Goal: Task Accomplishment & Management: Complete application form

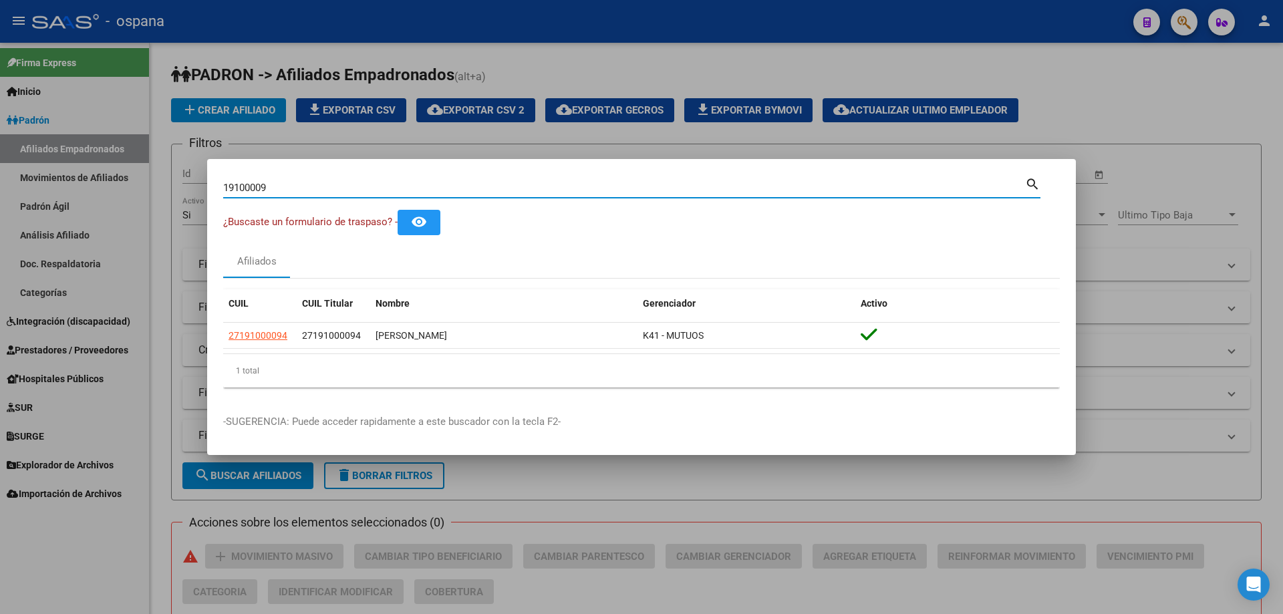
drag, startPoint x: 279, startPoint y: 189, endPoint x: 188, endPoint y: 178, distance: 92.3
click at [188, 178] on div "19100009 Buscar (apellido, dni, cuil, nro traspaso, cuit, obra social) search ¿…" at bounding box center [641, 307] width 1283 height 614
paste input "38999887"
type input "38999887"
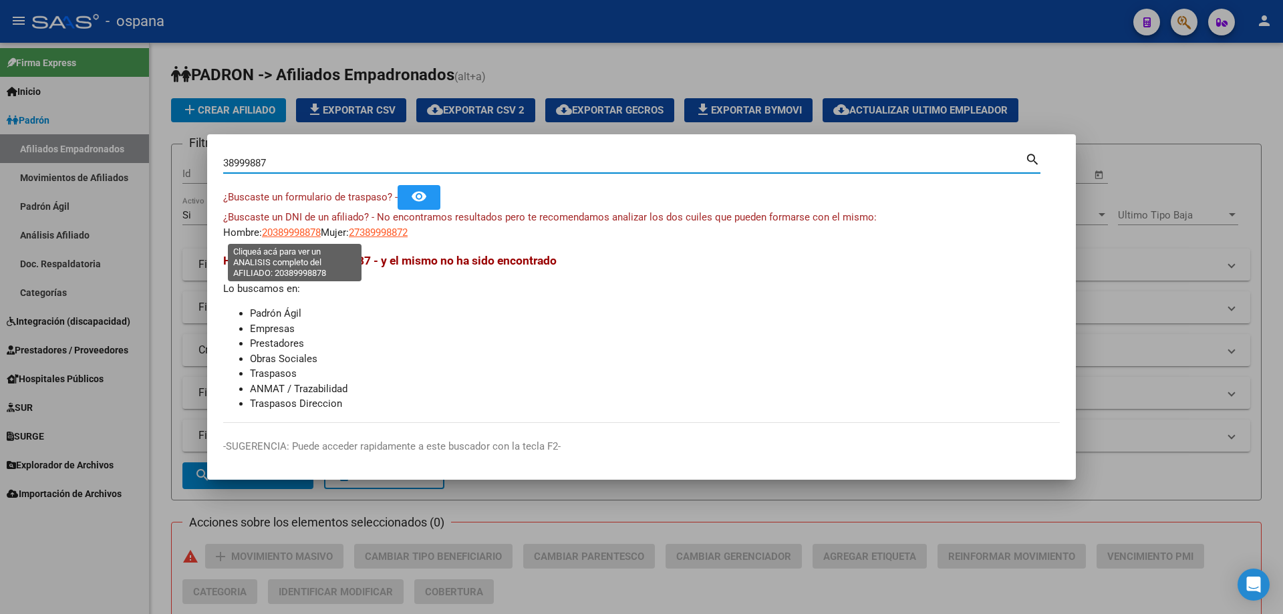
click at [311, 234] on span "20389998878" at bounding box center [291, 233] width 59 height 12
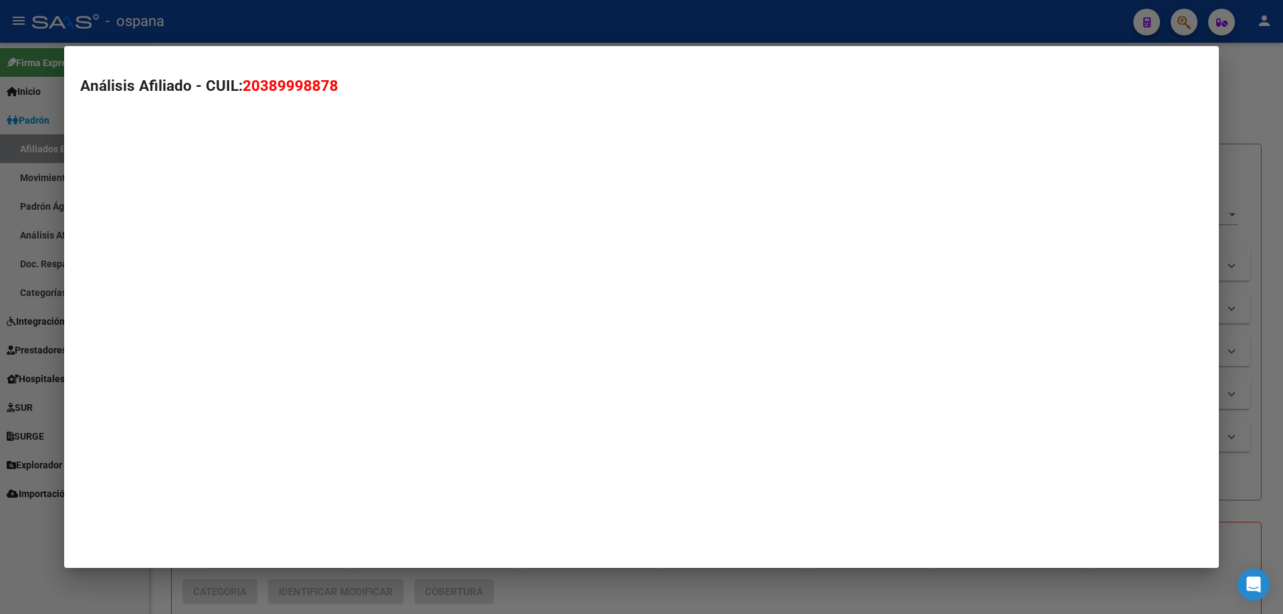
type textarea "20389998878"
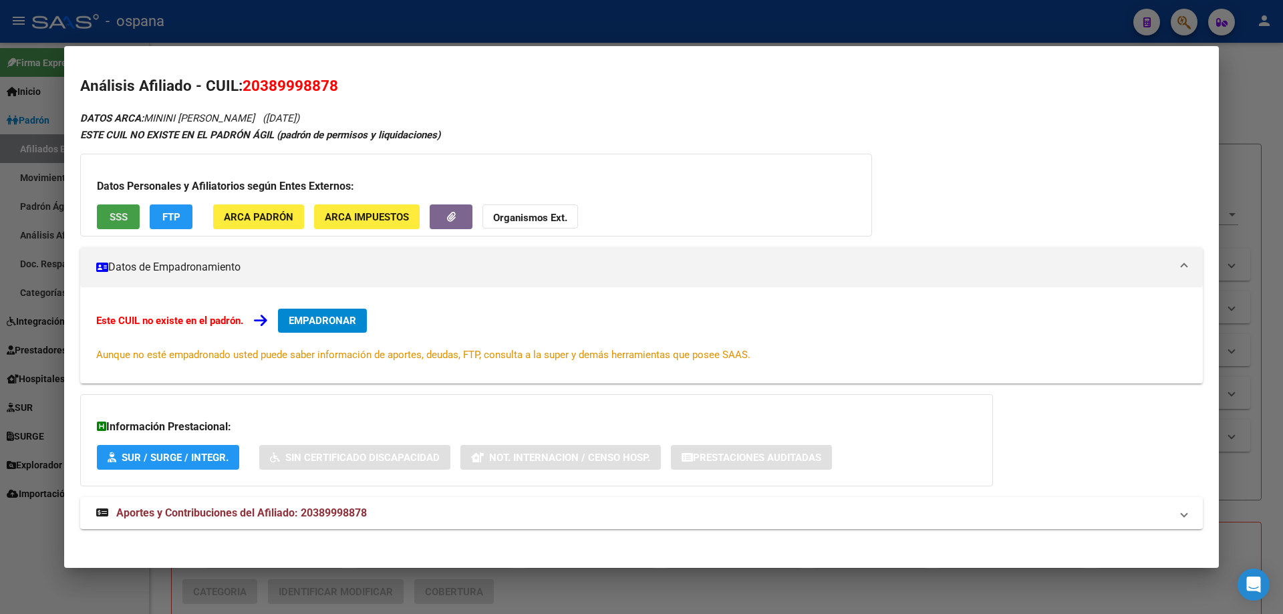
click at [124, 213] on span "SSS" at bounding box center [119, 217] width 18 height 12
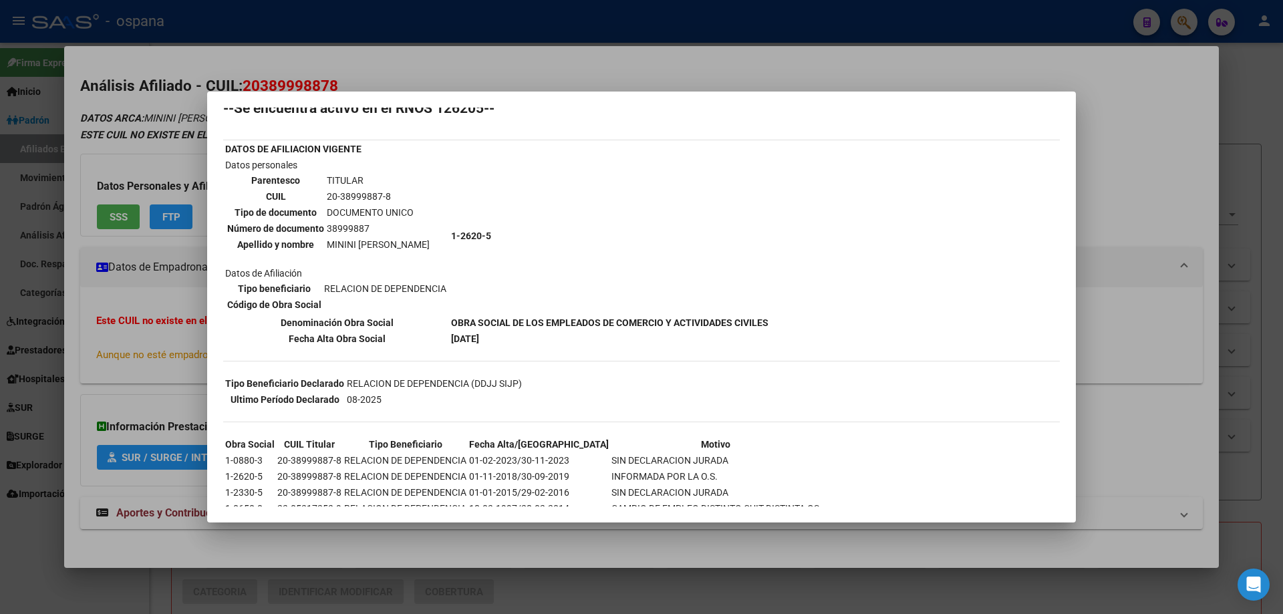
scroll to position [97, 0]
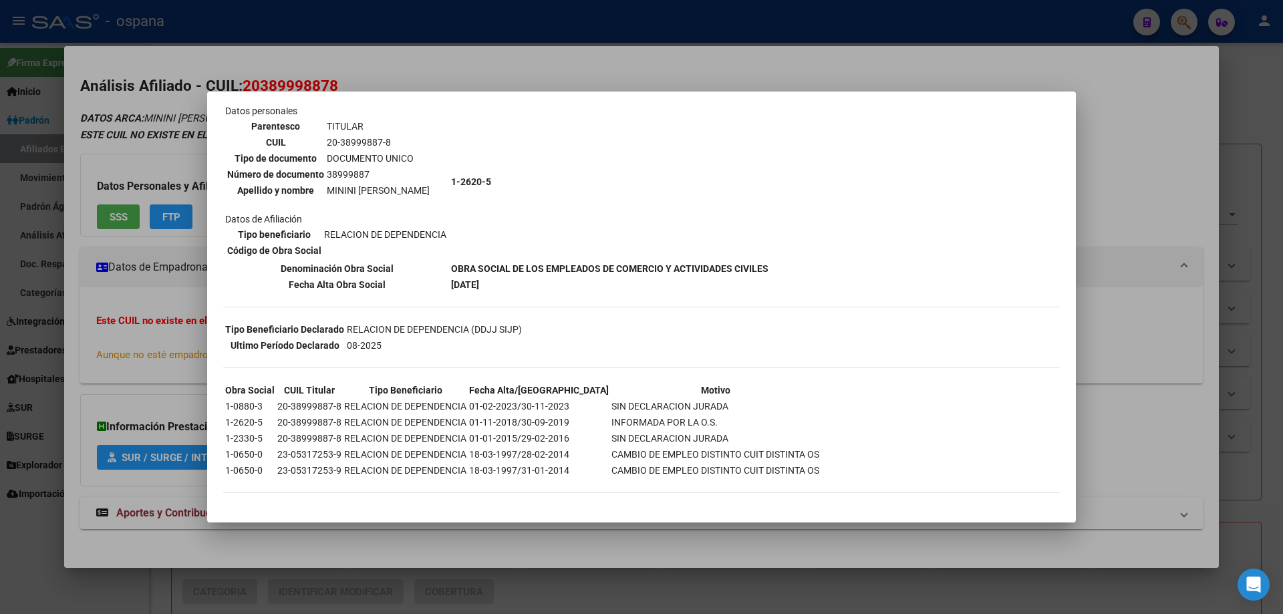
click at [157, 307] on div at bounding box center [641, 307] width 1283 height 614
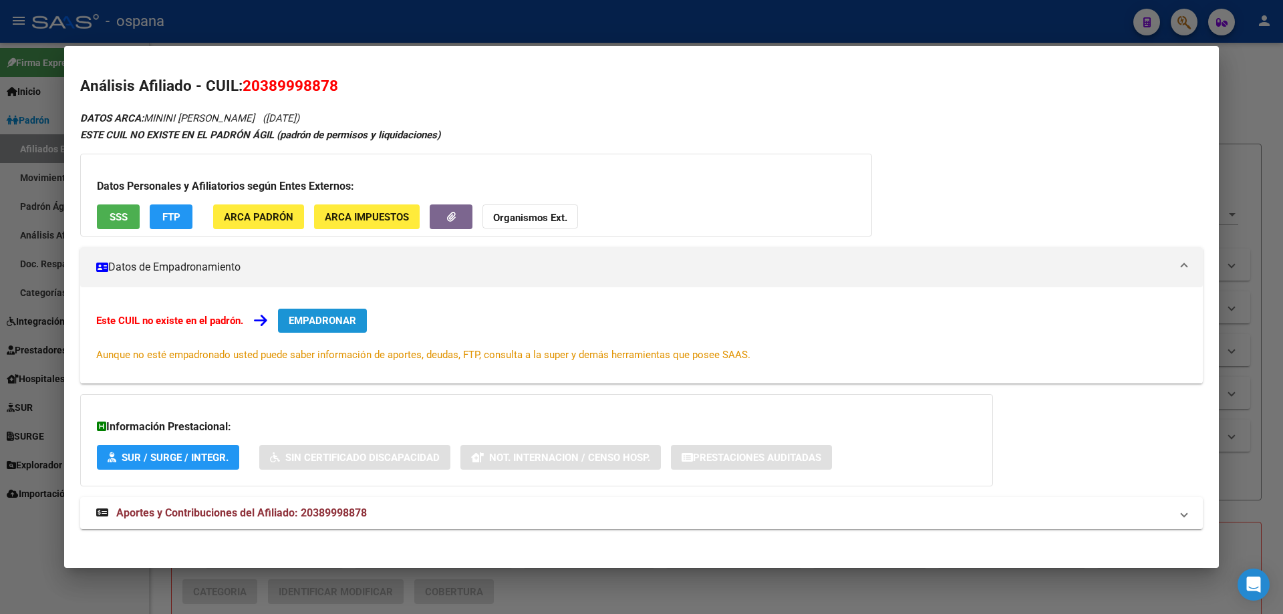
click at [348, 322] on span "EMPADRONAR" at bounding box center [323, 321] width 68 height 12
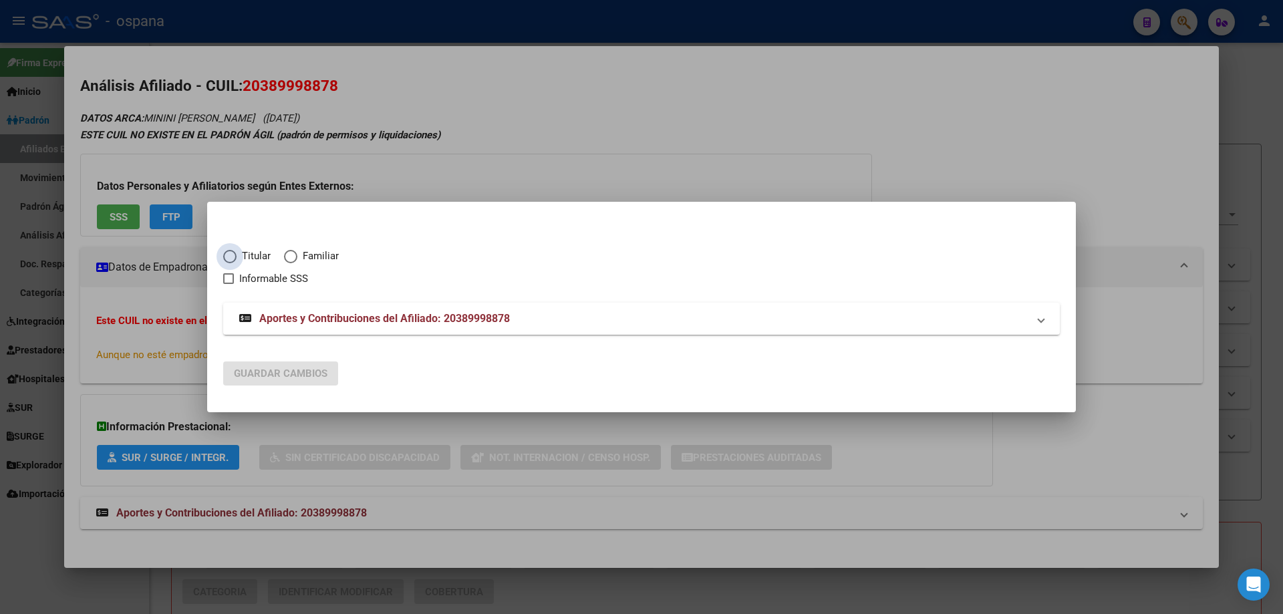
click at [230, 257] on span "Elija una opción" at bounding box center [229, 256] width 13 height 13
click at [230, 257] on input "Titular" at bounding box center [229, 256] width 13 height 13
radio input "true"
checkbox input "true"
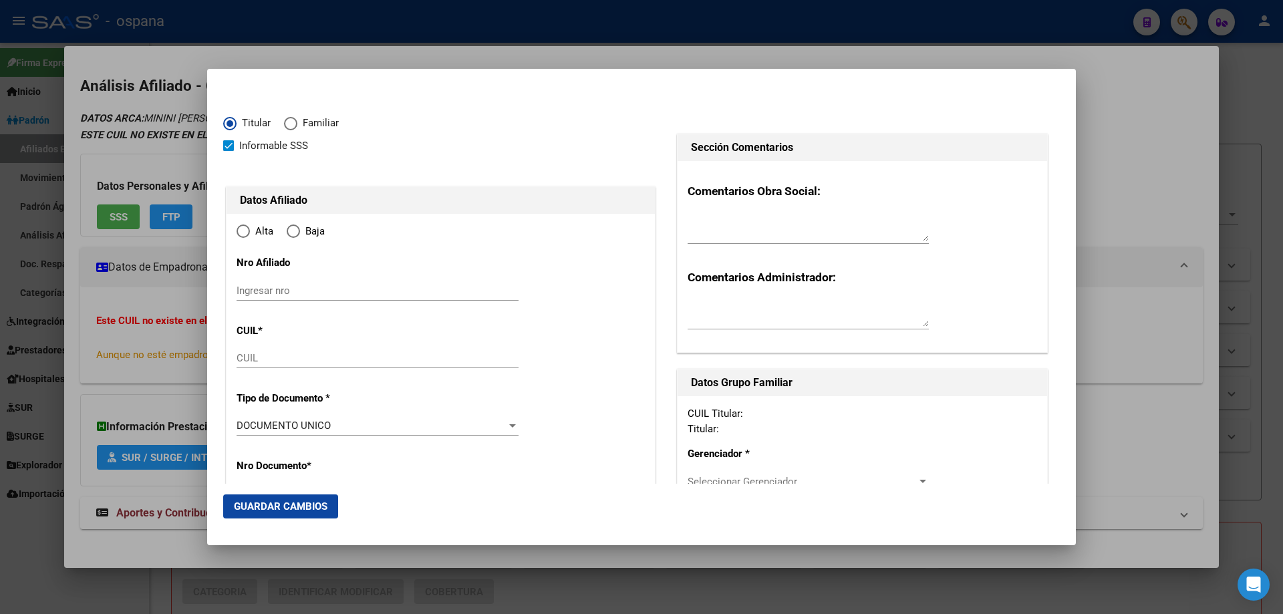
type input "20-38999887-8"
radio input "true"
type input "38999887"
type input "MININI"
type input "[PERSON_NAME]"
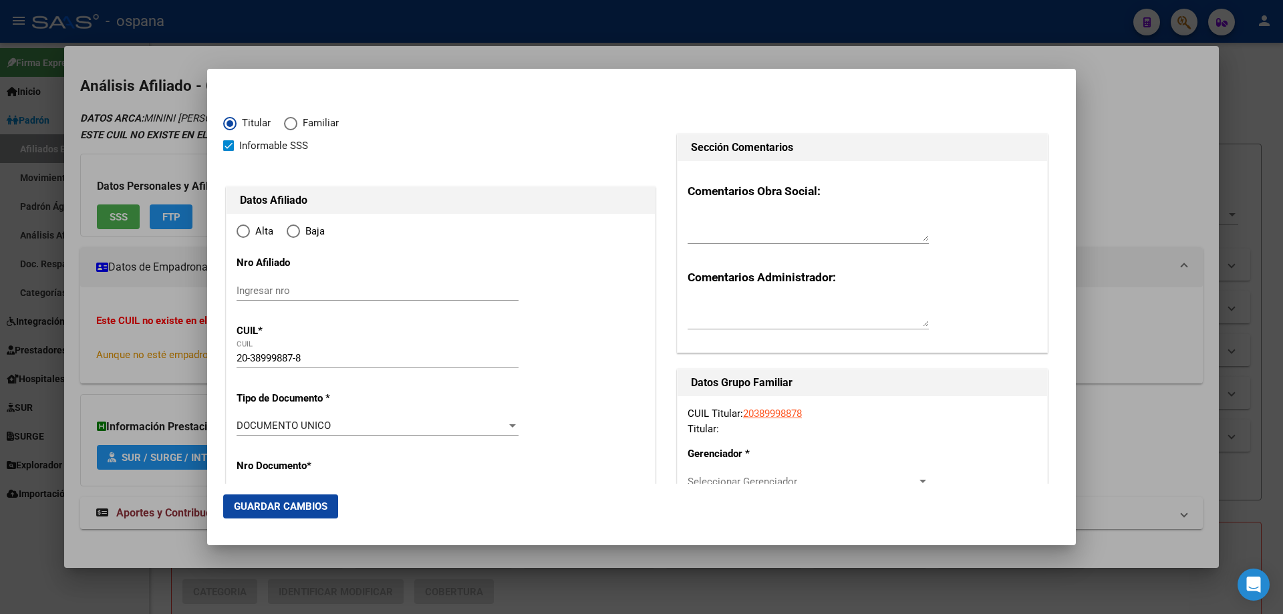
type input "[DATE]"
type input "[PERSON_NAME]"
type input "7600"
type input "ITUZAINGO"
type input "3944"
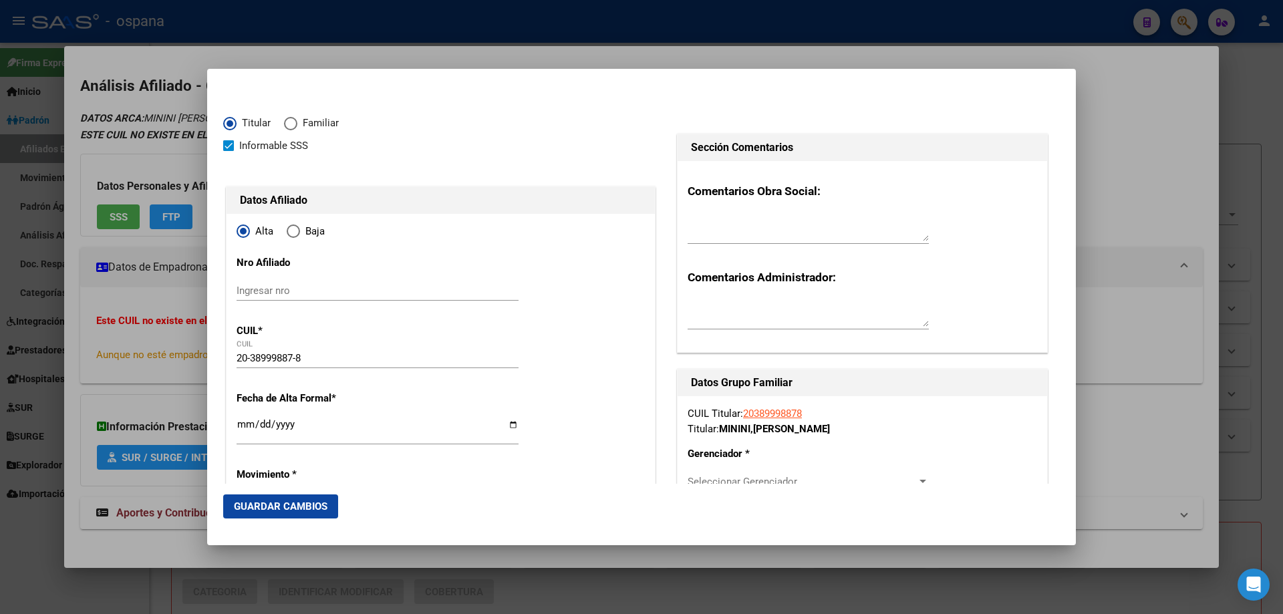
type input "[PERSON_NAME]"
click at [242, 424] on input "Ingresar fecha" at bounding box center [378, 429] width 282 height 21
type input "[DATE]"
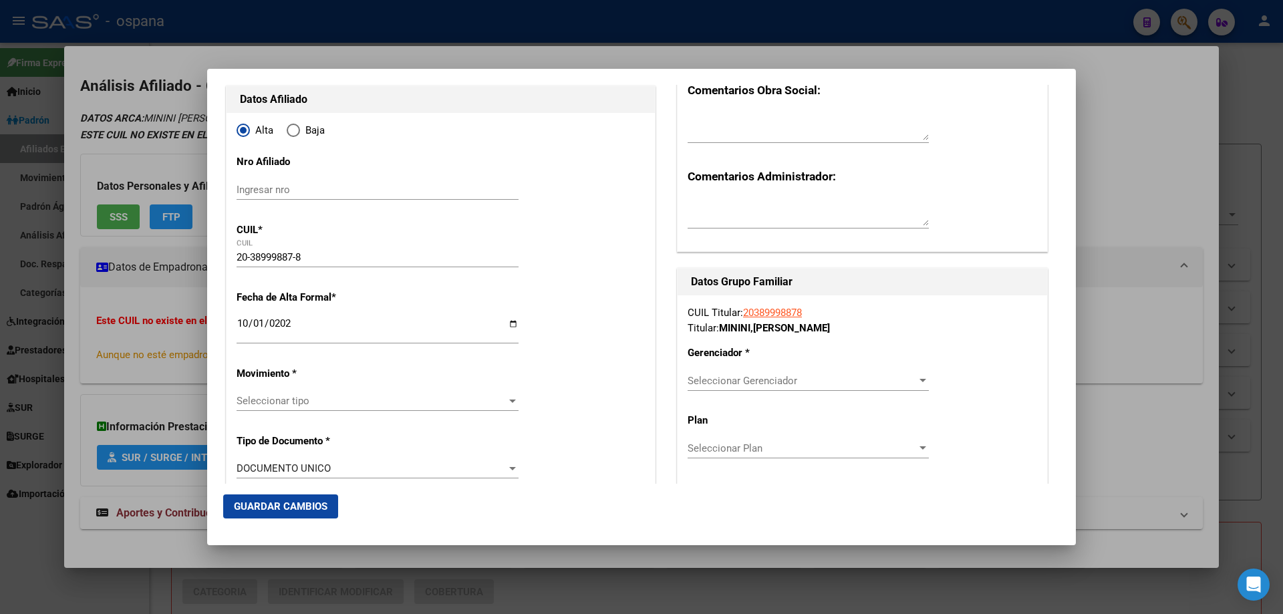
scroll to position [134, 0]
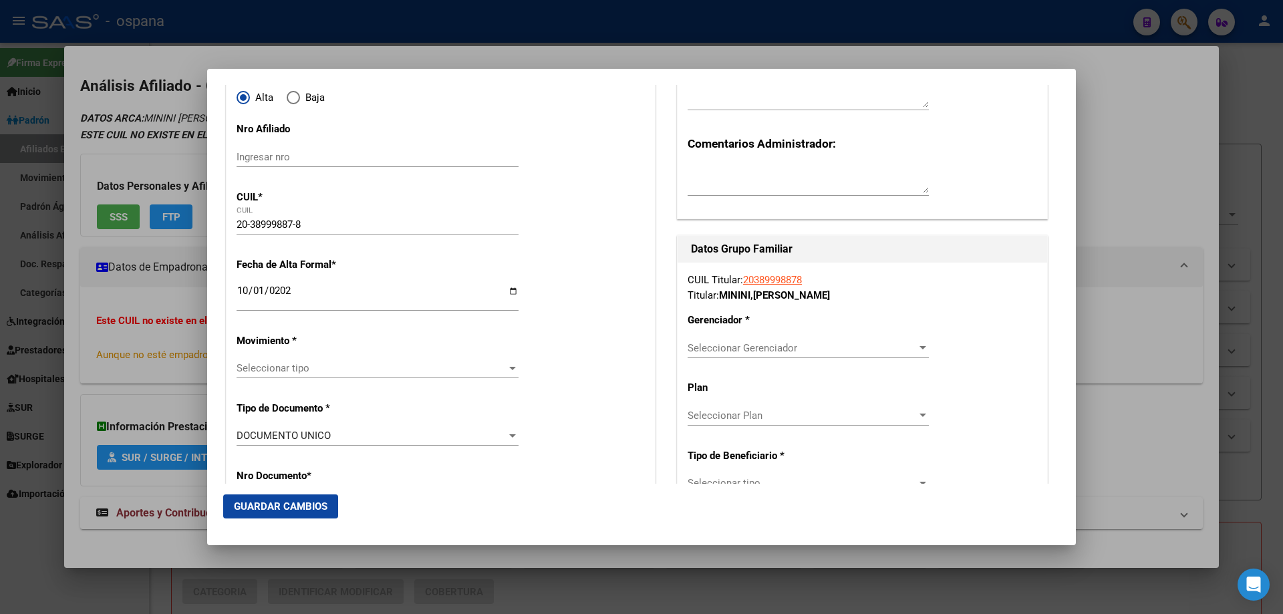
click at [263, 378] on div "Seleccionar tipo Seleccionar tipo" at bounding box center [378, 368] width 282 height 20
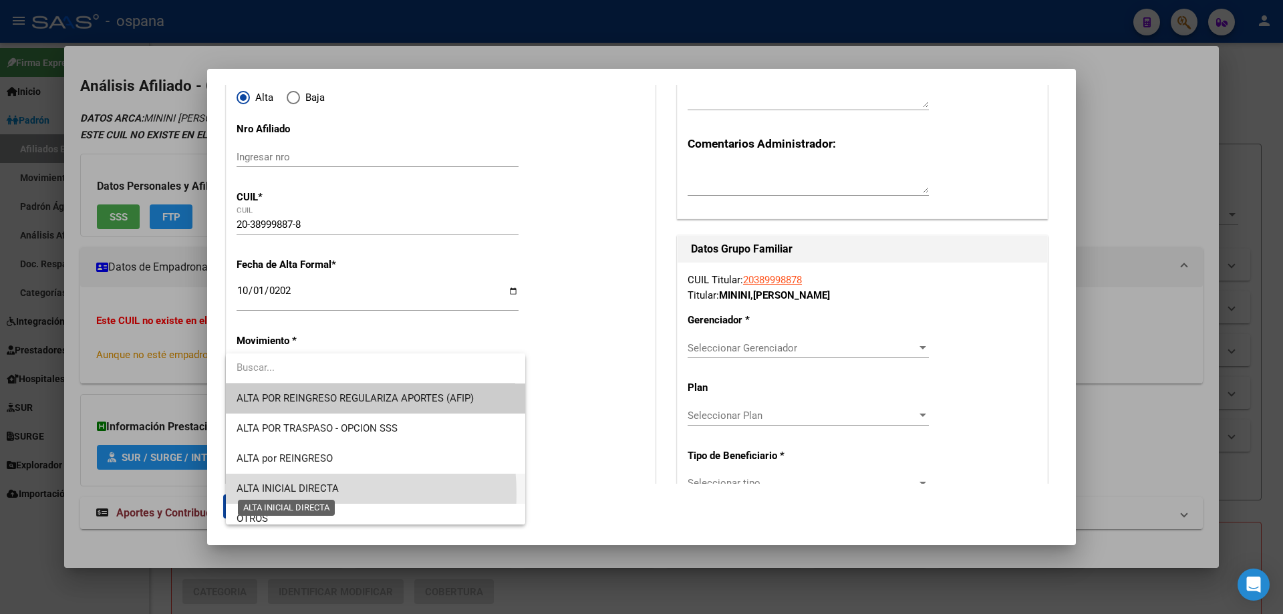
click at [276, 495] on span "ALTA INICIAL DIRECTA" at bounding box center [288, 489] width 102 height 12
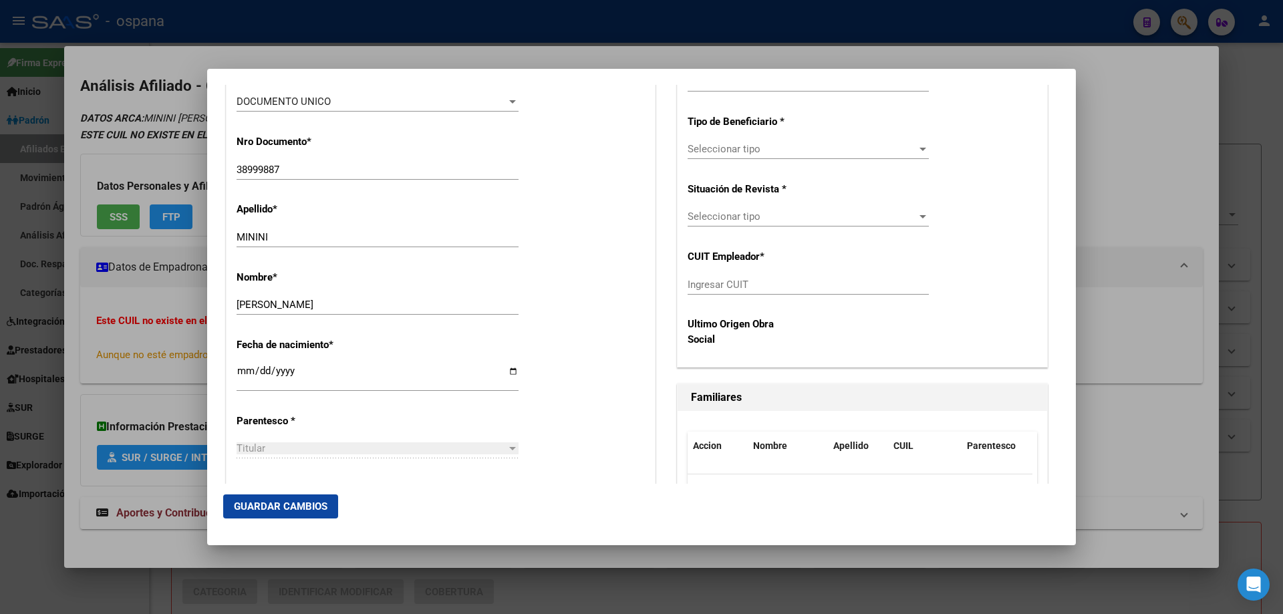
scroll to position [602, 0]
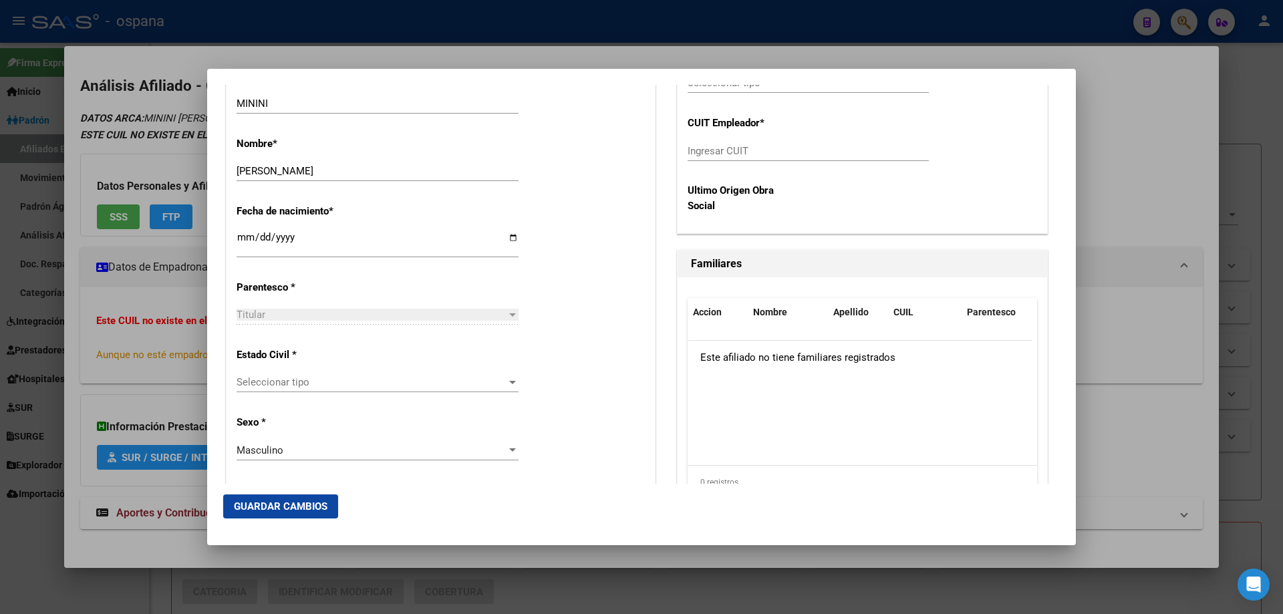
click at [271, 384] on span "Seleccionar tipo" at bounding box center [372, 382] width 270 height 12
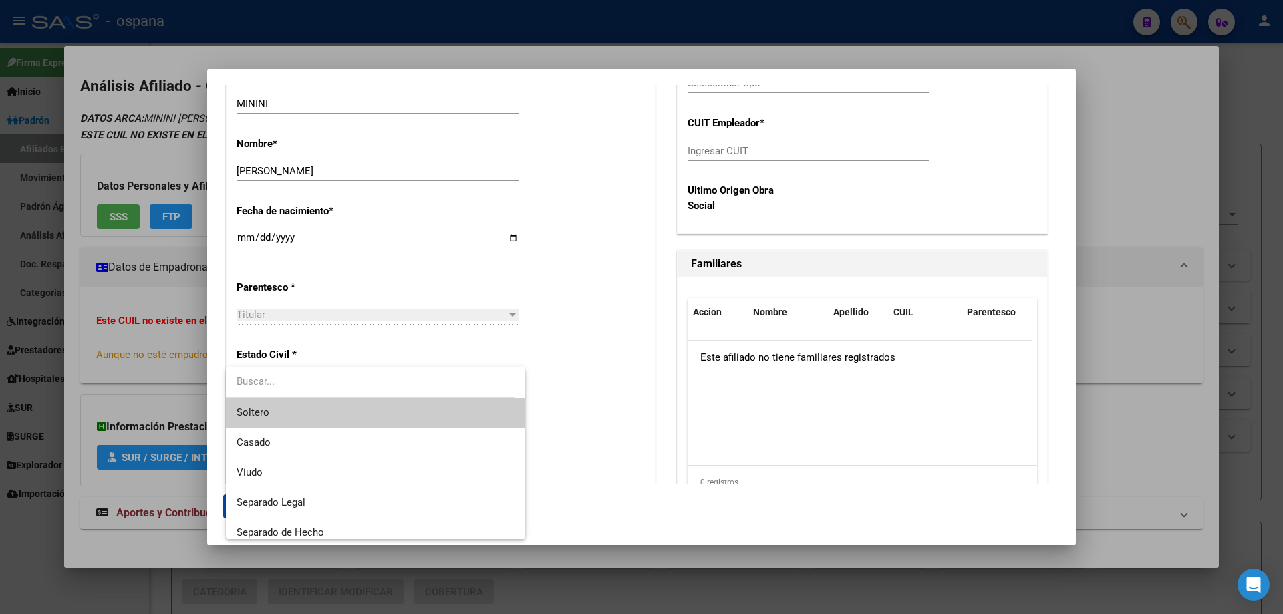
click at [282, 402] on span "Soltero" at bounding box center [376, 413] width 278 height 30
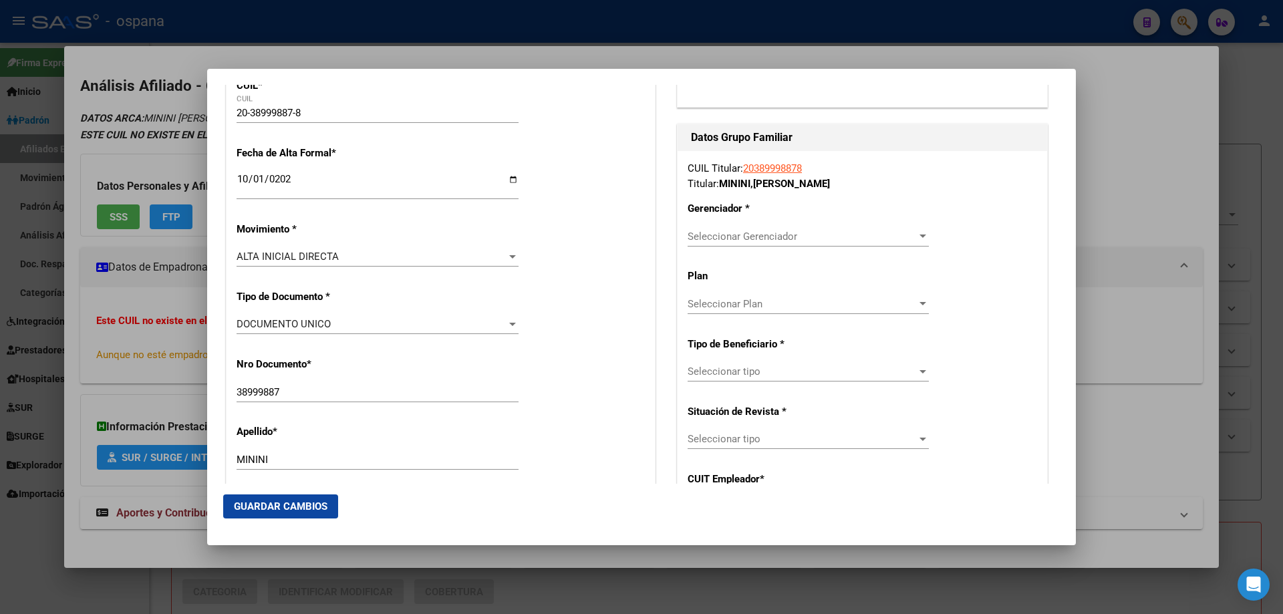
scroll to position [267, 0]
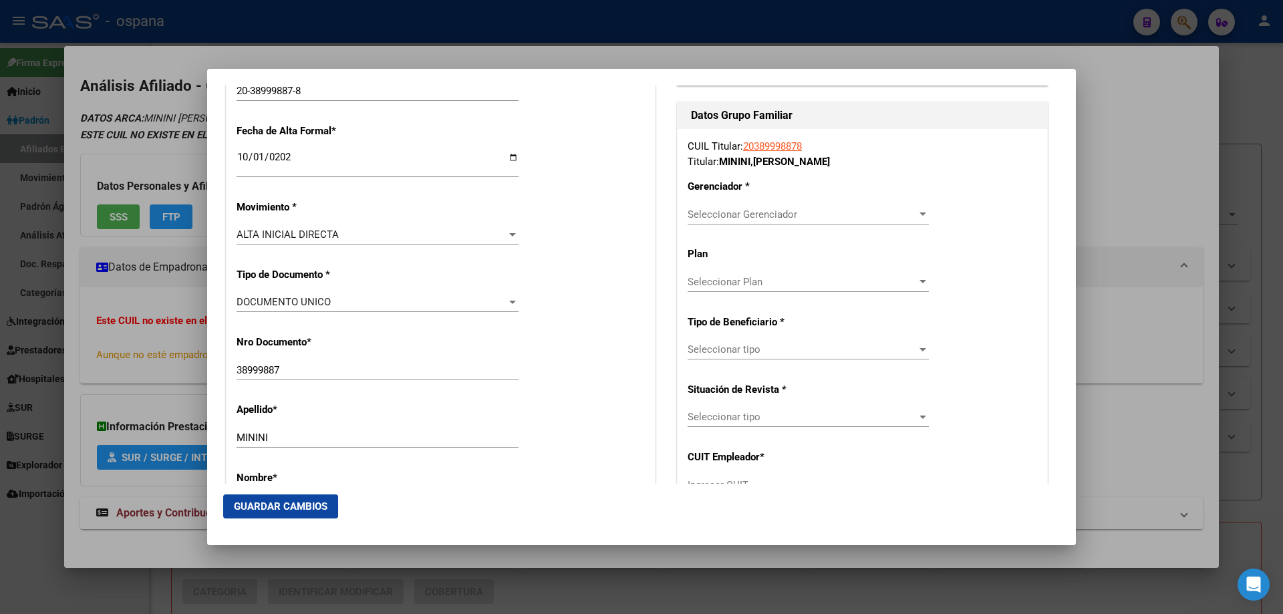
click at [706, 221] on div "Seleccionar Gerenciador Seleccionar Gerenciador" at bounding box center [808, 215] width 241 height 20
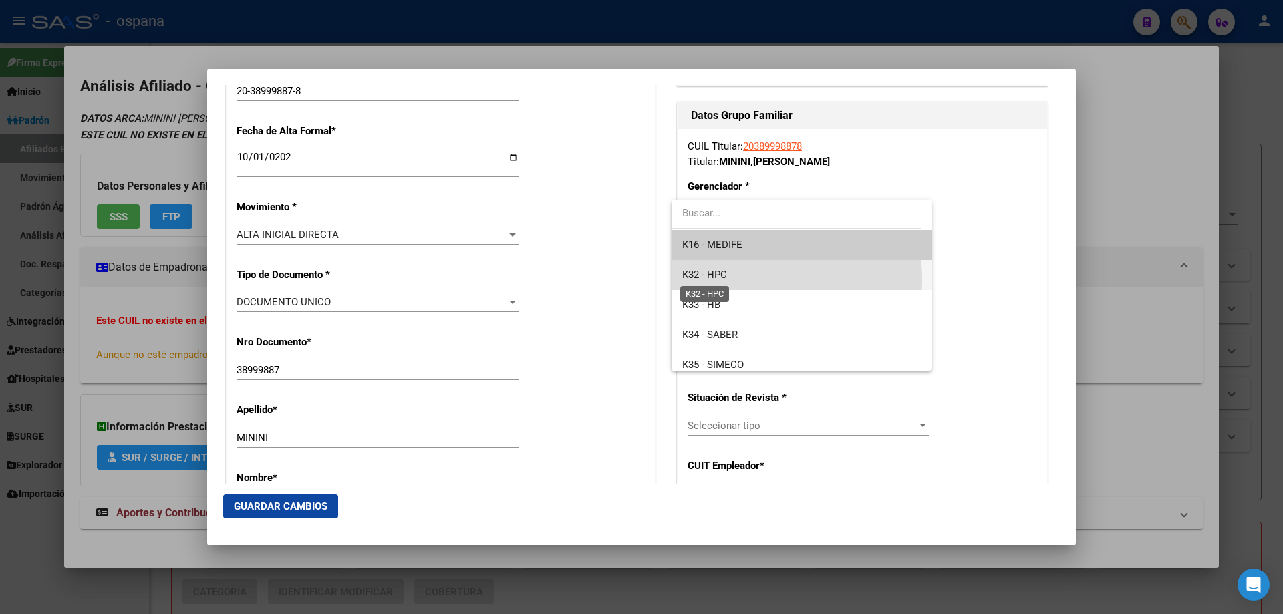
click at [718, 280] on span "K32 - HPC" at bounding box center [704, 275] width 45 height 12
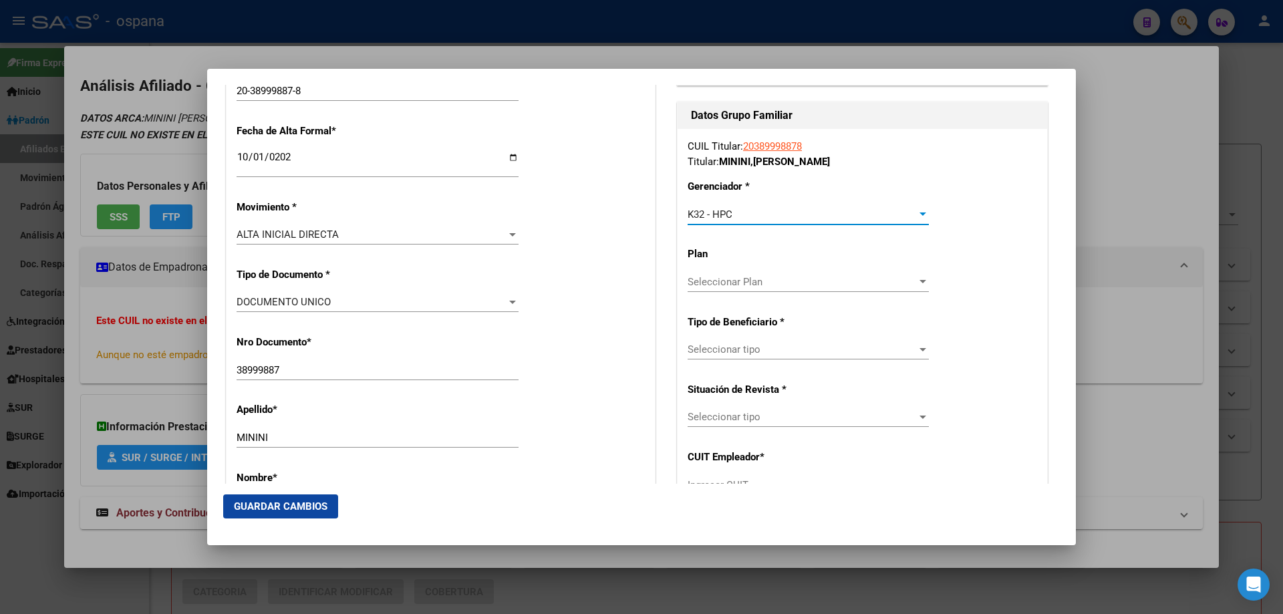
click at [726, 344] on span "Seleccionar tipo" at bounding box center [802, 350] width 229 height 12
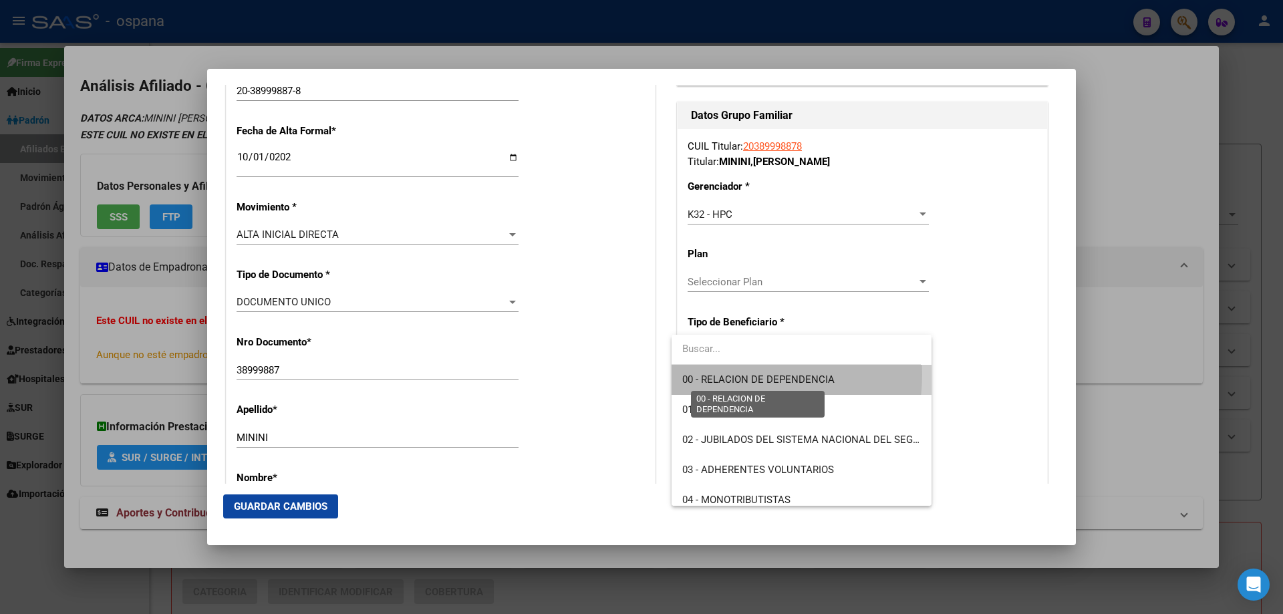
click at [737, 375] on span "00 - RELACION DE DEPENDENCIA" at bounding box center [758, 380] width 152 height 12
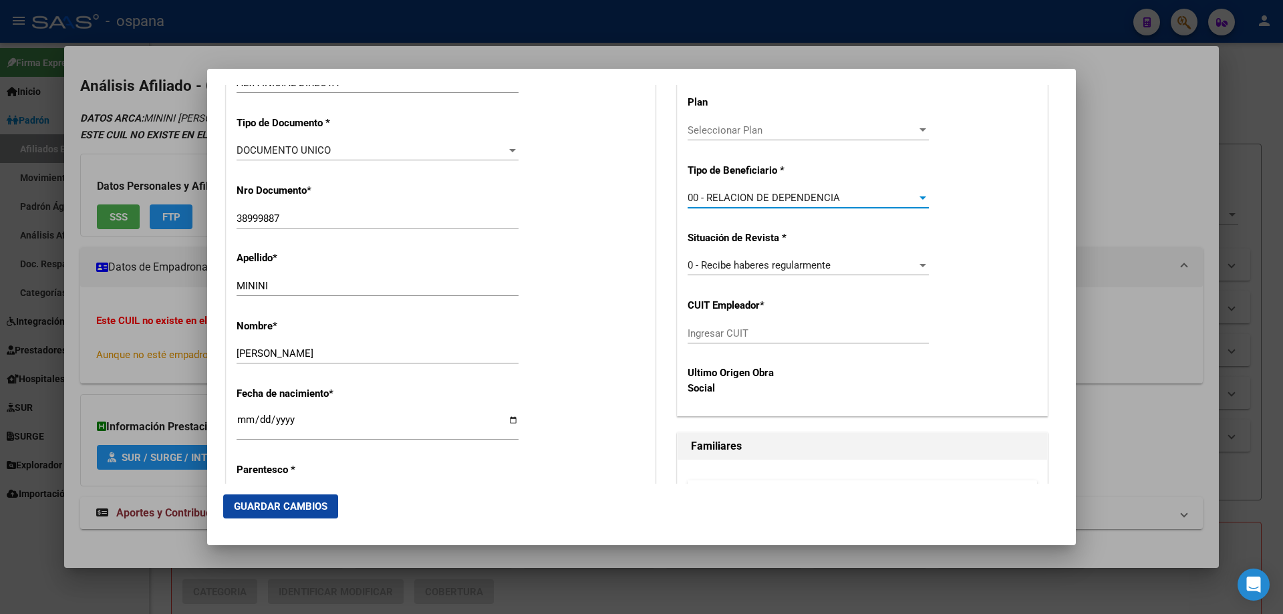
scroll to position [468, 0]
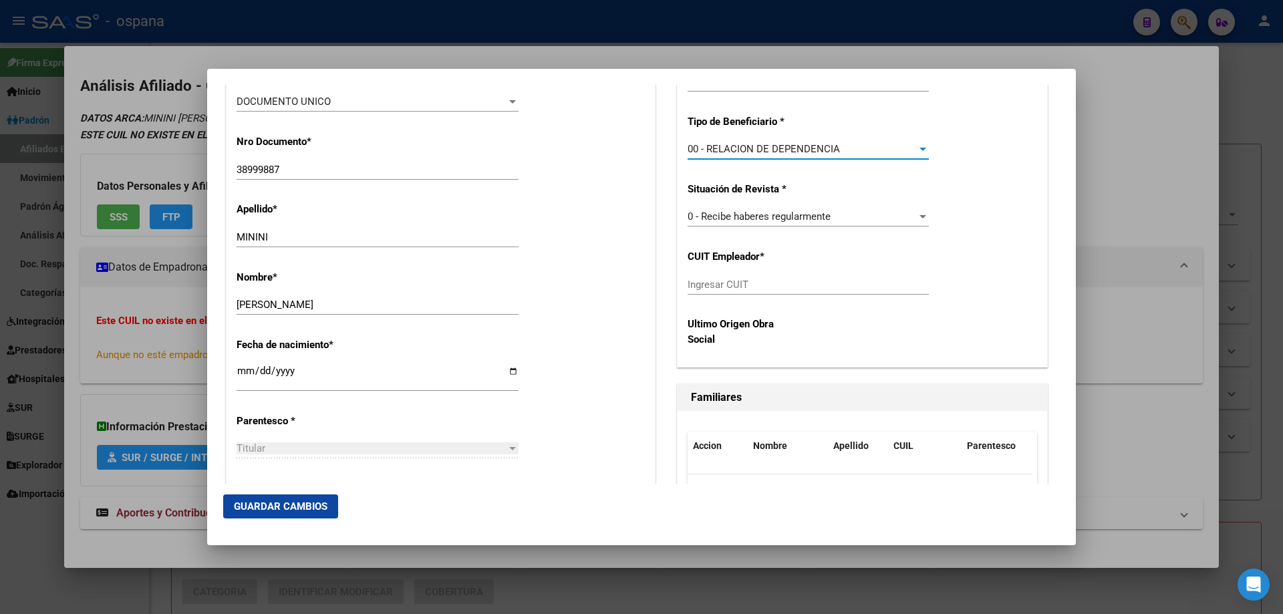
click at [741, 281] on input "Ingresar CUIT" at bounding box center [808, 285] width 241 height 12
paste input "30-71605029-3"
type input "30-71605029-3"
click at [277, 507] on span "Guardar Cambios" at bounding box center [281, 507] width 94 height 12
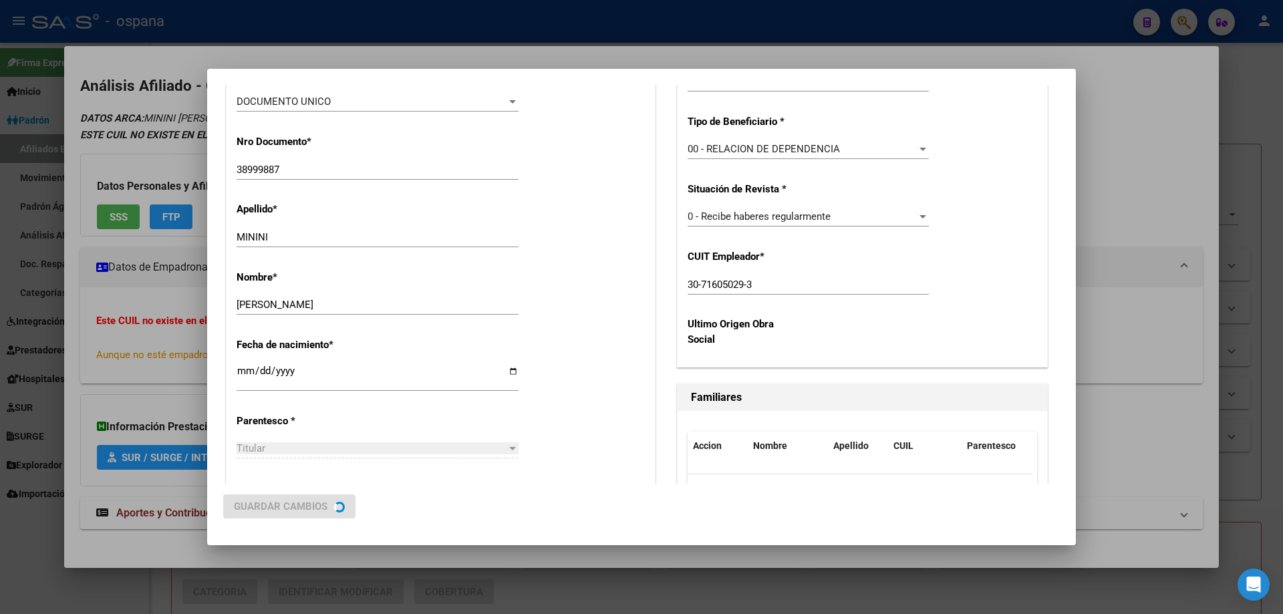
scroll to position [0, 0]
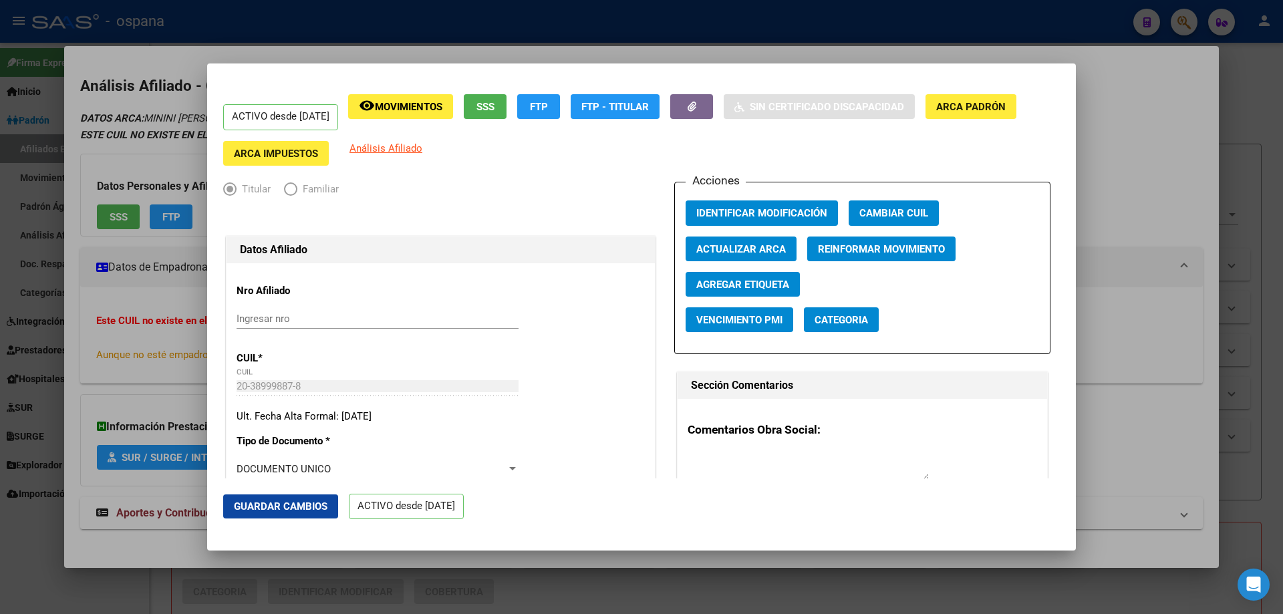
click at [1215, 335] on div at bounding box center [641, 307] width 1283 height 614
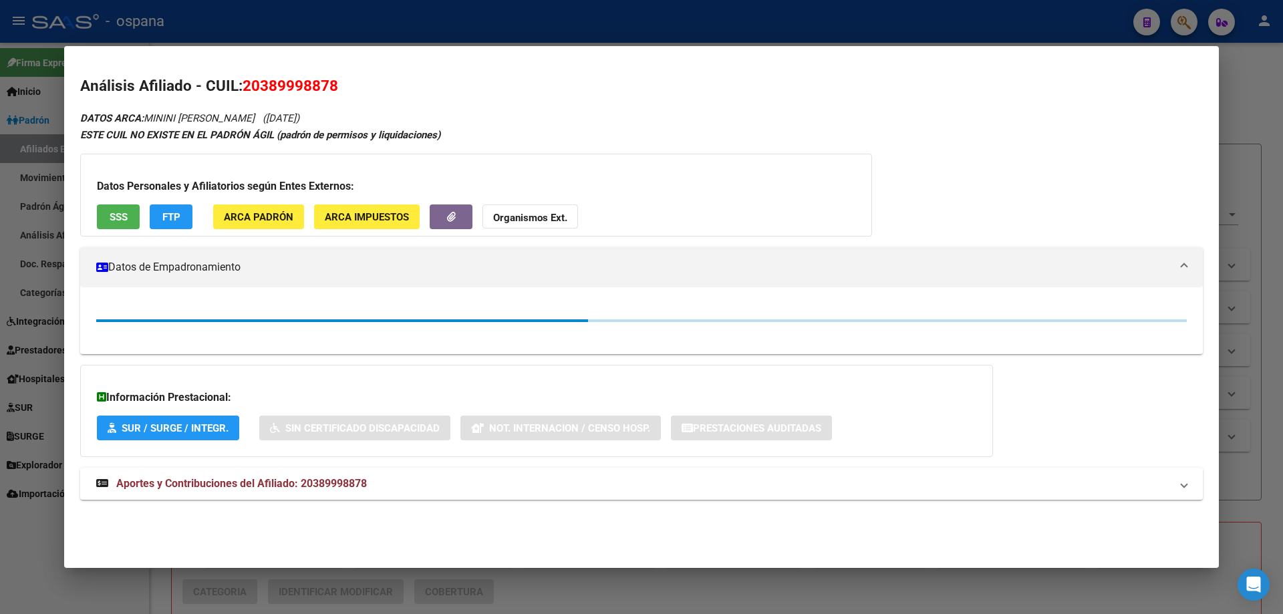
click at [1223, 333] on div at bounding box center [641, 307] width 1283 height 614
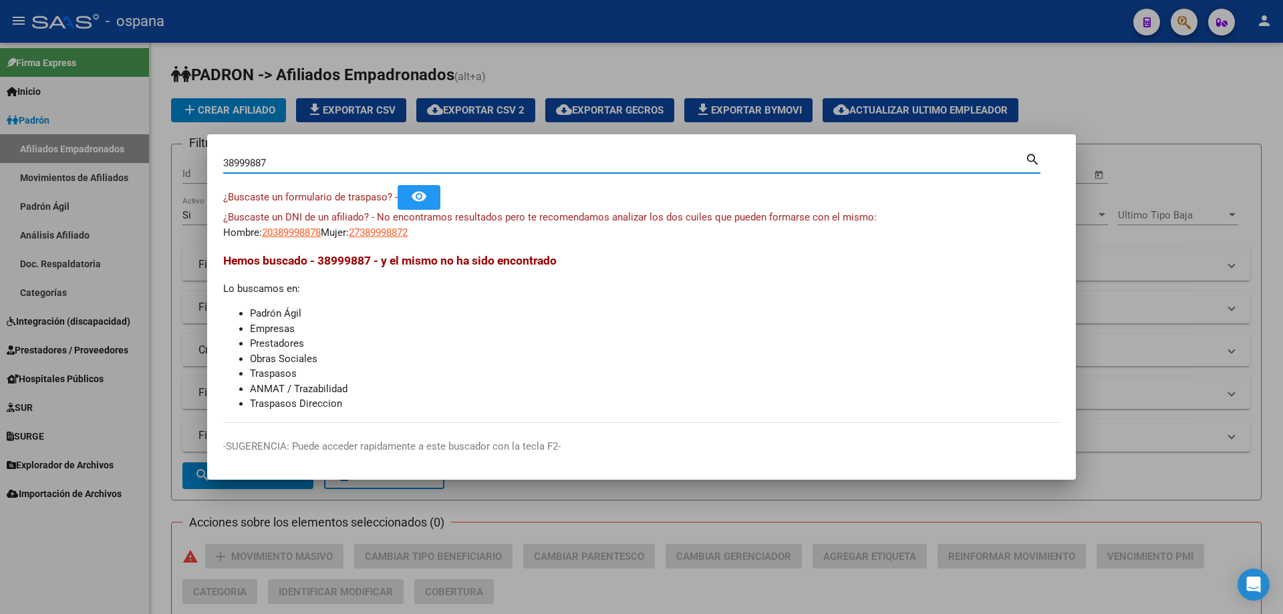
click at [487, 164] on input "38999887" at bounding box center [624, 163] width 802 height 12
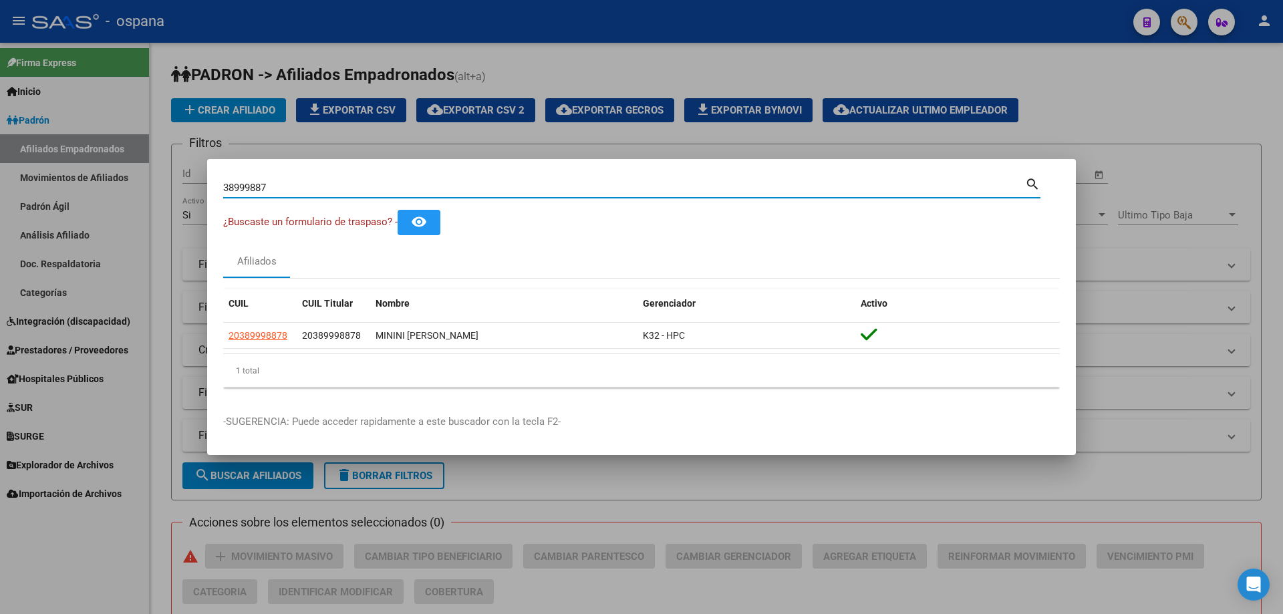
drag, startPoint x: 283, startPoint y: 184, endPoint x: 104, endPoint y: 151, distance: 182.1
click at [104, 151] on div "38999887 Buscar (apellido, dni, cuil, nro traspaso, cuit, obra social) search ¿…" at bounding box center [641, 307] width 1283 height 614
paste input "2526502"
type input "25265027"
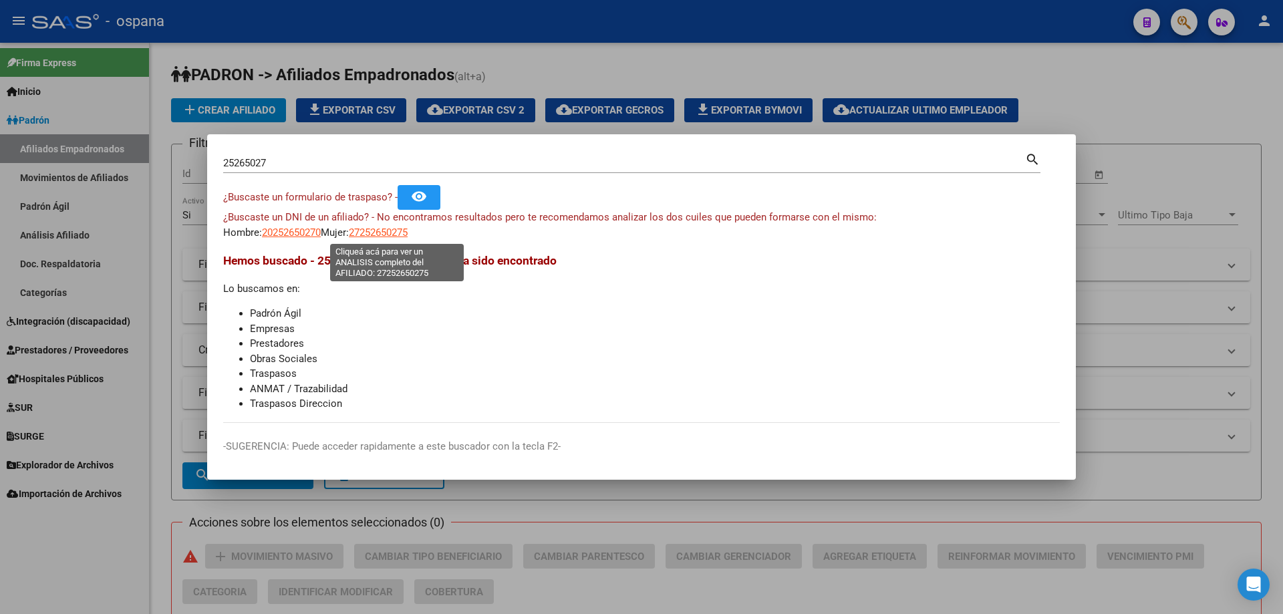
click at [382, 230] on span "27252650275" at bounding box center [378, 233] width 59 height 12
type textarea "27252650275"
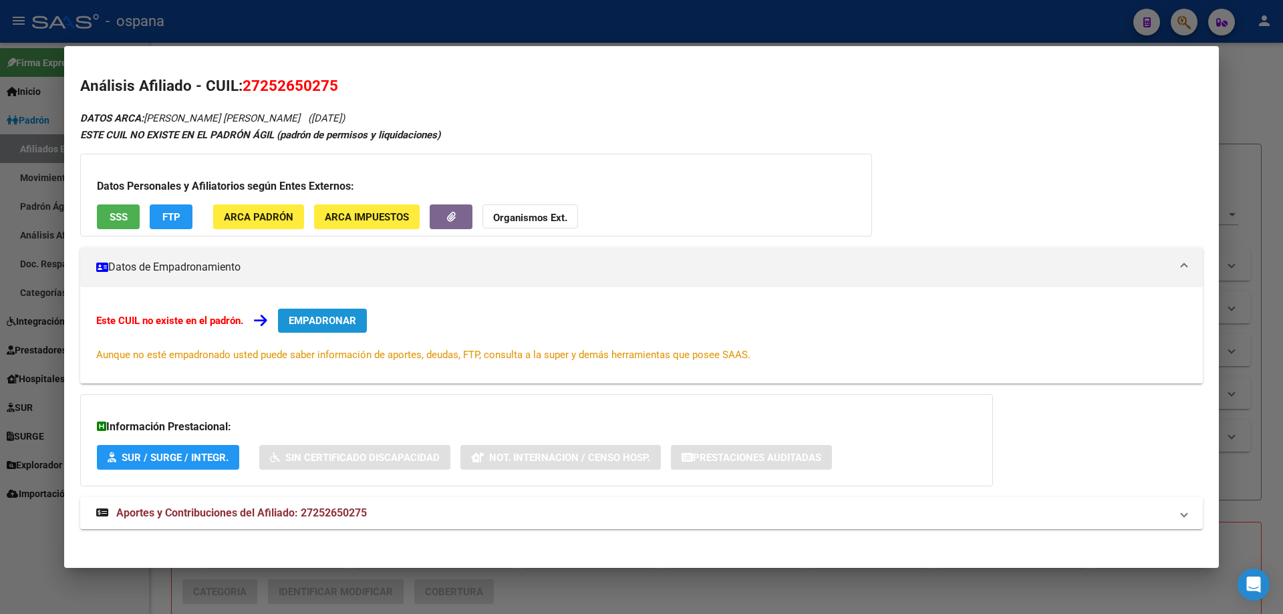
click at [322, 327] on button "EMPADRONAR" at bounding box center [322, 321] width 89 height 24
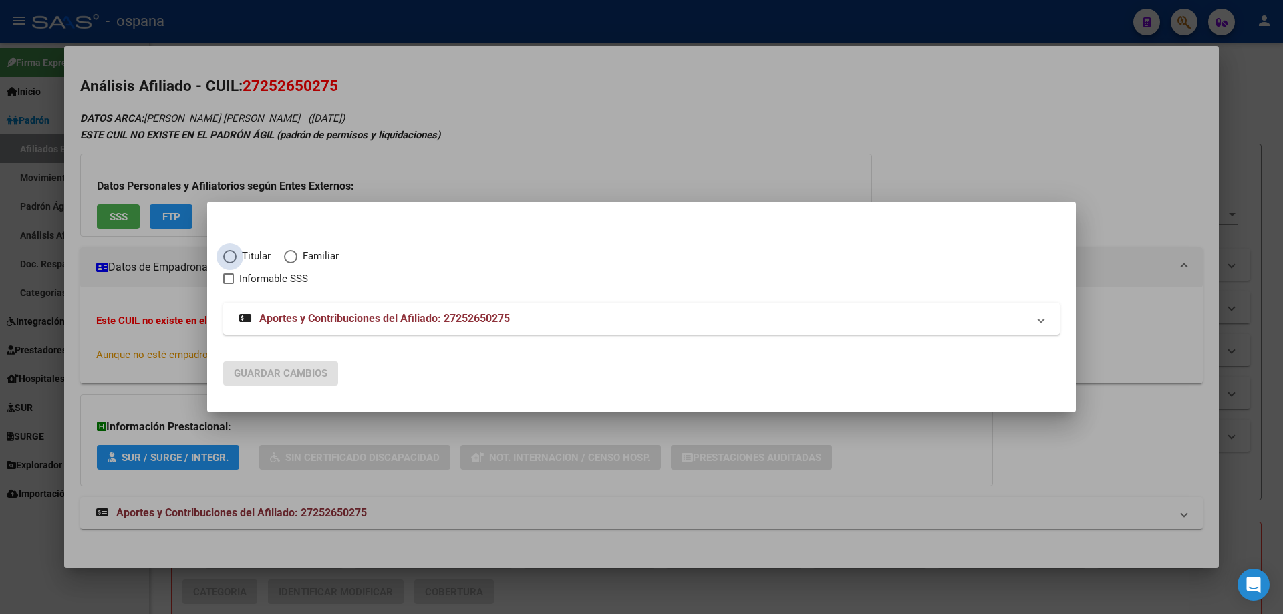
click at [227, 253] on span "Elija una opción" at bounding box center [229, 256] width 13 height 13
click at [227, 253] on input "Titular" at bounding box center [229, 256] width 13 height 13
radio input "true"
checkbox input "true"
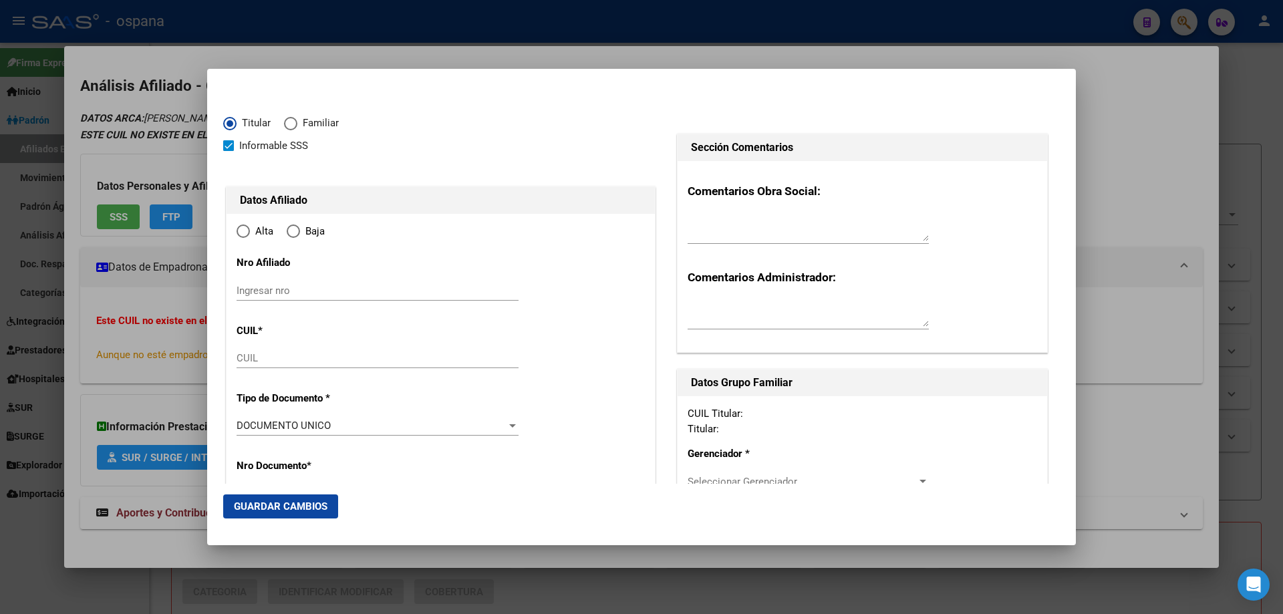
type input "27-25265027-5"
radio input "true"
type input "25265027"
type input "[DATE]"
type input "7600"
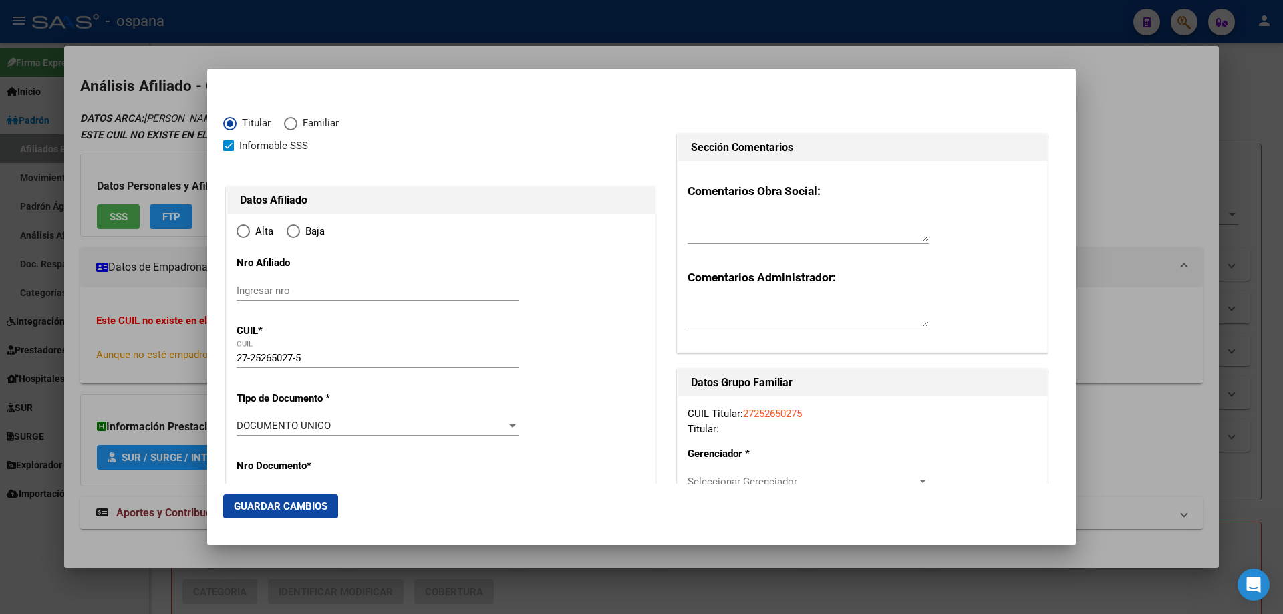
type input "[PERSON_NAME]"
type input "[PERSON_NAME][GEOGRAPHIC_DATA]"
type input "MARCONI"
type input "1367"
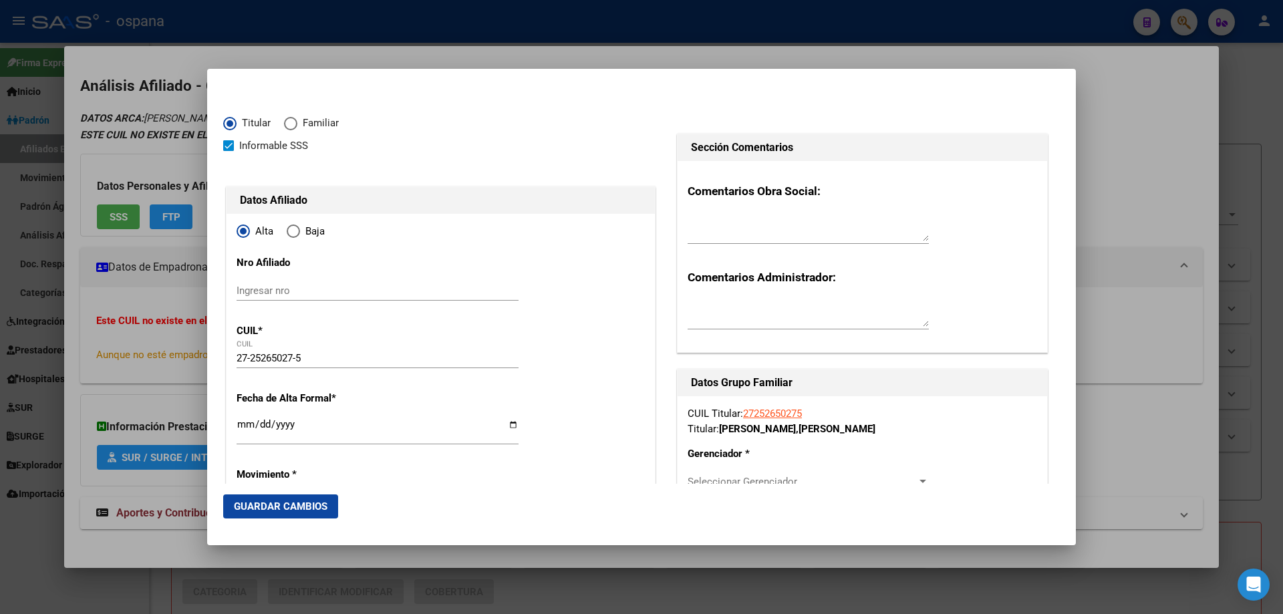
type input "[PERSON_NAME][GEOGRAPHIC_DATA]"
click at [243, 428] on input "Ingresar fecha" at bounding box center [378, 429] width 282 height 21
type input "[DATE]"
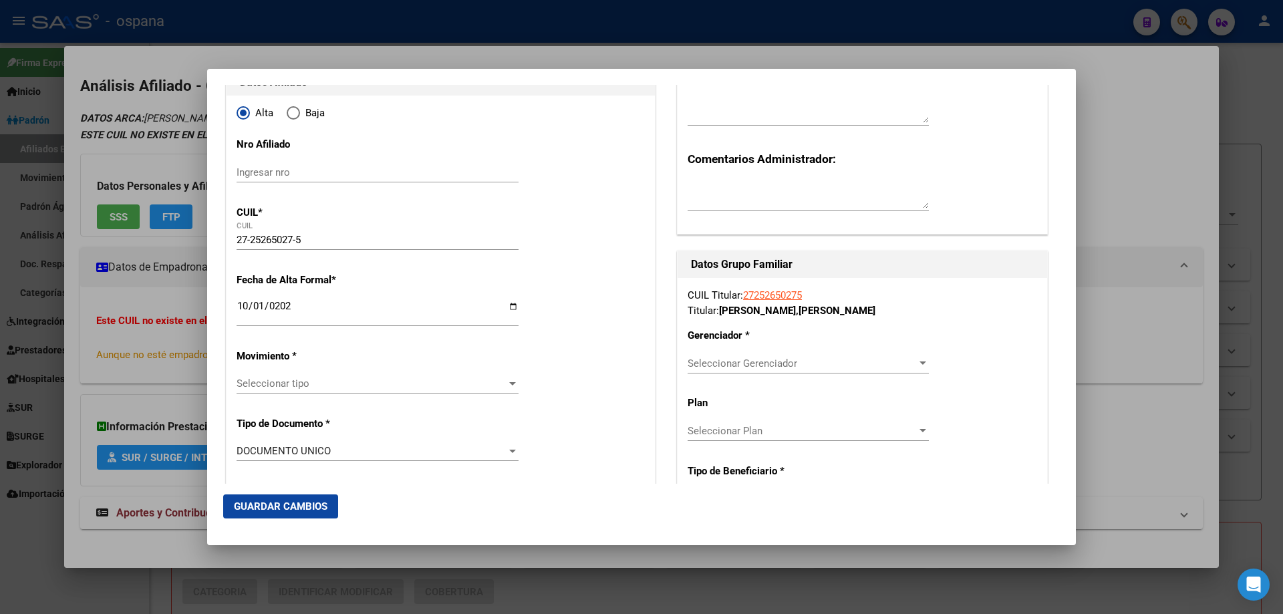
scroll to position [134, 0]
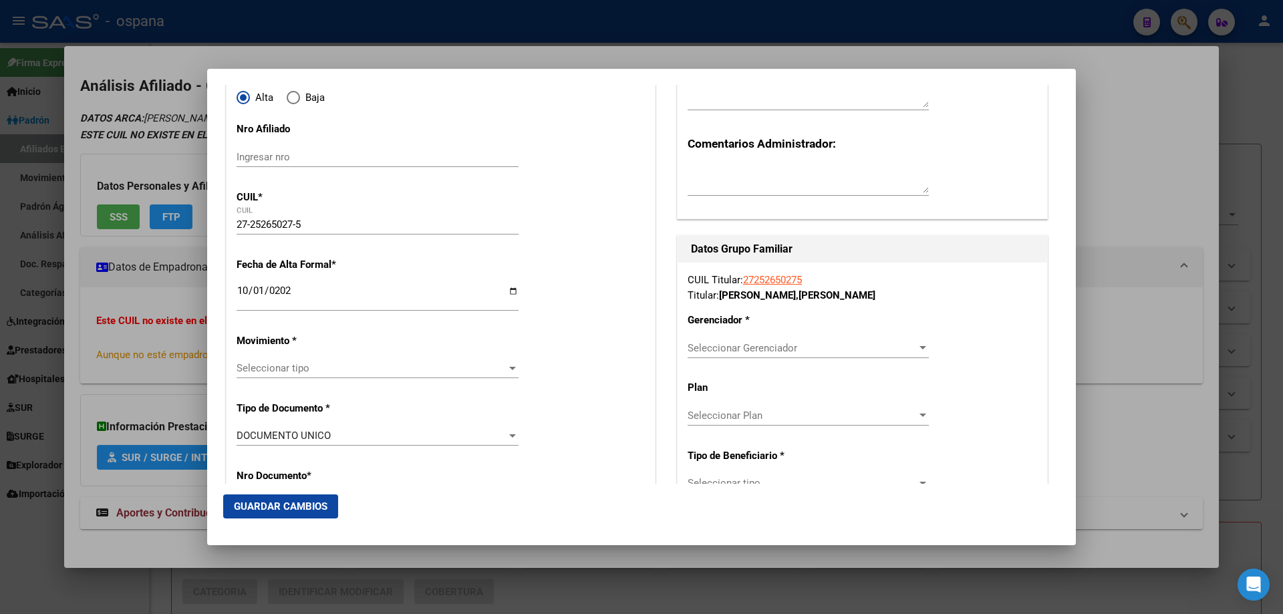
click at [277, 366] on span "Seleccionar tipo" at bounding box center [372, 368] width 270 height 12
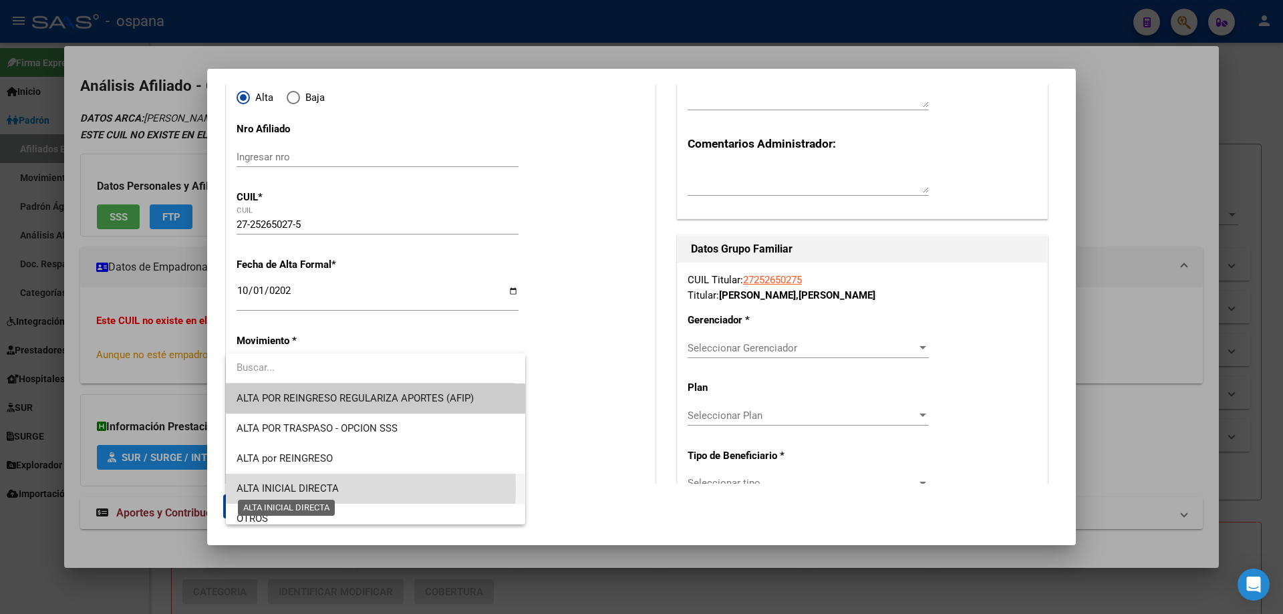
click at [265, 488] on span "ALTA INICIAL DIRECTA" at bounding box center [288, 489] width 102 height 12
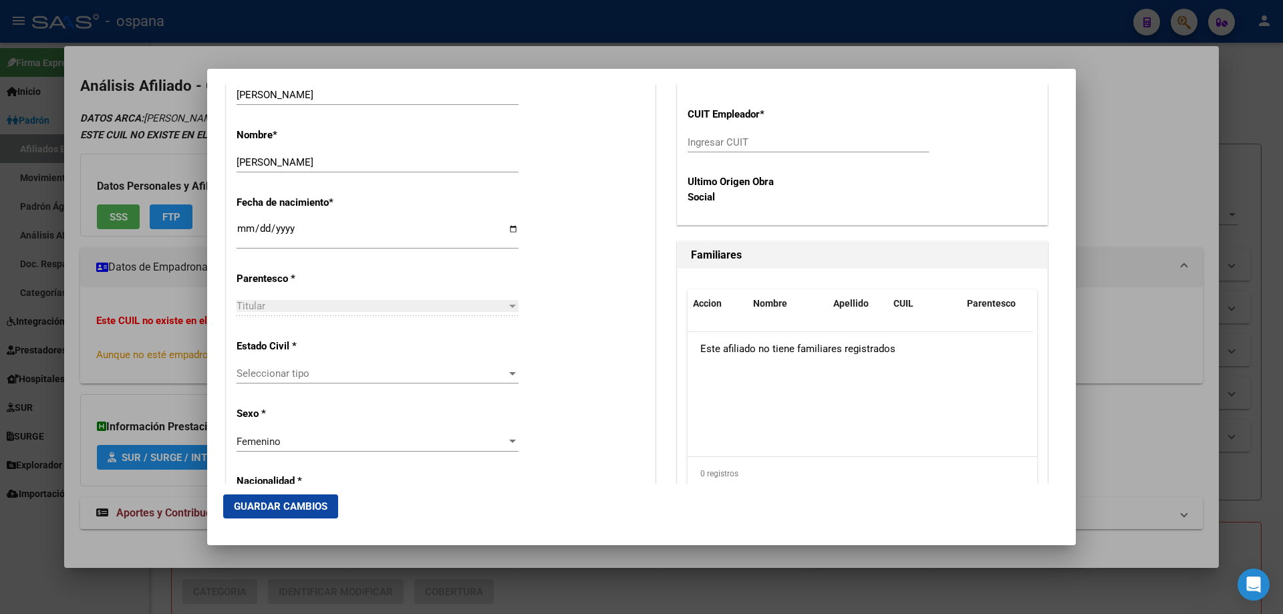
scroll to position [668, 0]
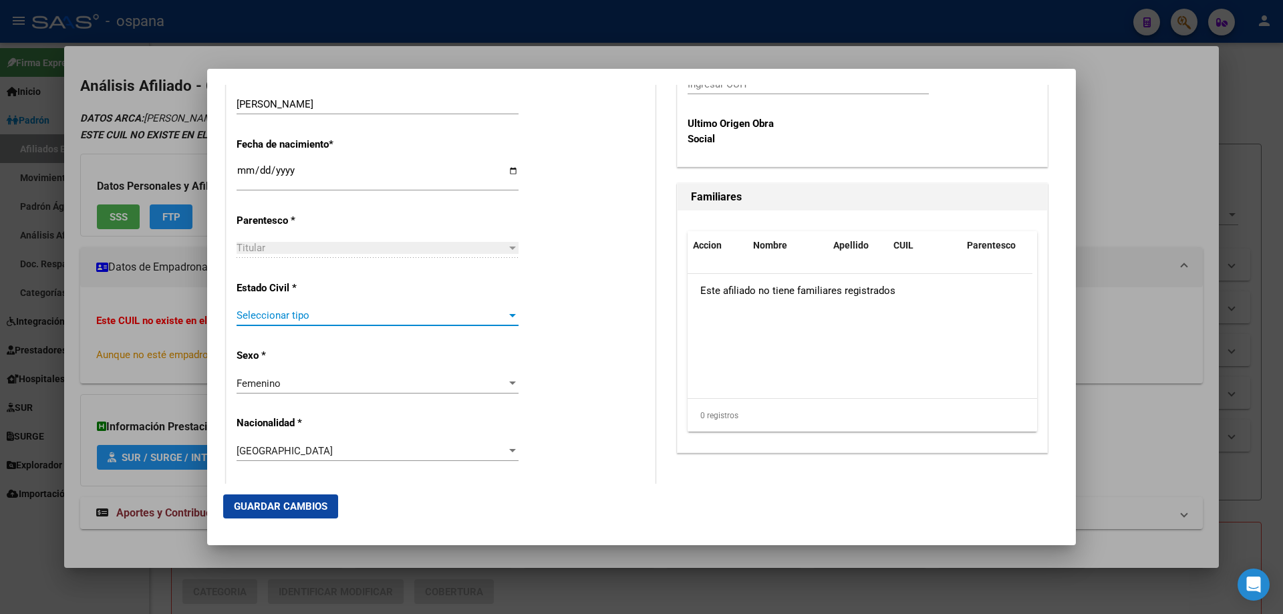
click at [264, 319] on span "Seleccionar tipo" at bounding box center [372, 315] width 270 height 12
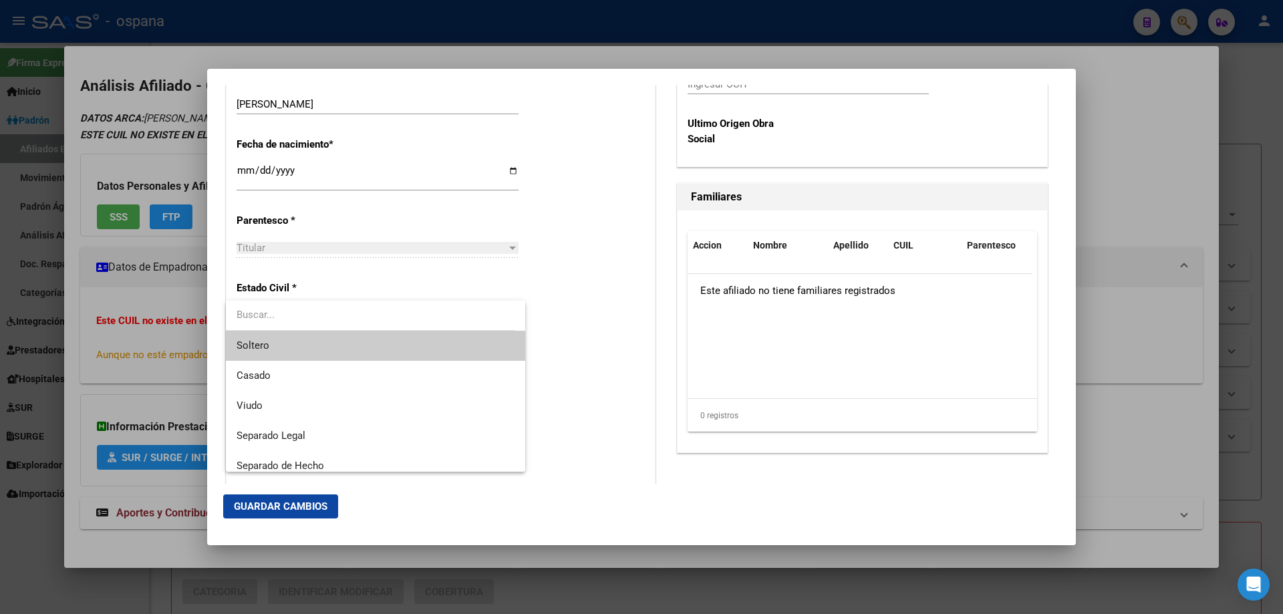
click at [265, 334] on span "Soltero" at bounding box center [376, 346] width 278 height 30
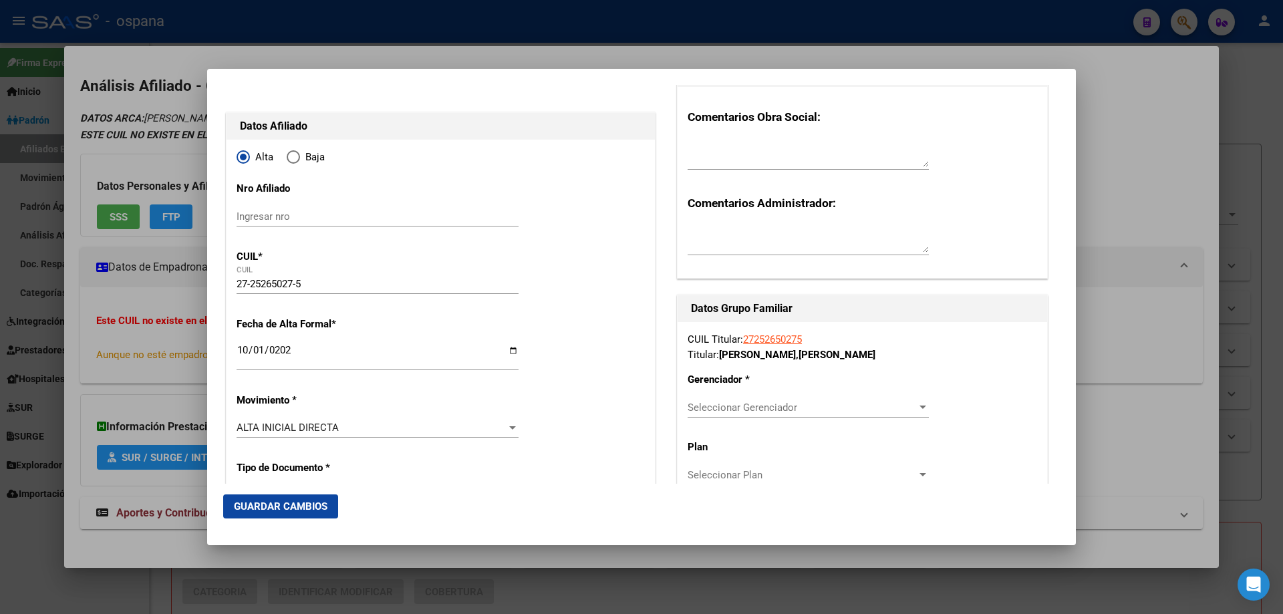
scroll to position [134, 0]
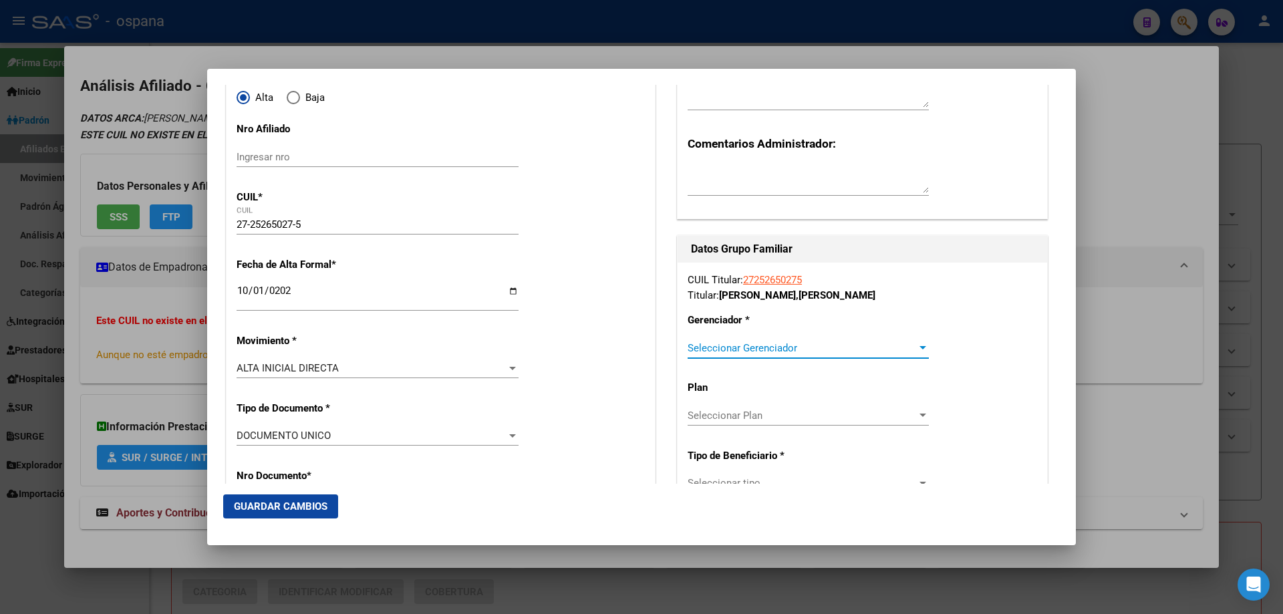
click at [739, 348] on span "Seleccionar Gerenciador" at bounding box center [802, 348] width 229 height 12
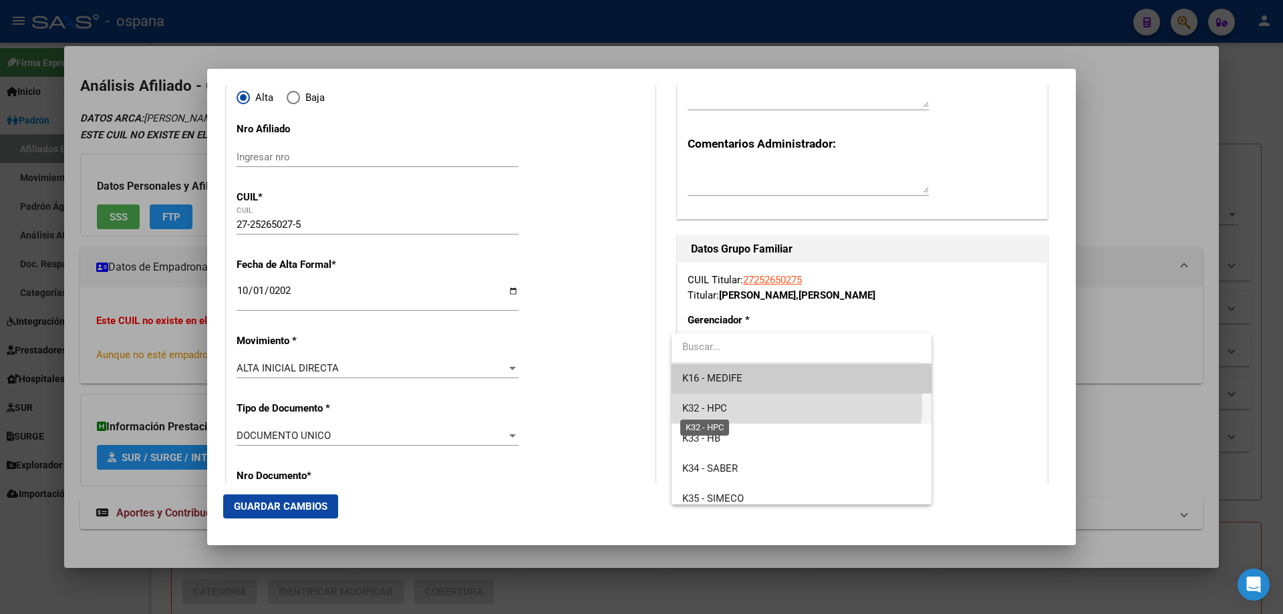
click at [706, 403] on span "K32 - HPC" at bounding box center [704, 408] width 45 height 12
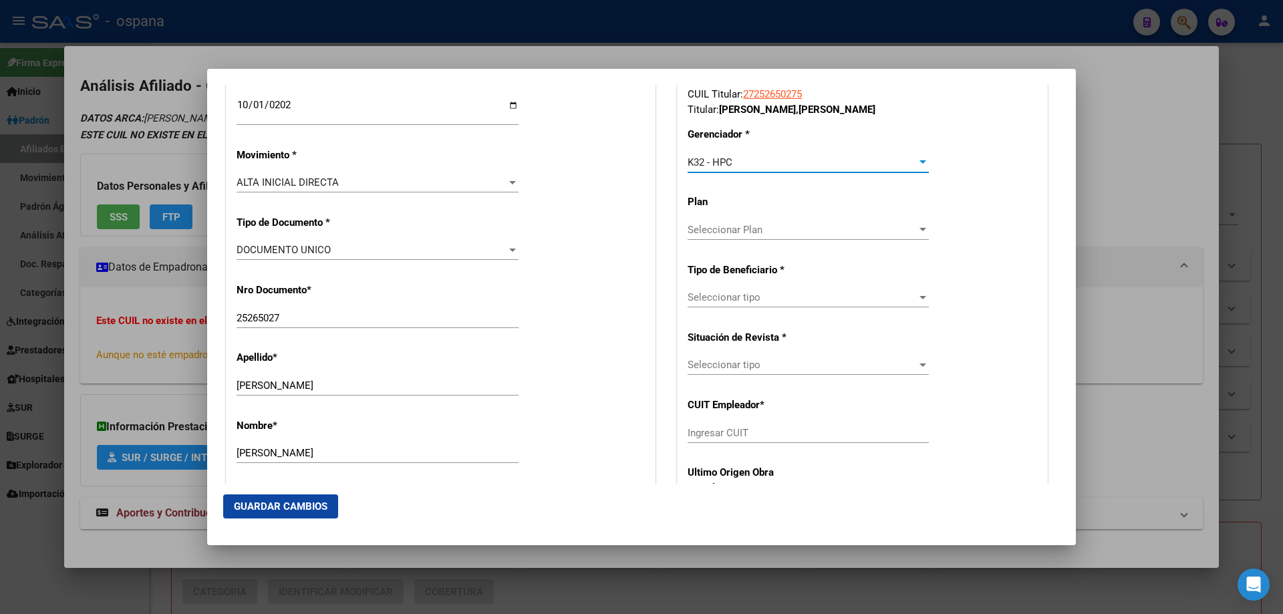
scroll to position [334, 0]
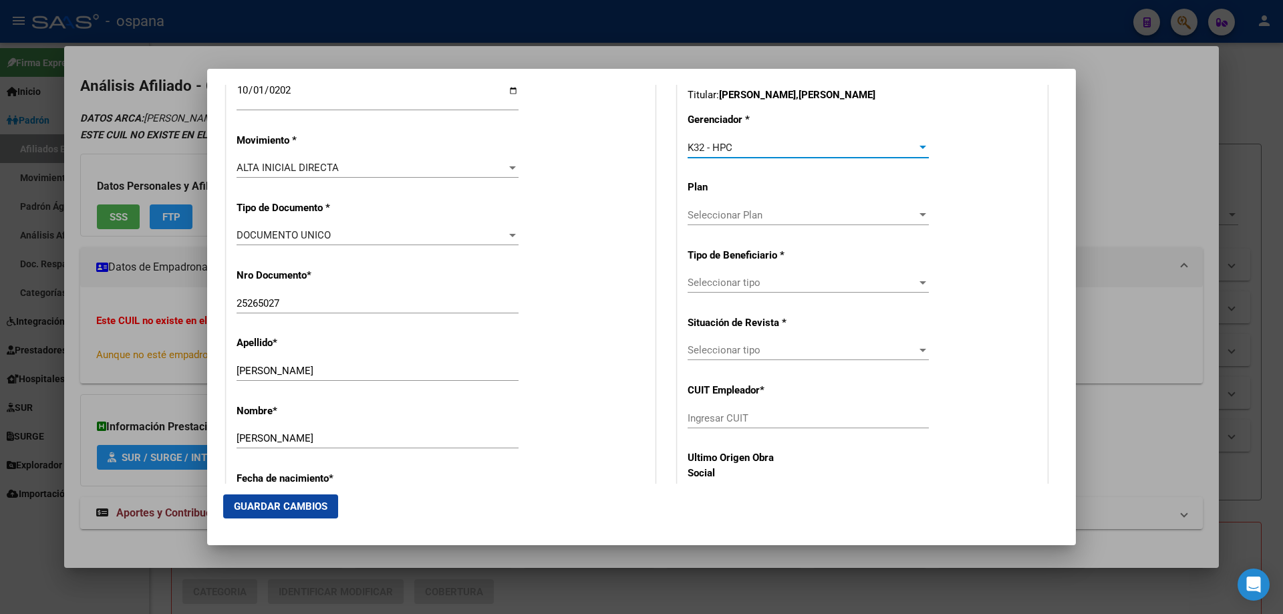
click at [688, 278] on span "Seleccionar tipo" at bounding box center [802, 283] width 229 height 12
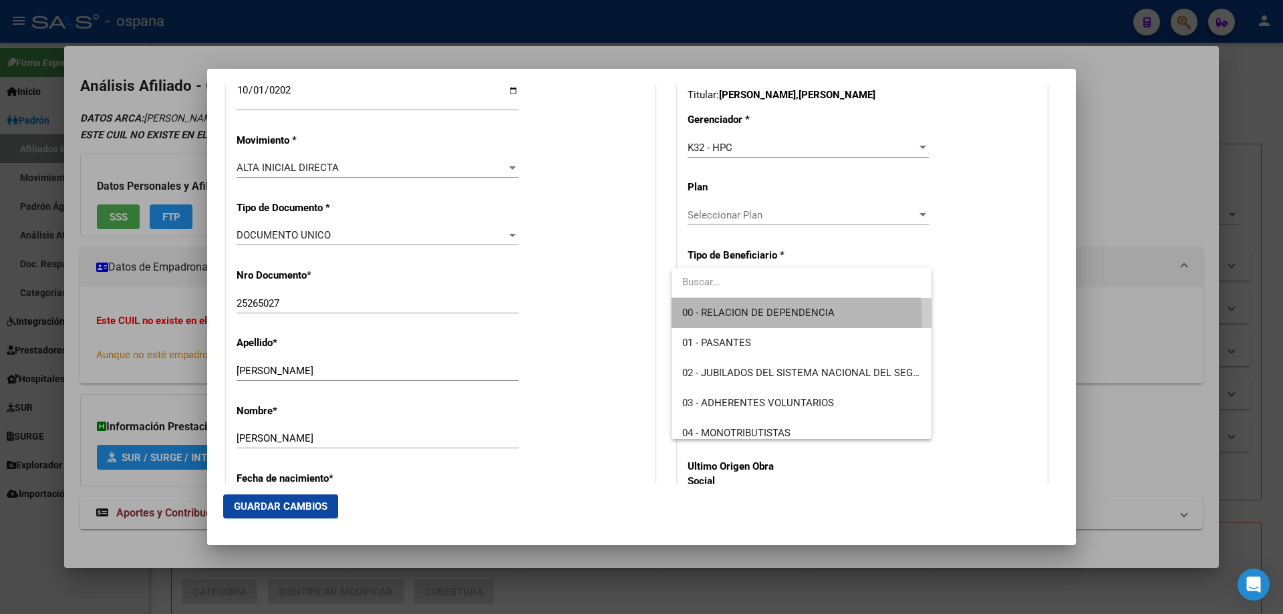
click at [717, 319] on span "00 - RELACION DE DEPENDENCIA" at bounding box center [801, 313] width 238 height 30
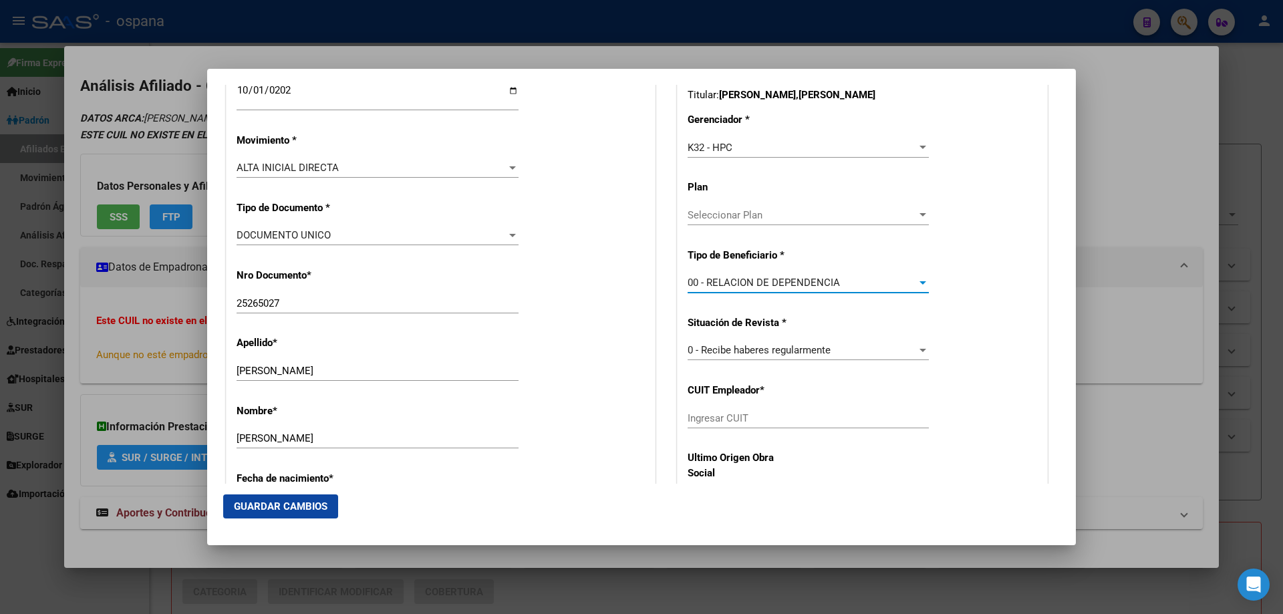
scroll to position [401, 0]
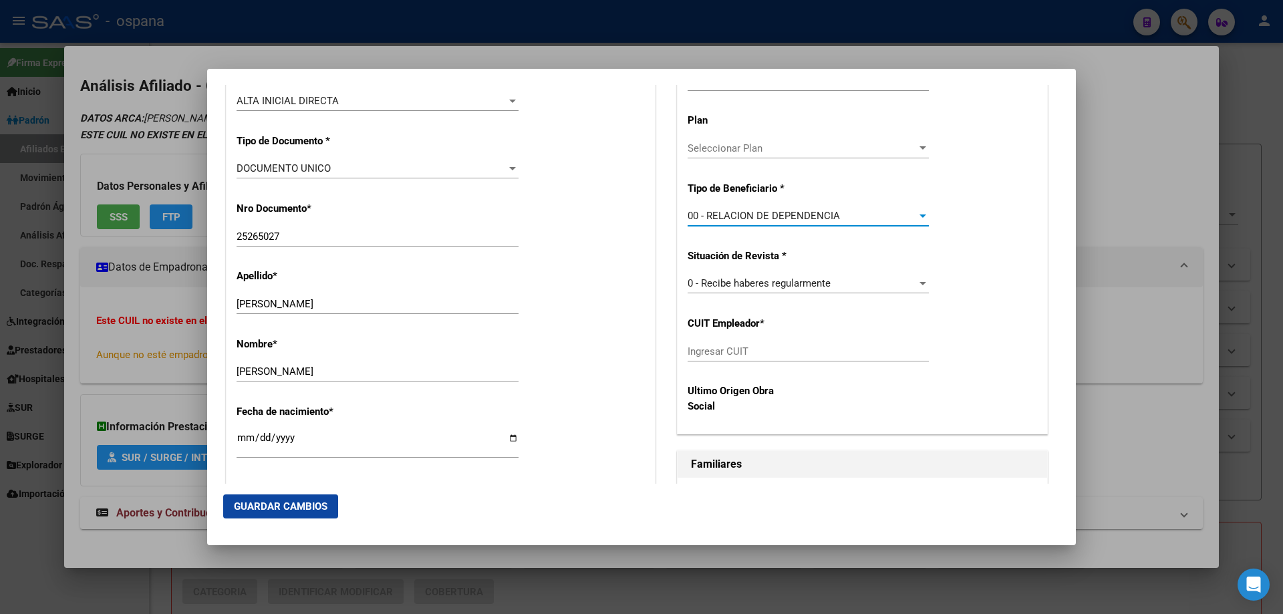
click at [754, 346] on input "Ingresar CUIT" at bounding box center [808, 352] width 241 height 12
paste input "30-68995946-2"
type input "30-68995946-2"
click at [287, 507] on span "Guardar Cambios" at bounding box center [281, 507] width 94 height 12
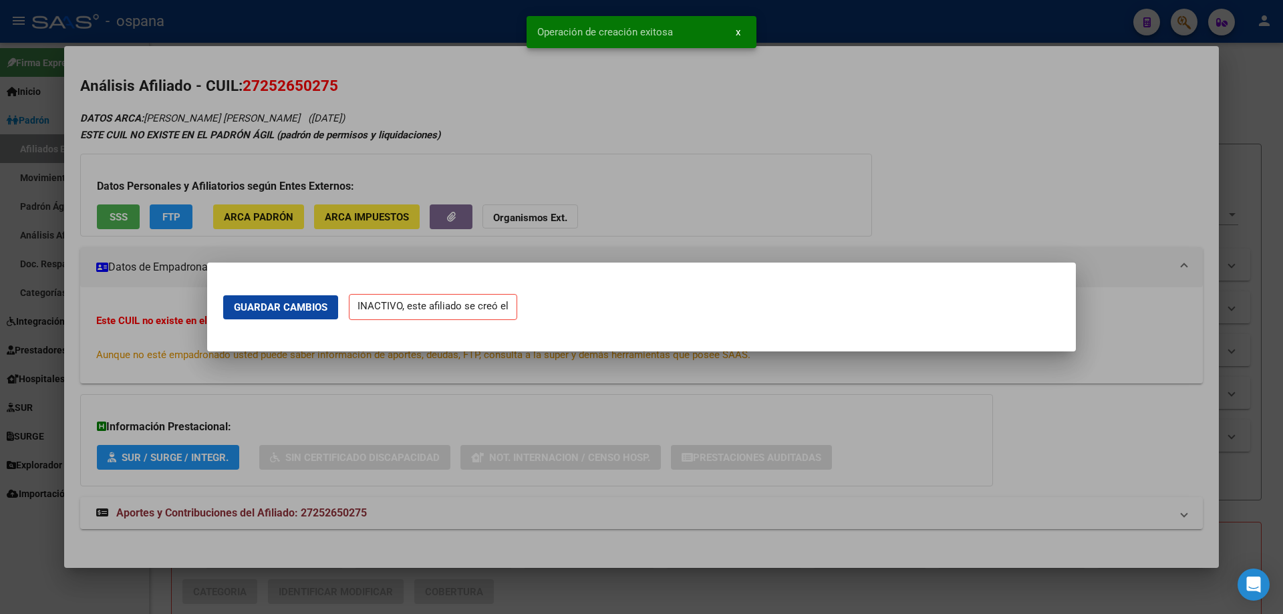
scroll to position [0, 0]
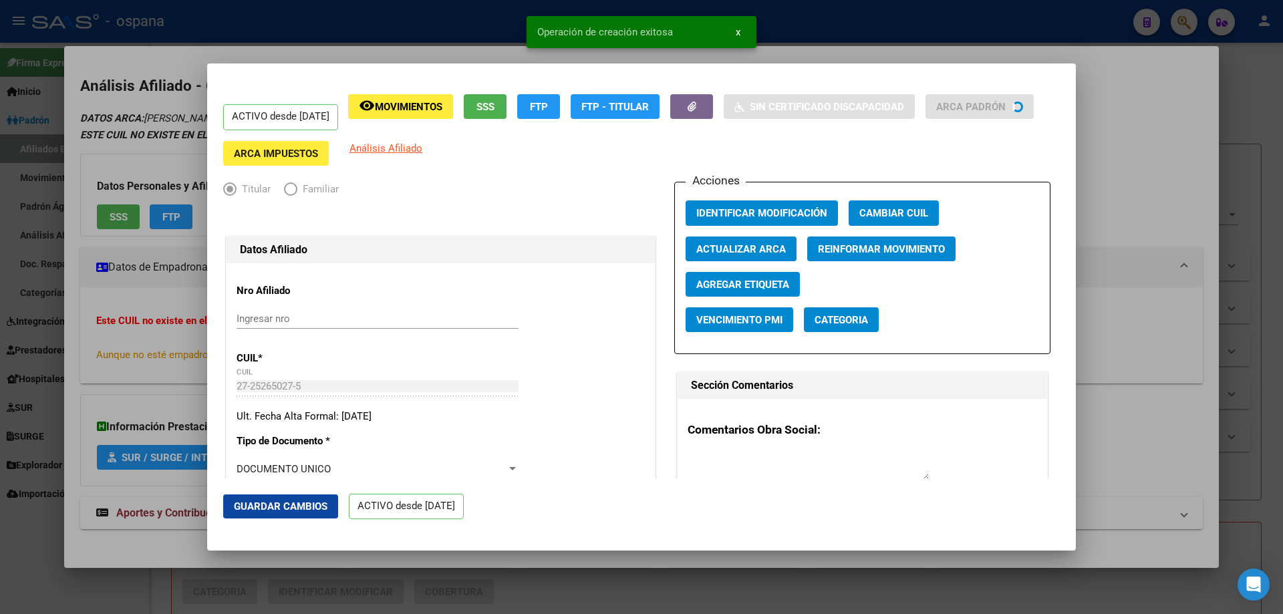
click at [1269, 307] on div at bounding box center [641, 307] width 1283 height 614
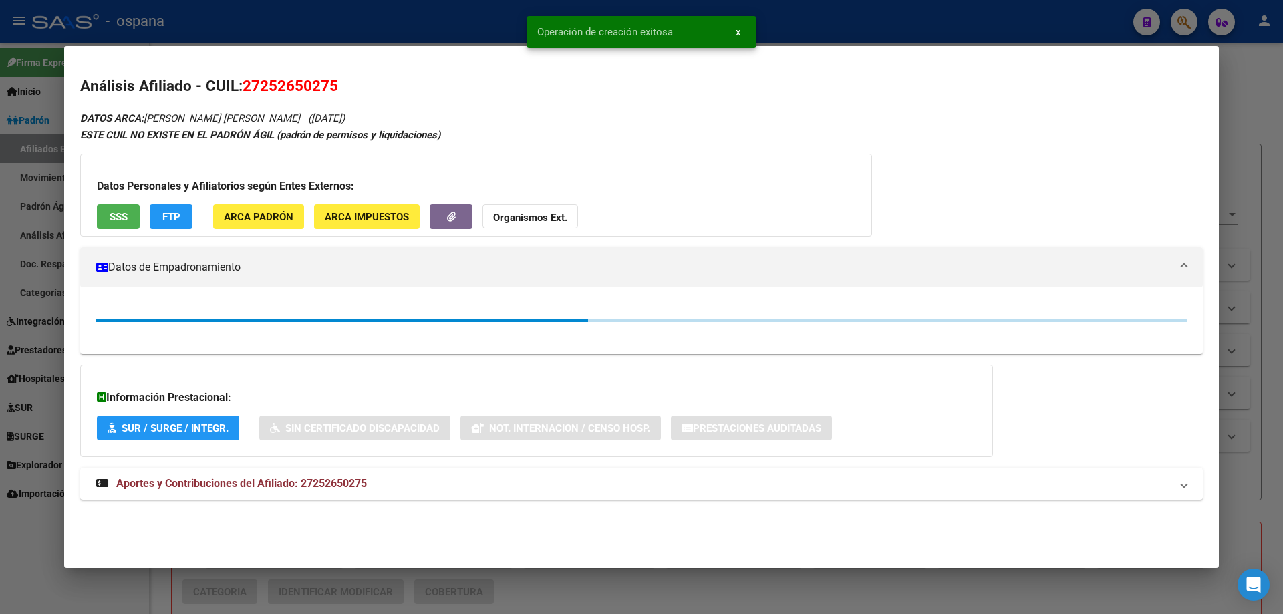
click at [1269, 307] on div at bounding box center [641, 307] width 1283 height 614
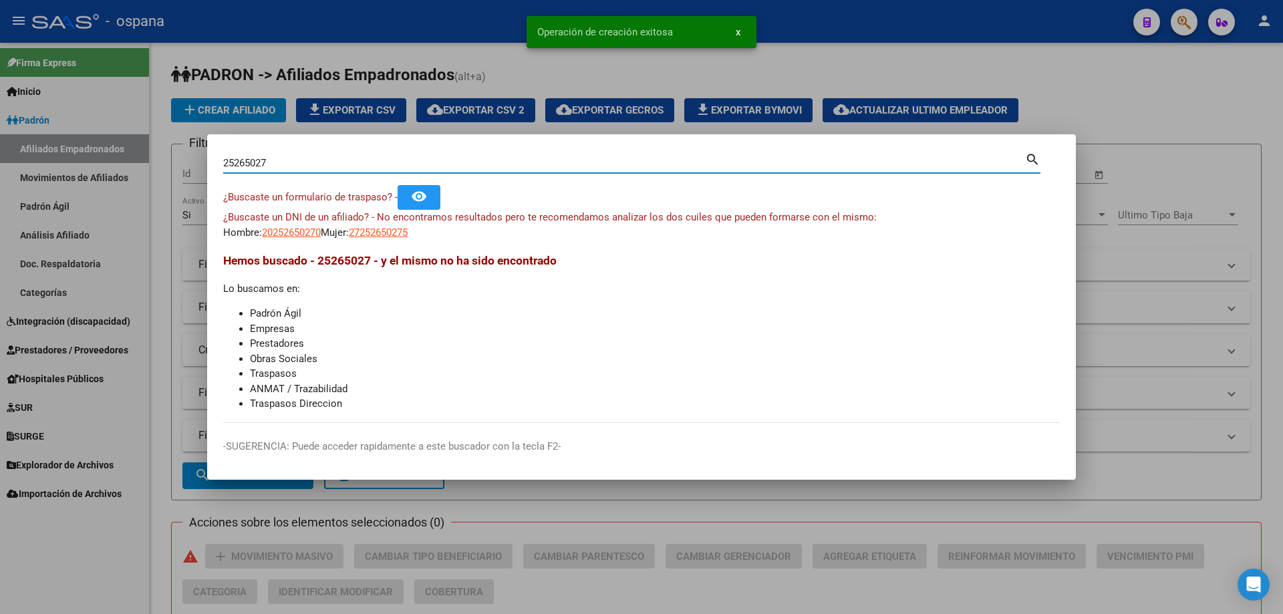
click at [327, 160] on input "25265027" at bounding box center [624, 163] width 802 height 12
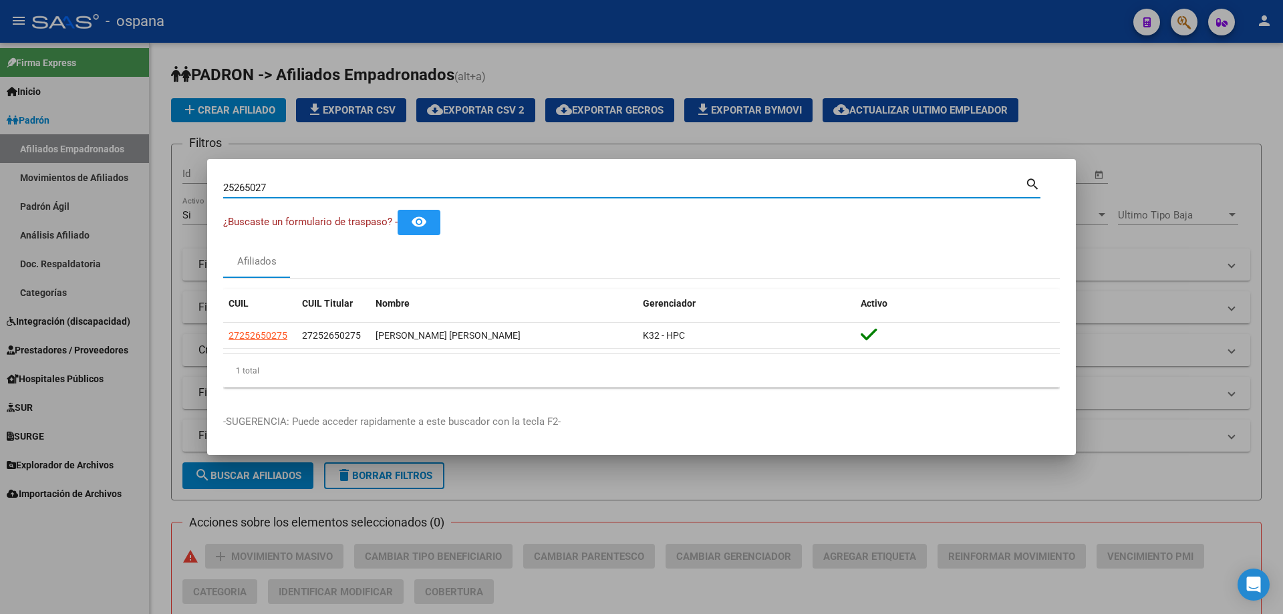
drag, startPoint x: 291, startPoint y: 186, endPoint x: 132, endPoint y: 173, distance: 158.9
click at [132, 173] on div "25265027 Buscar (apellido, dni, cuil, nro traspaso, cuit, obra social) search ¿…" at bounding box center [641, 307] width 1283 height 614
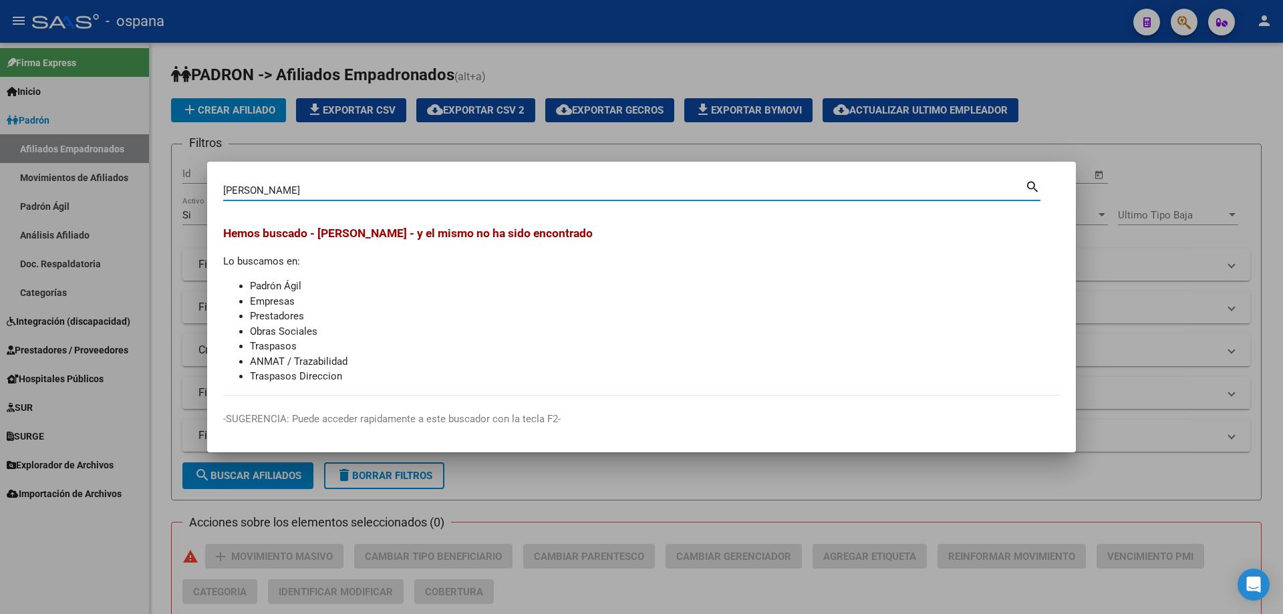
drag, startPoint x: 265, startPoint y: 186, endPoint x: 122, endPoint y: 170, distance: 144.5
click at [122, 170] on div "[PERSON_NAME] Buscar (apellido, dni, cuil, nro traspaso, cuit, obra social) sea…" at bounding box center [641, 307] width 1283 height 614
paste input "6044245"
type input "6044245"
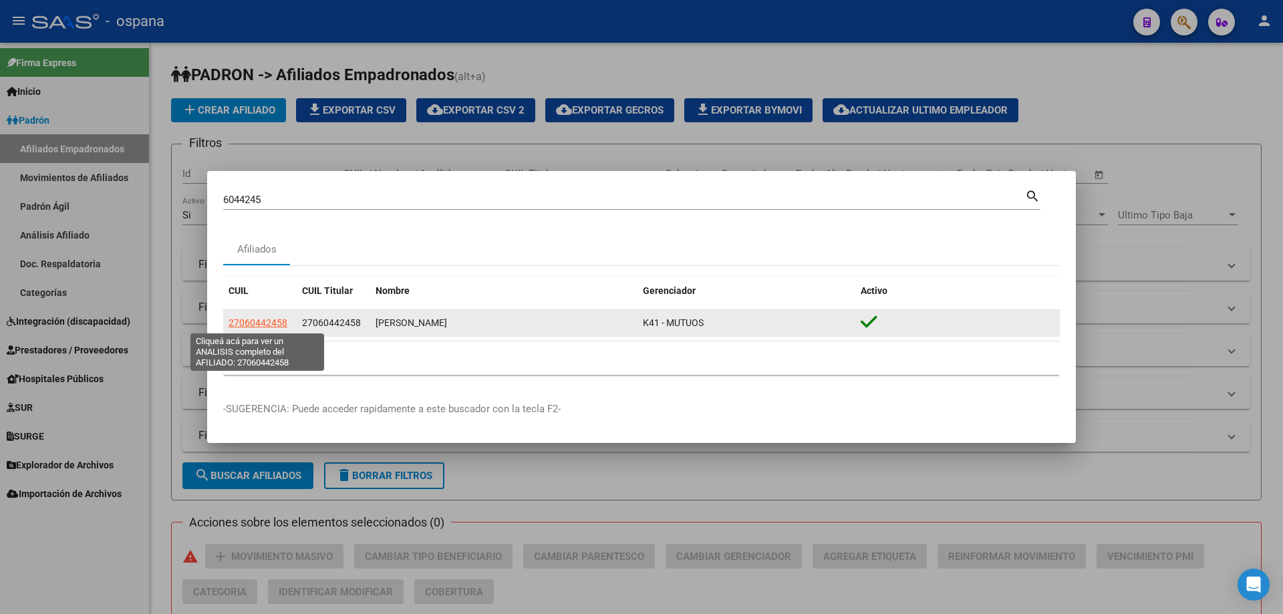
click at [257, 323] on span "27060442458" at bounding box center [258, 322] width 59 height 11
type textarea "27060442458"
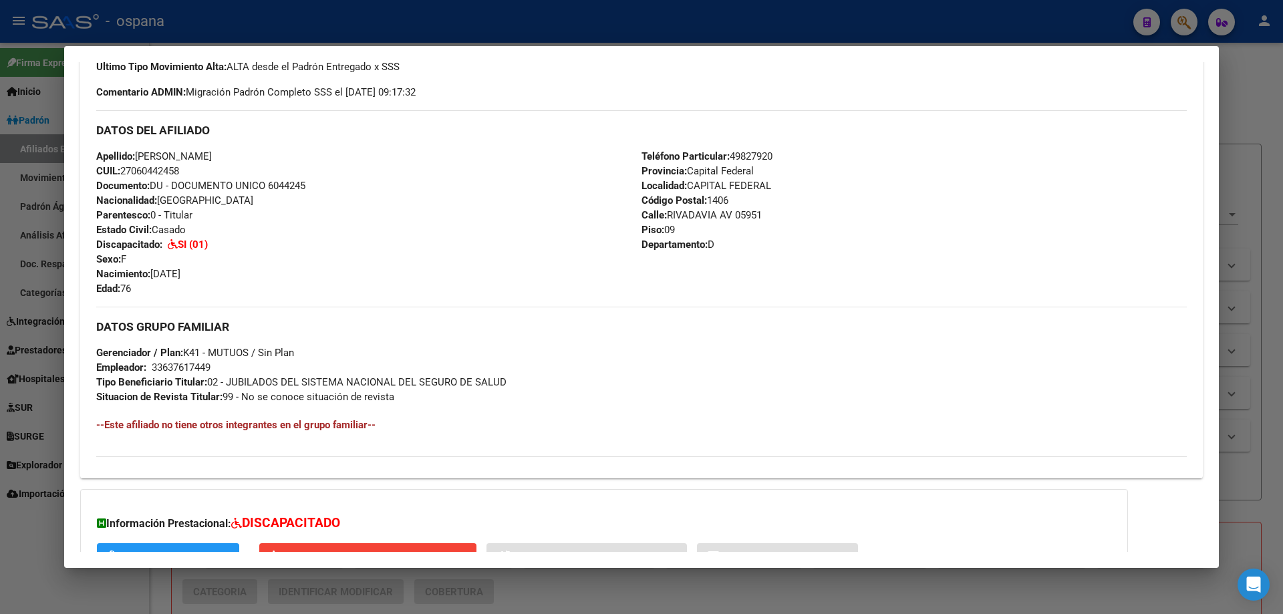
scroll to position [501, 0]
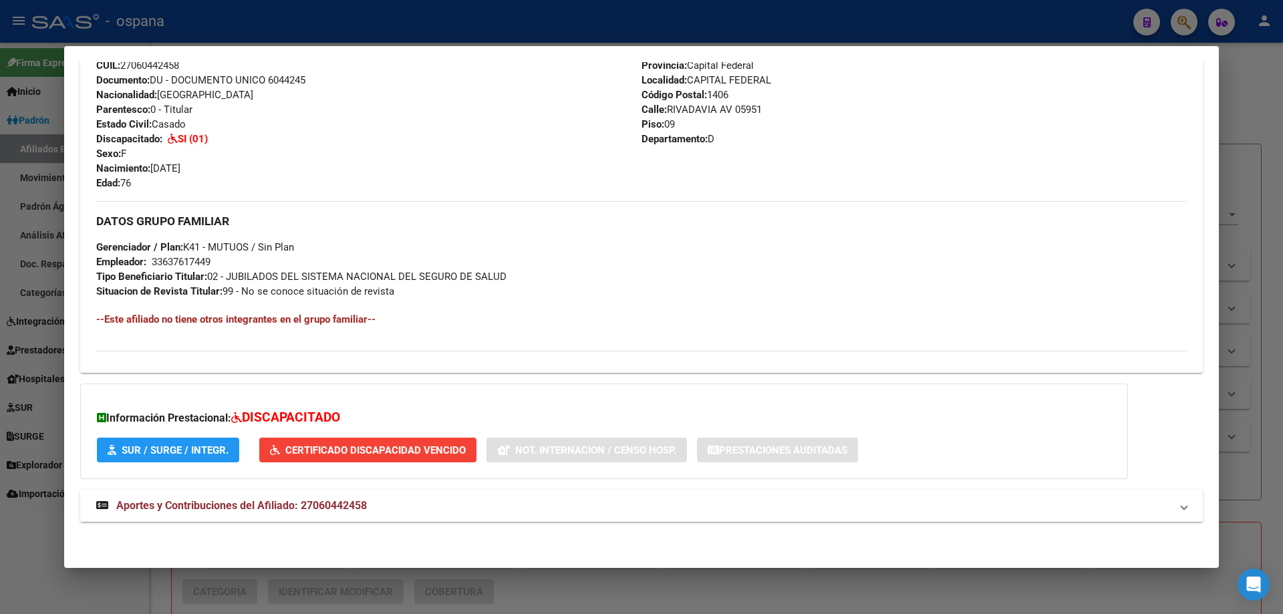
click at [211, 501] on span "Aportes y Contribuciones del Afiliado: 27060442458" at bounding box center [241, 505] width 251 height 13
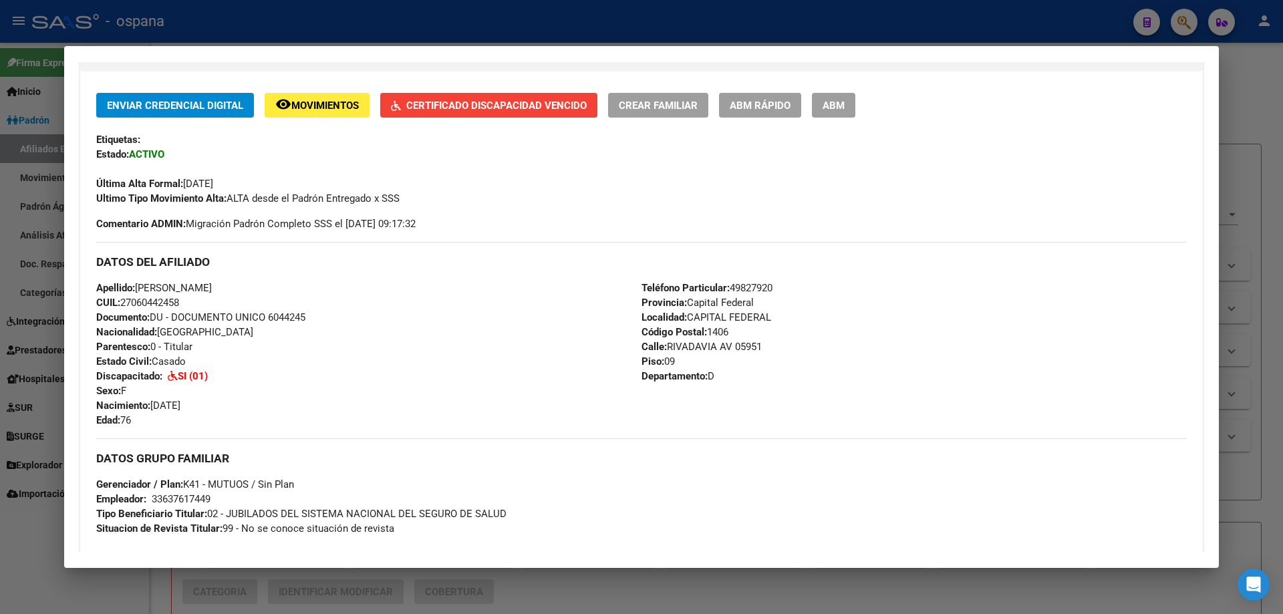
scroll to position [0, 0]
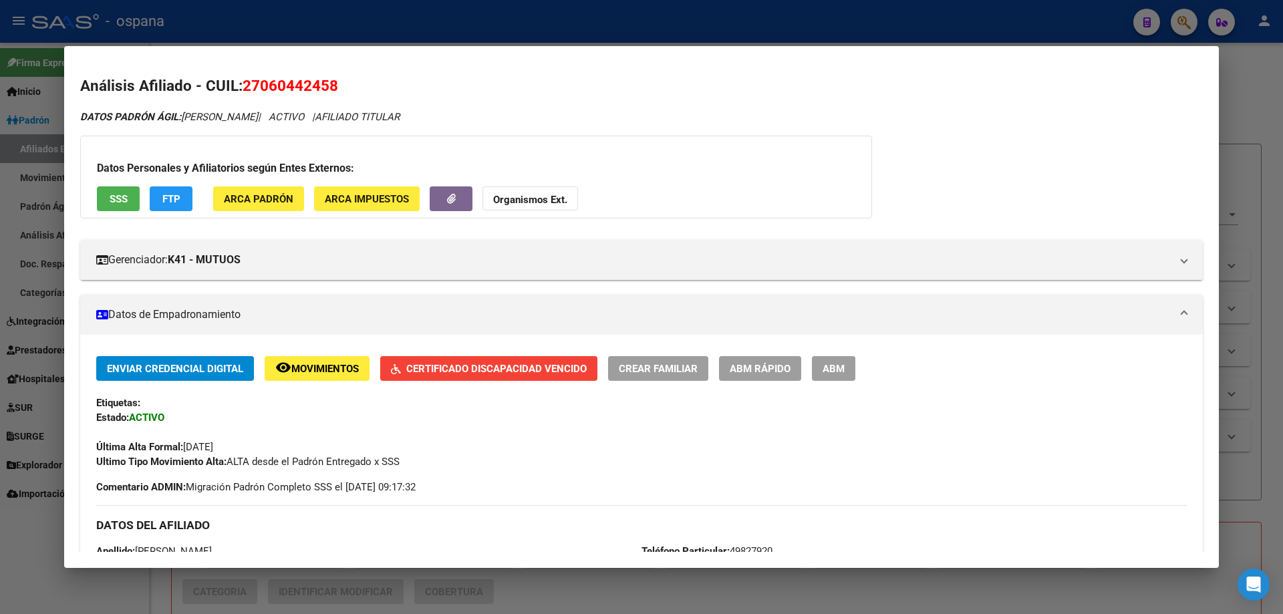
click at [178, 209] on button "FTP" at bounding box center [171, 198] width 43 height 25
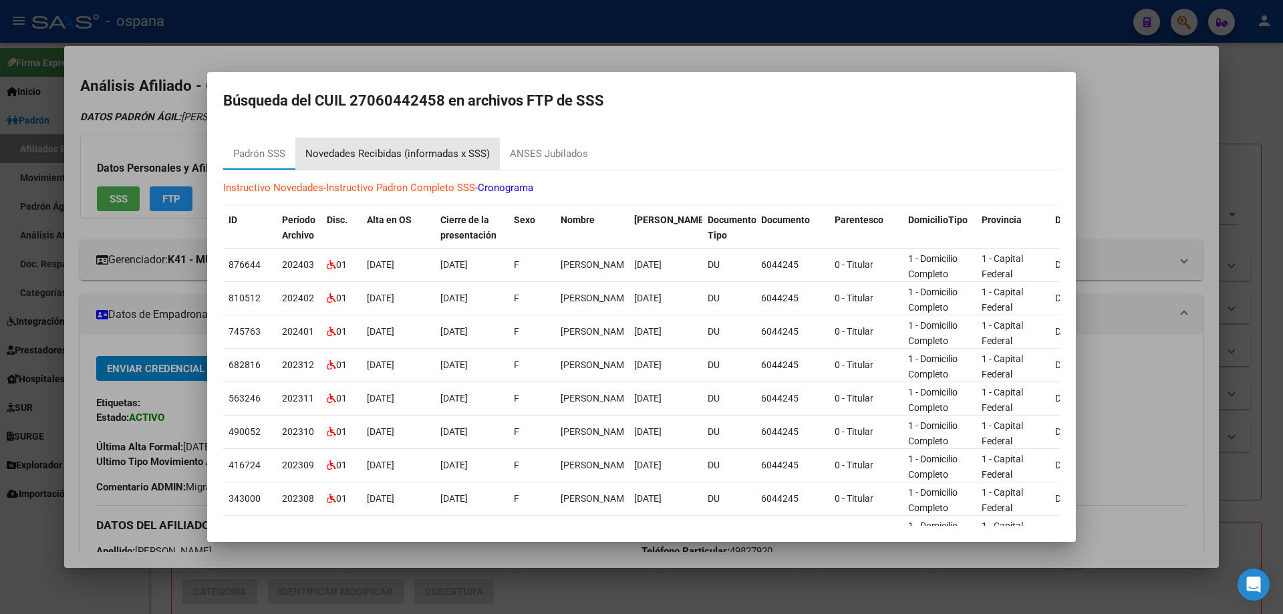
click at [380, 157] on div "Novedades Recibidas (informadas x SSS)" at bounding box center [397, 153] width 184 height 15
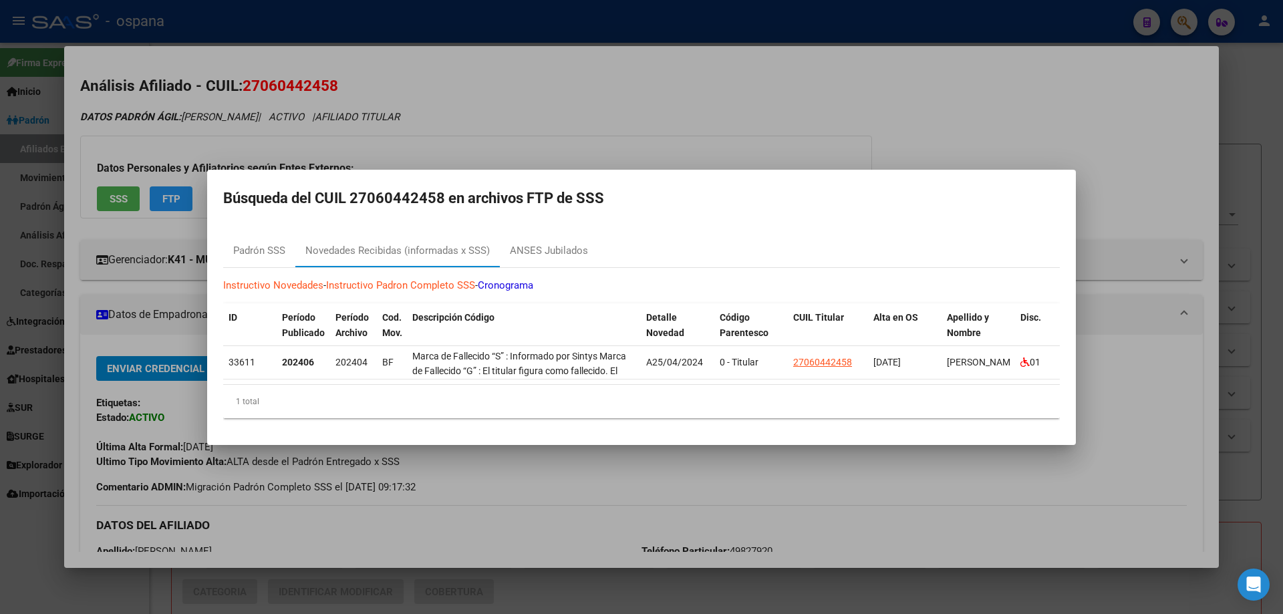
click at [140, 265] on div at bounding box center [641, 307] width 1283 height 614
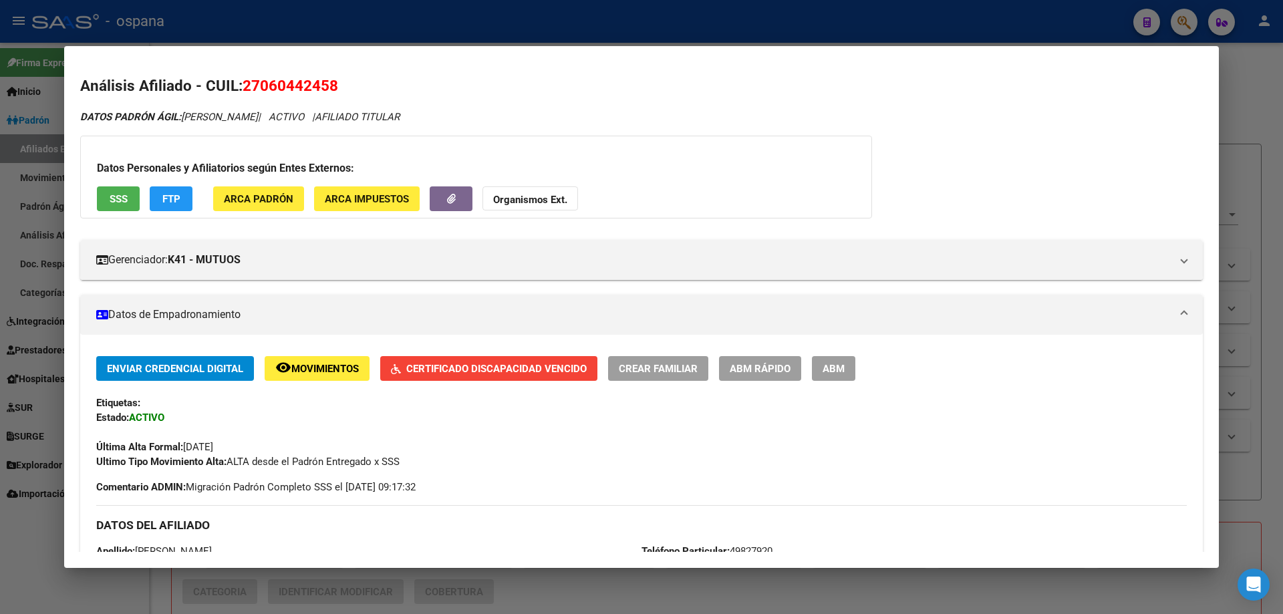
click at [775, 377] on button "ABM Rápido" at bounding box center [760, 368] width 82 height 25
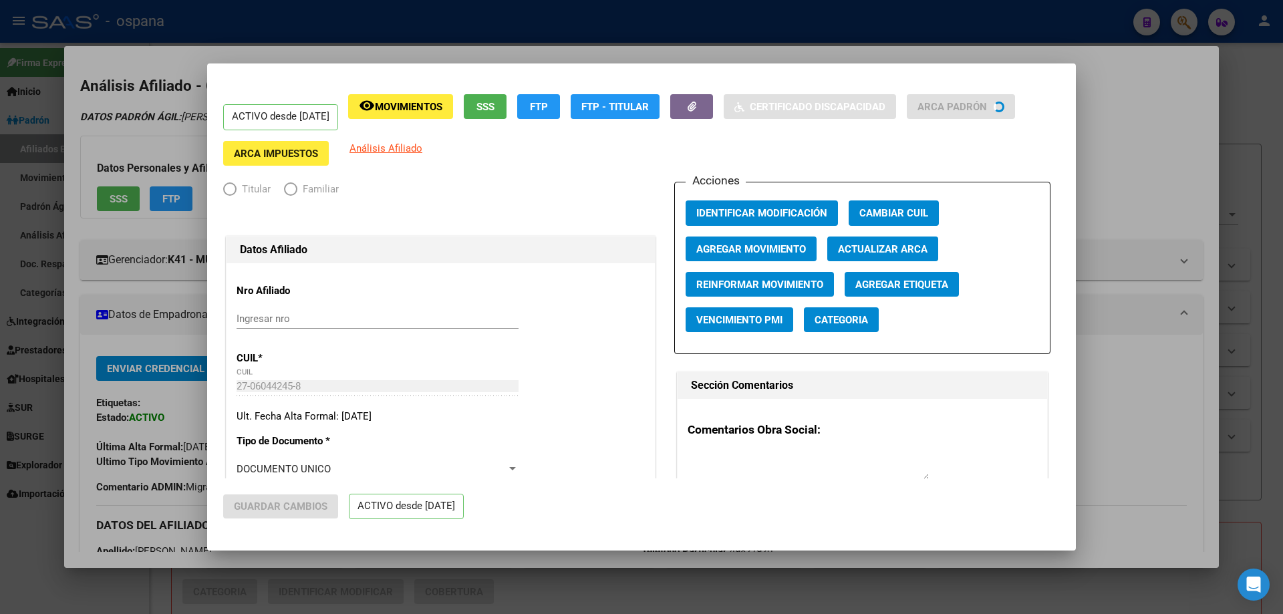
radio input "true"
type input "33-63761744-9"
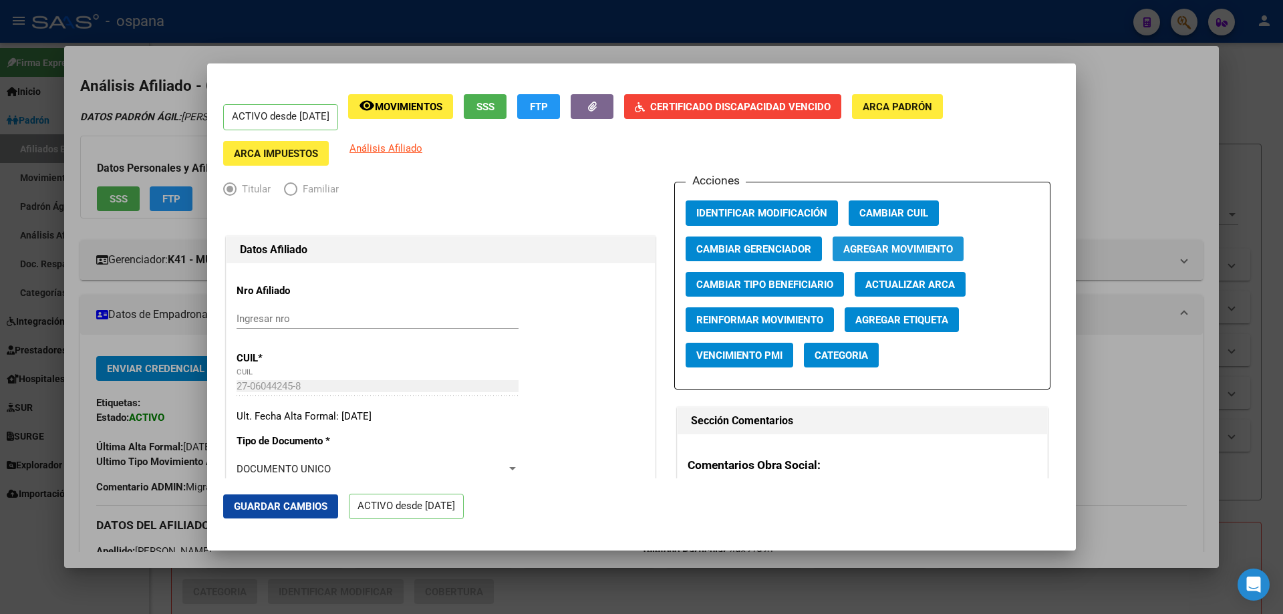
click at [873, 243] on span "Agregar Movimiento" at bounding box center [898, 249] width 110 height 12
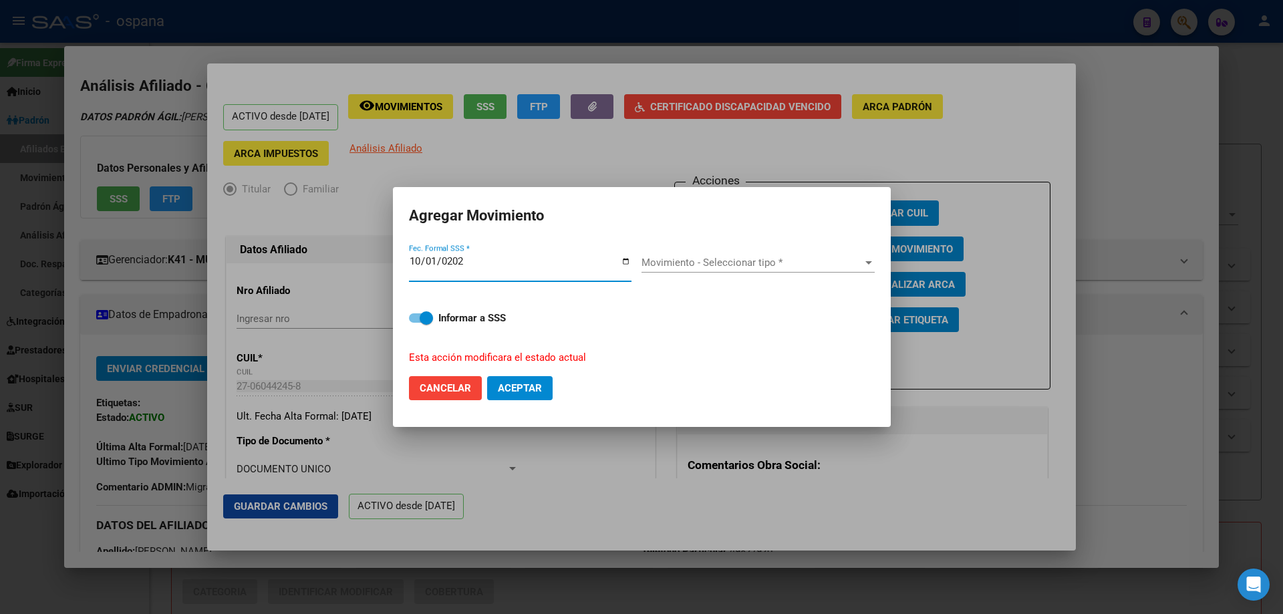
type input "[DATE]"
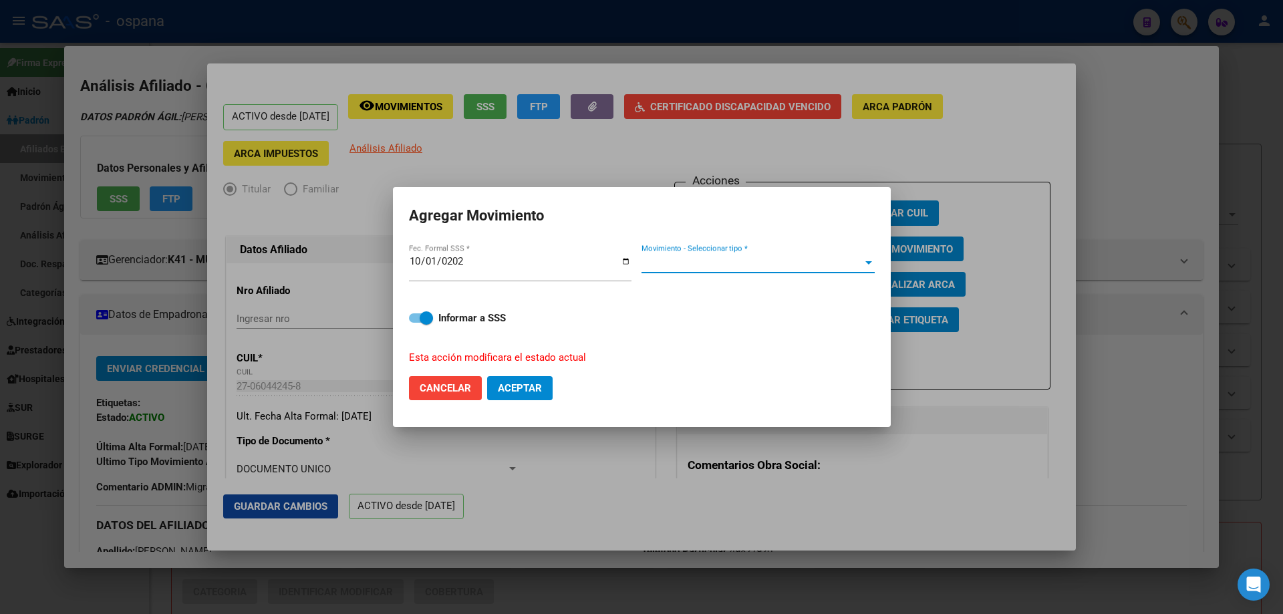
click at [688, 261] on span "Movimiento - Seleccionar tipo *" at bounding box center [752, 263] width 221 height 12
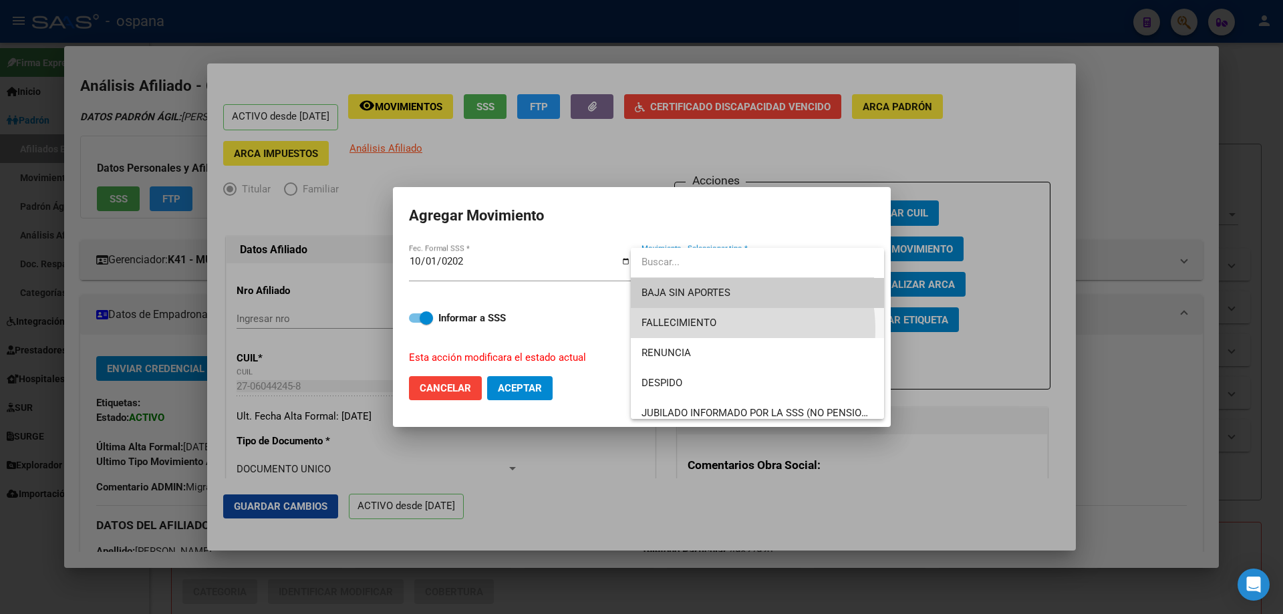
click at [696, 330] on span "FALLECIMIENTO" at bounding box center [758, 323] width 232 height 30
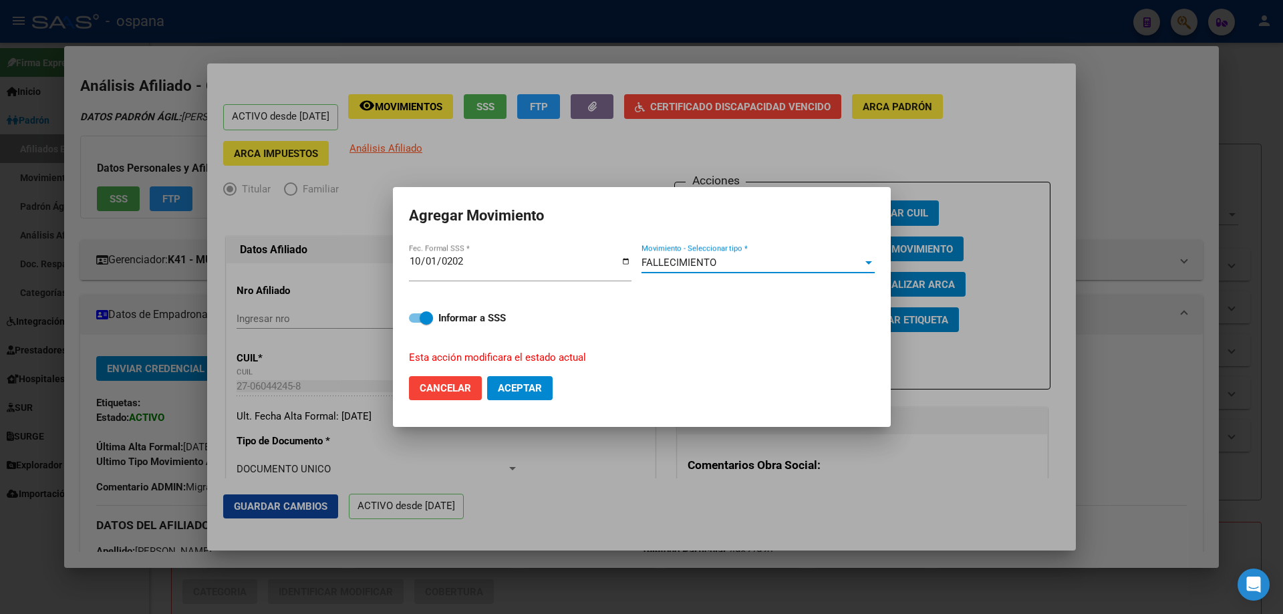
click at [517, 386] on span "Aceptar" at bounding box center [520, 388] width 44 height 12
checkbox input "false"
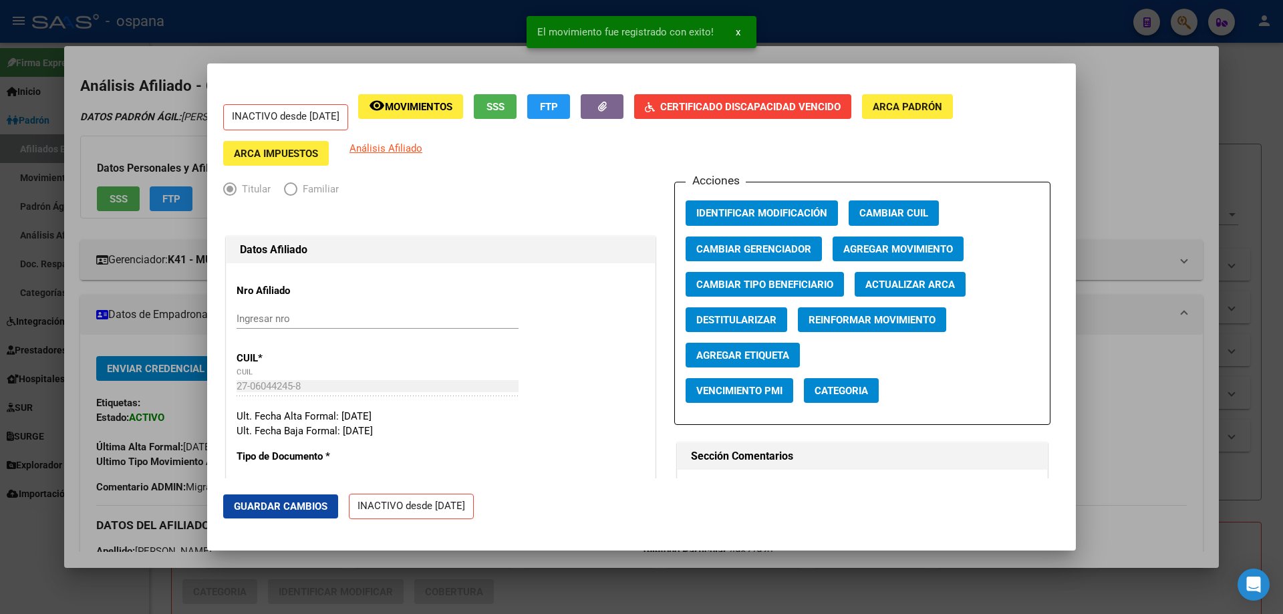
click at [1248, 269] on div at bounding box center [641, 307] width 1283 height 614
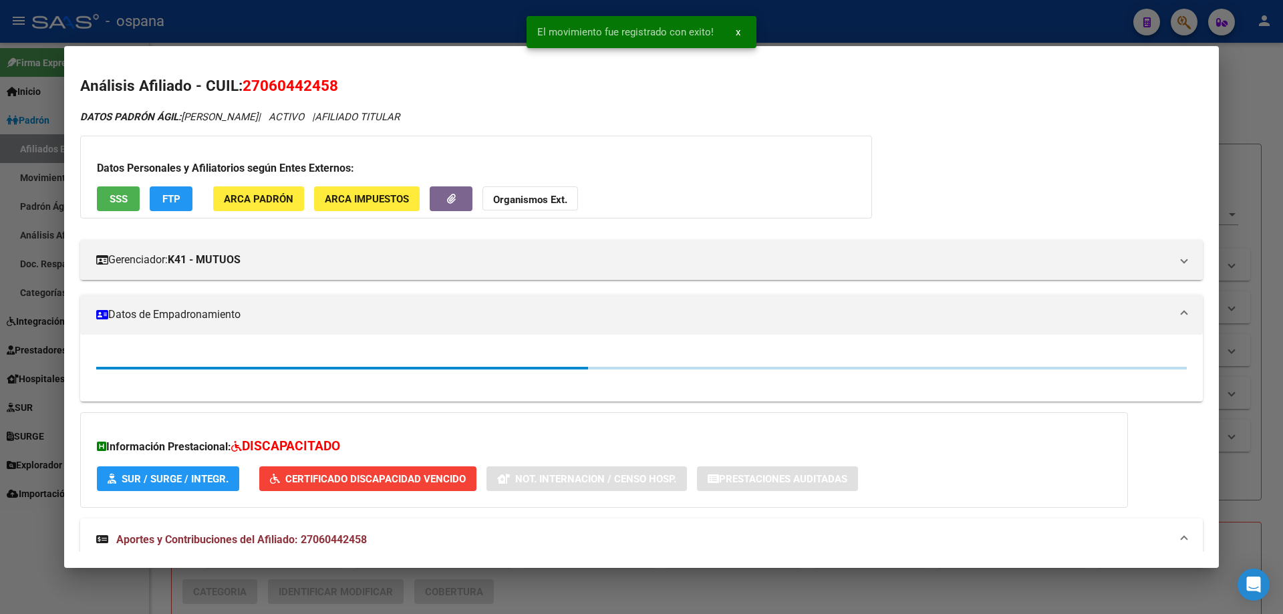
click at [1248, 269] on div at bounding box center [641, 307] width 1283 height 614
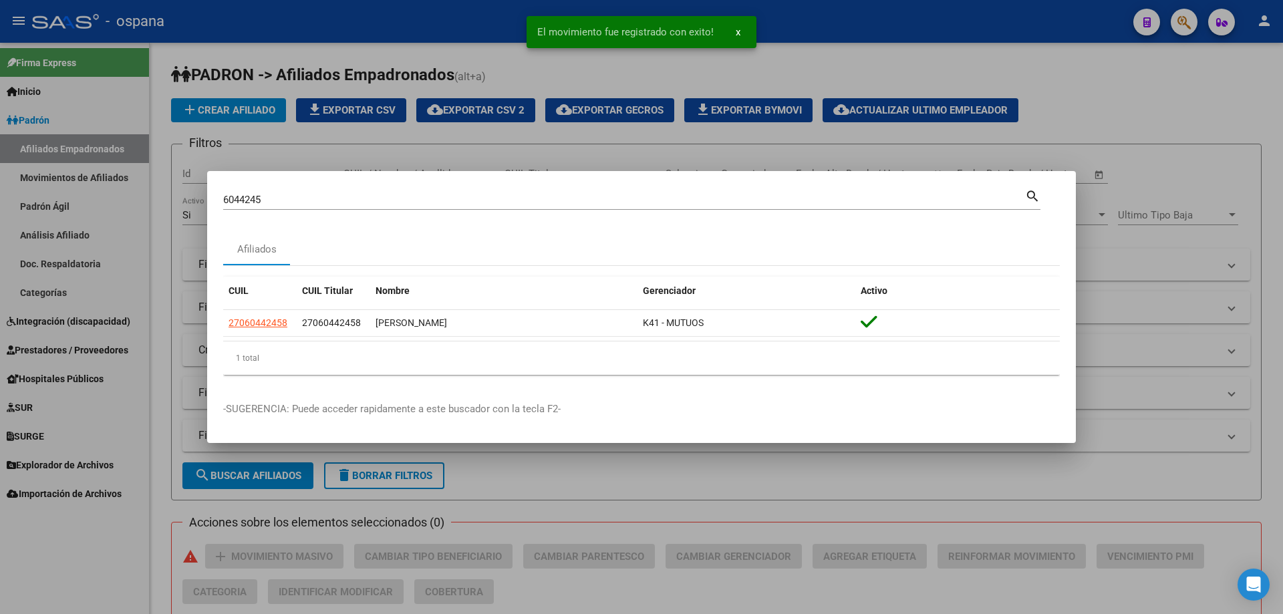
click at [285, 192] on div "6044245 Buscar (apellido, dni, [PERSON_NAME], [PERSON_NAME], cuit, obra social)" at bounding box center [624, 200] width 802 height 20
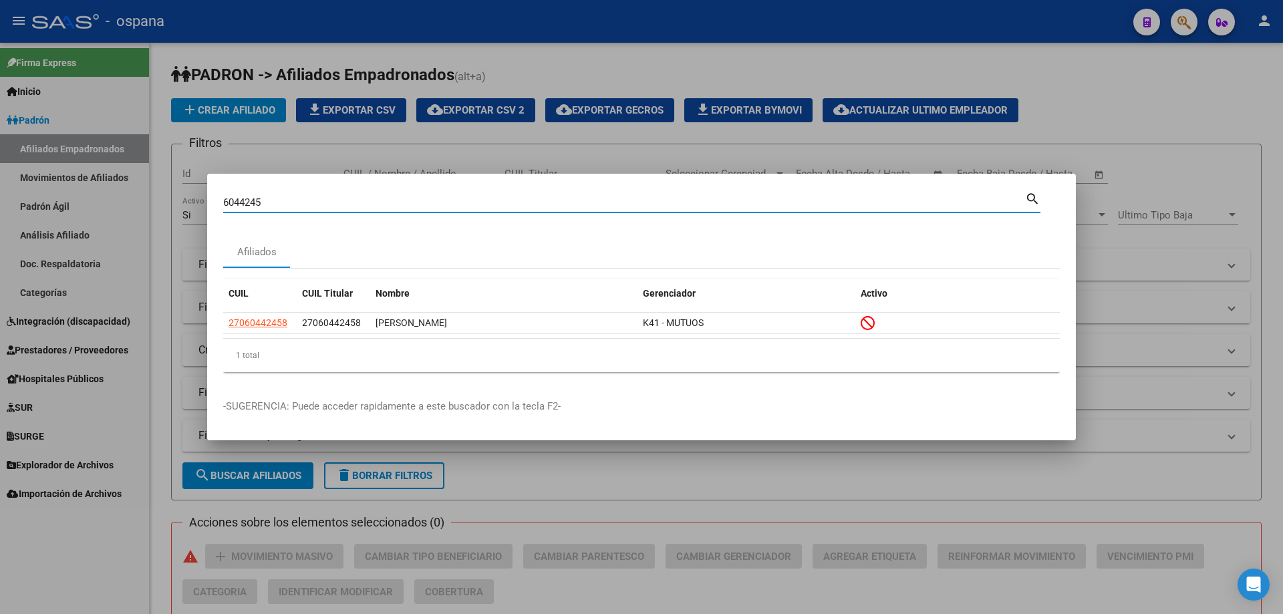
drag, startPoint x: 280, startPoint y: 203, endPoint x: 168, endPoint y: 179, distance: 114.8
click at [168, 179] on div "6044245 Buscar (apellido, dni, cuil, nro traspaso, cuit, obra social) search Af…" at bounding box center [641, 307] width 1283 height 614
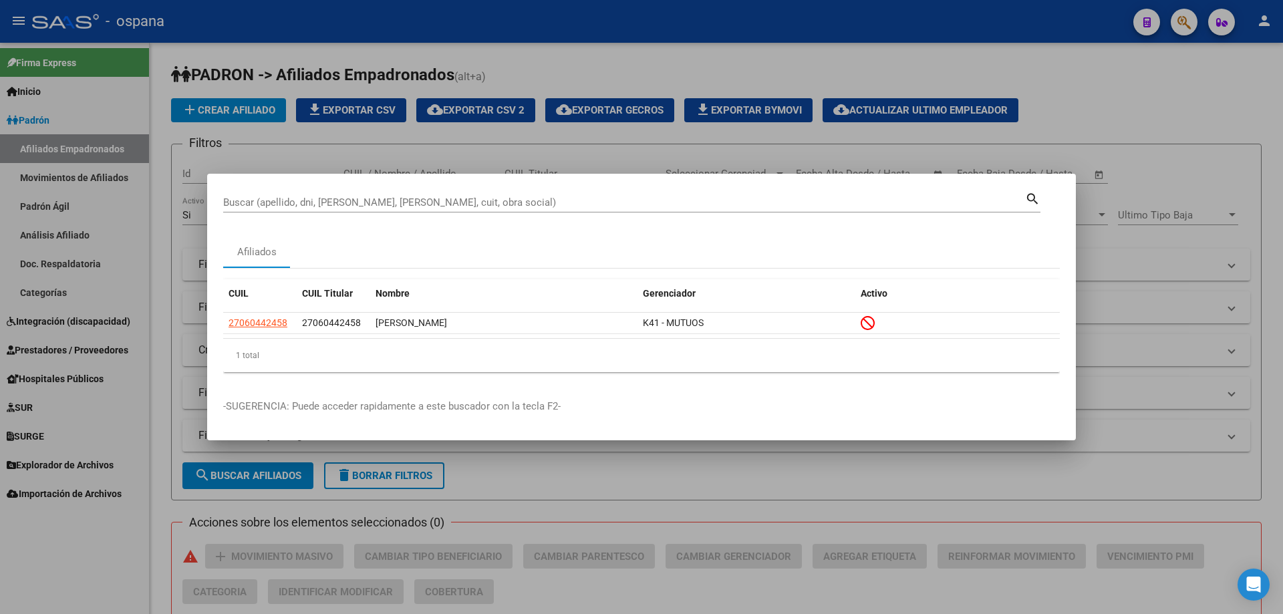
click at [1063, 134] on div at bounding box center [641, 307] width 1283 height 614
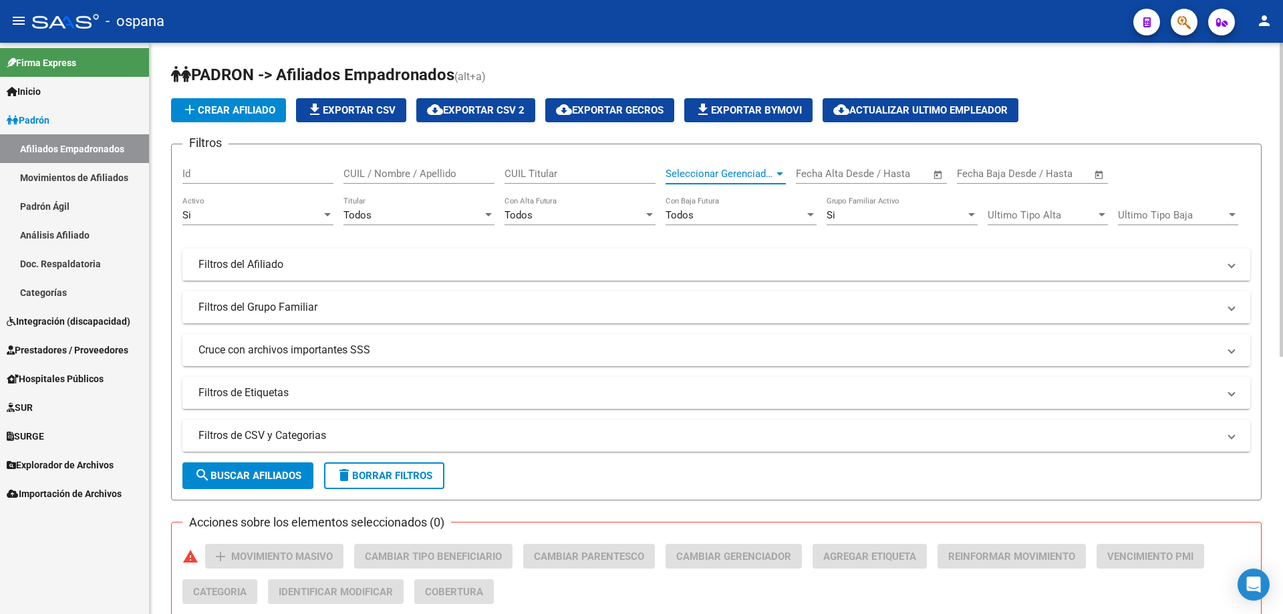
click at [737, 168] on span "Seleccionar Gerenciador" at bounding box center [720, 174] width 108 height 12
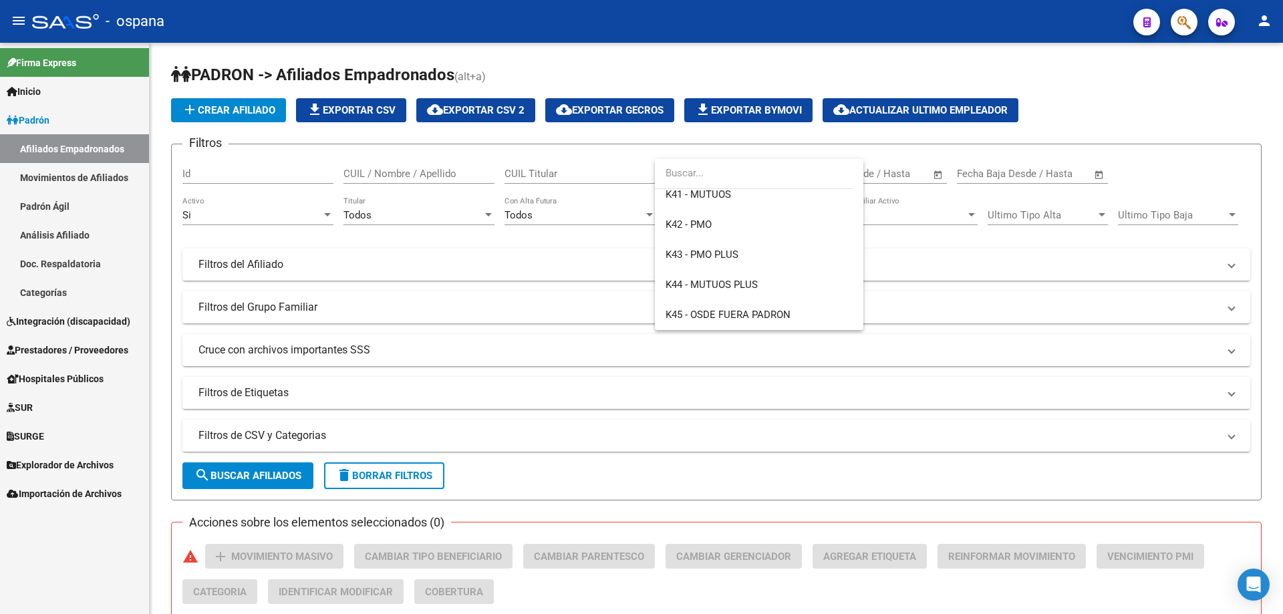
scroll to position [401, 0]
click at [716, 195] on span "K41 - MUTUOS" at bounding box center [698, 194] width 65 height 12
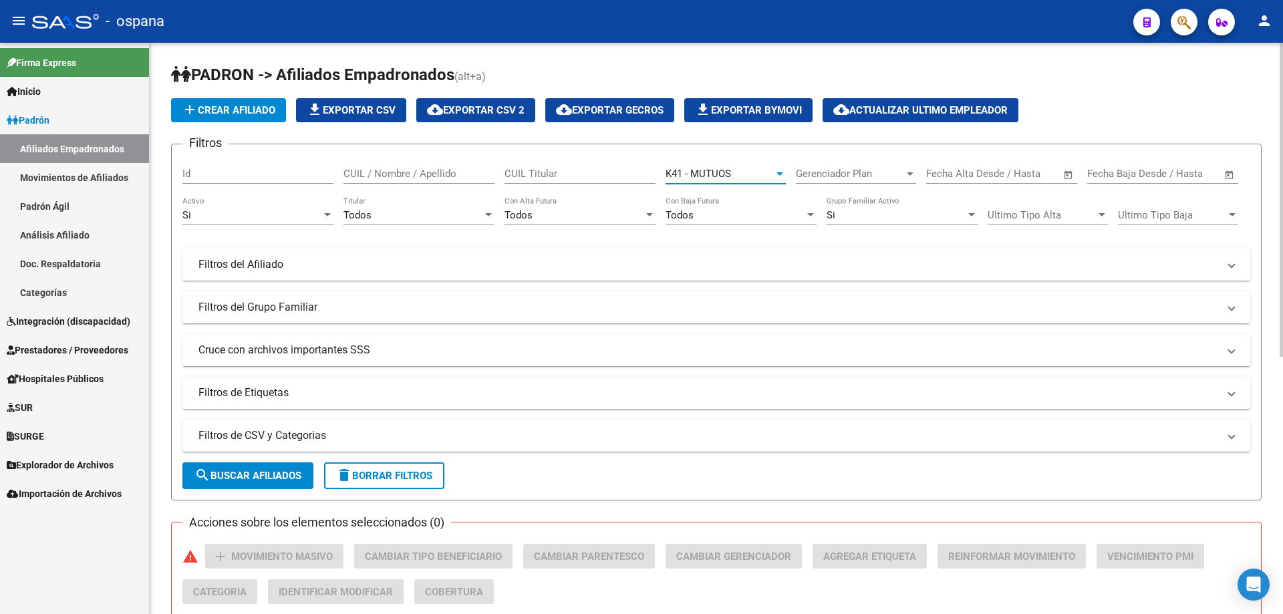
click at [286, 467] on button "search Buscar Afiliados" at bounding box center [247, 476] width 131 height 27
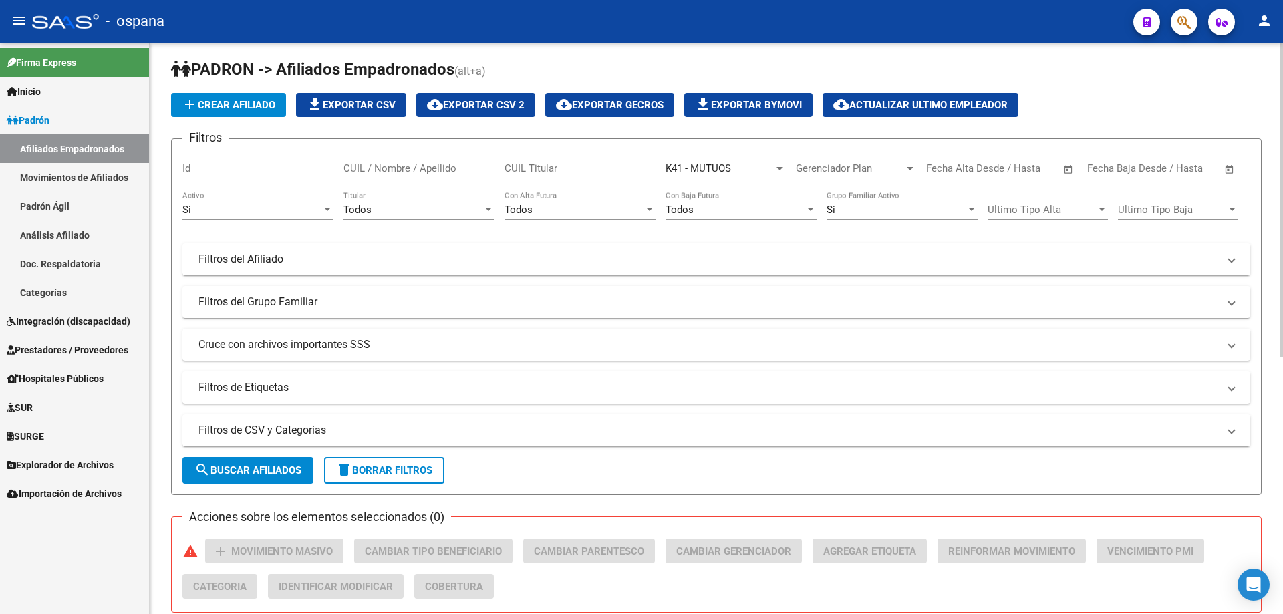
scroll to position [0, 0]
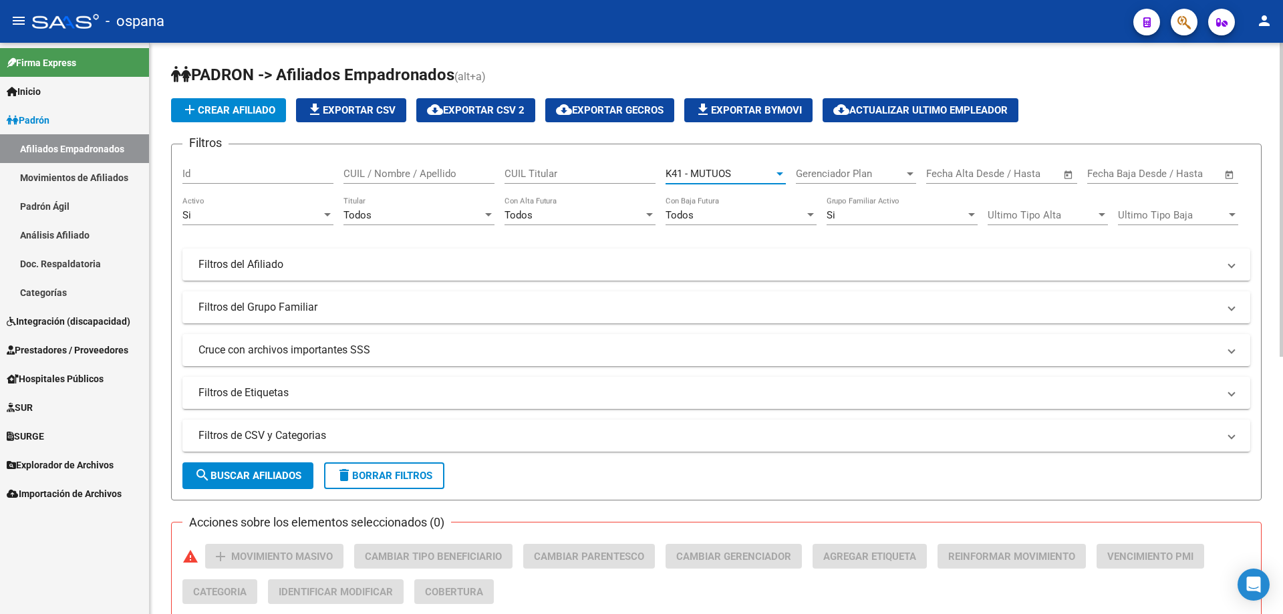
click at [755, 171] on div "K41 - MUTUOS" at bounding box center [720, 174] width 108 height 12
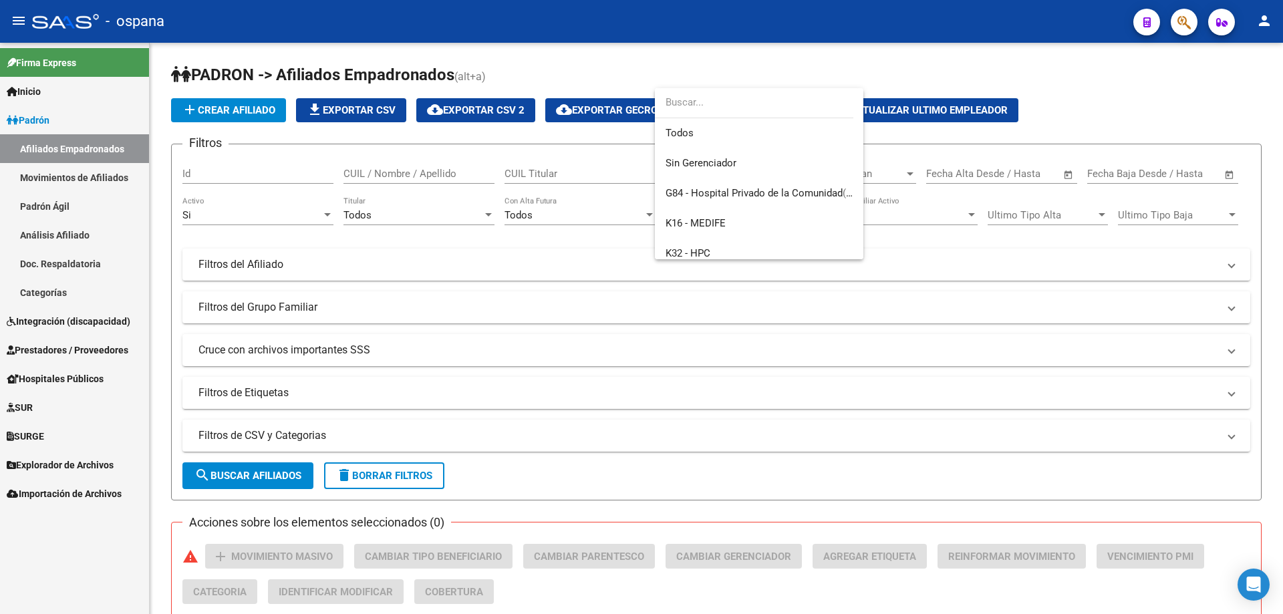
scroll to position [351, 0]
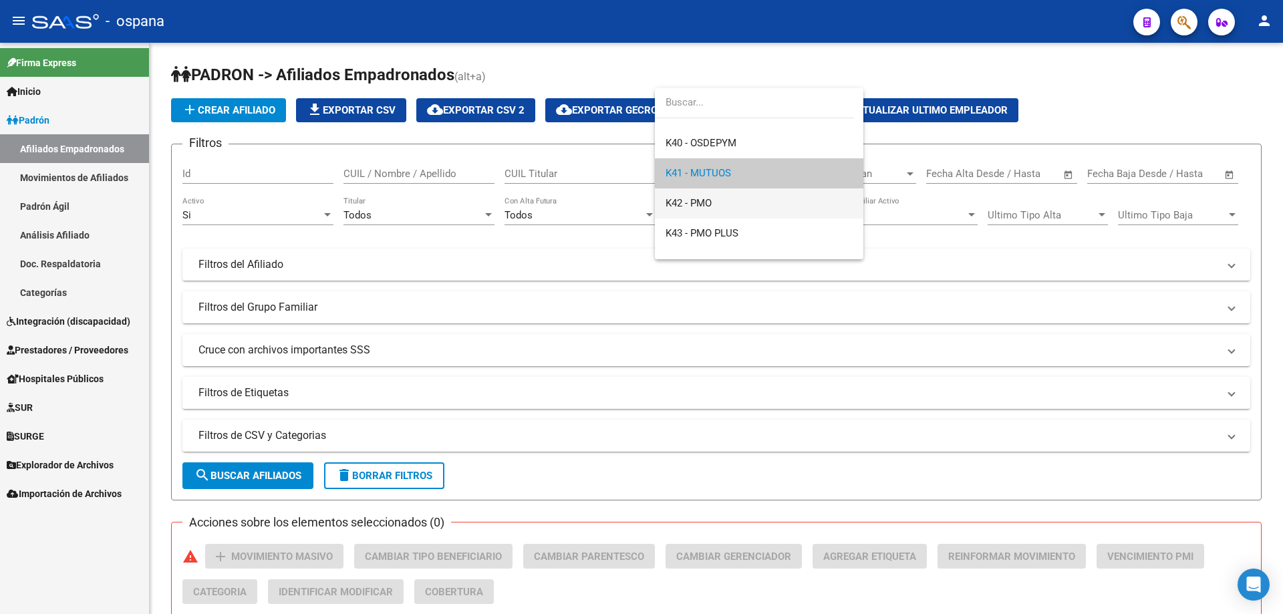
click at [712, 202] on span "K42 - PMO" at bounding box center [689, 203] width 46 height 12
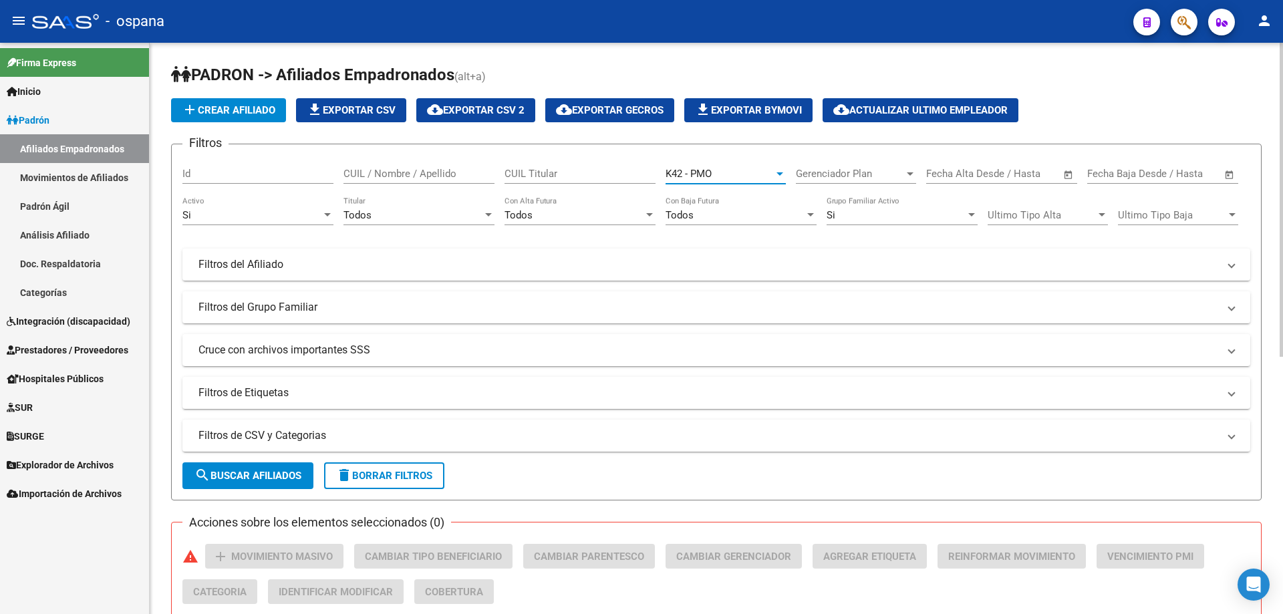
click at [221, 466] on button "search Buscar Afiliados" at bounding box center [247, 476] width 131 height 27
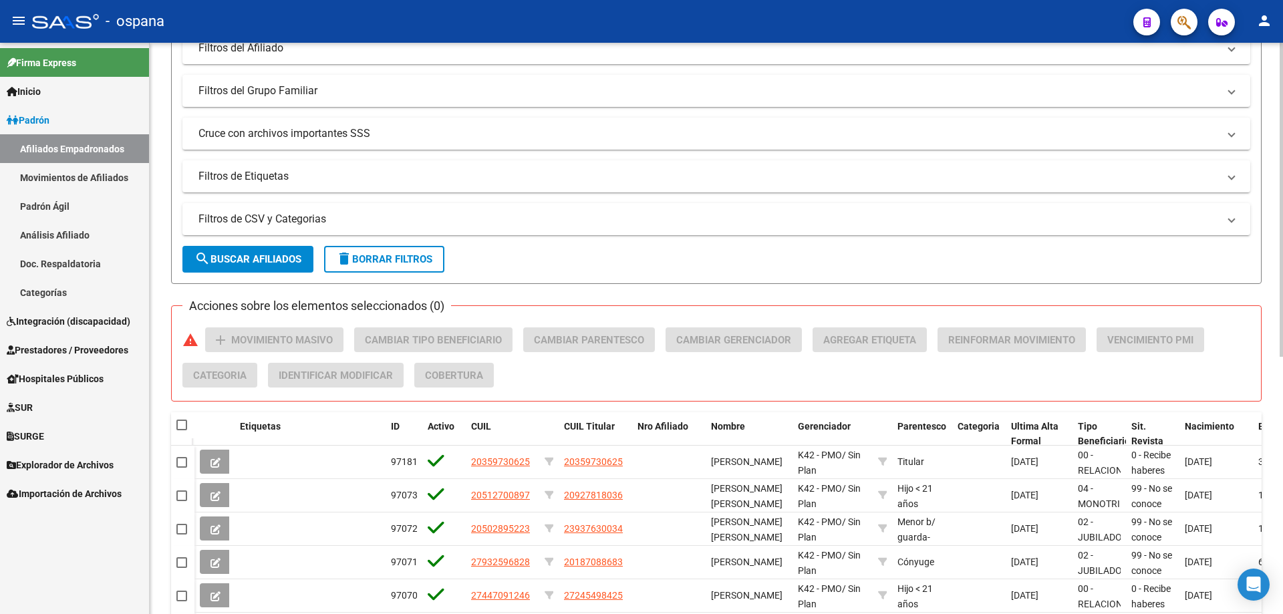
scroll to position [135, 0]
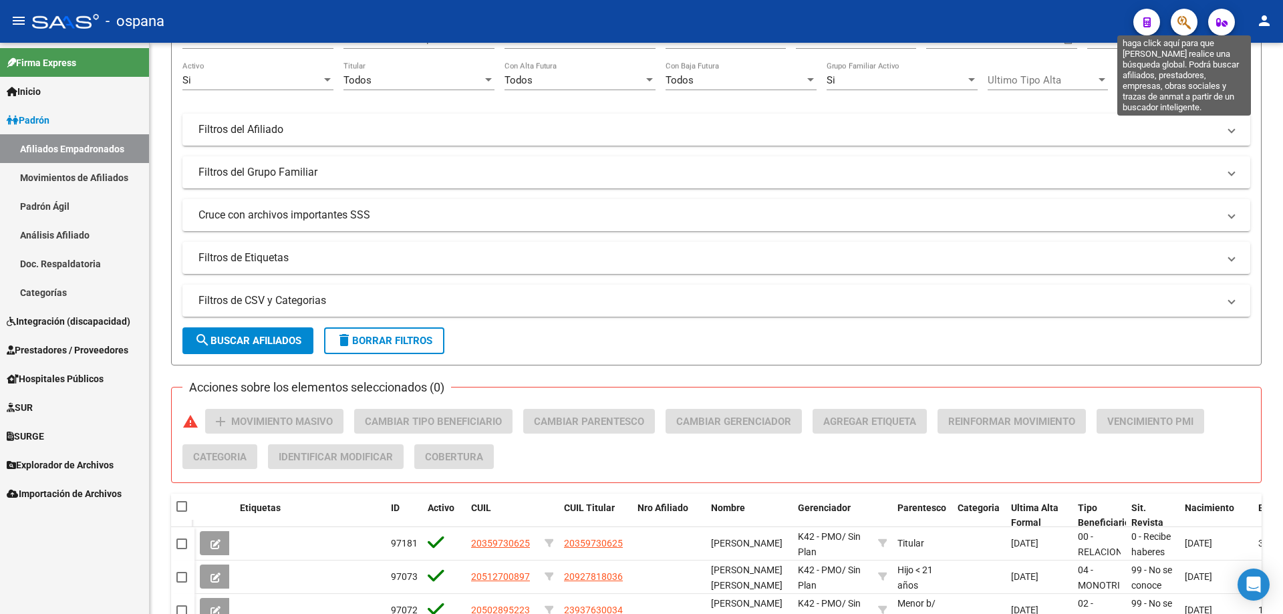
click at [1190, 17] on icon "button" at bounding box center [1184, 22] width 13 height 15
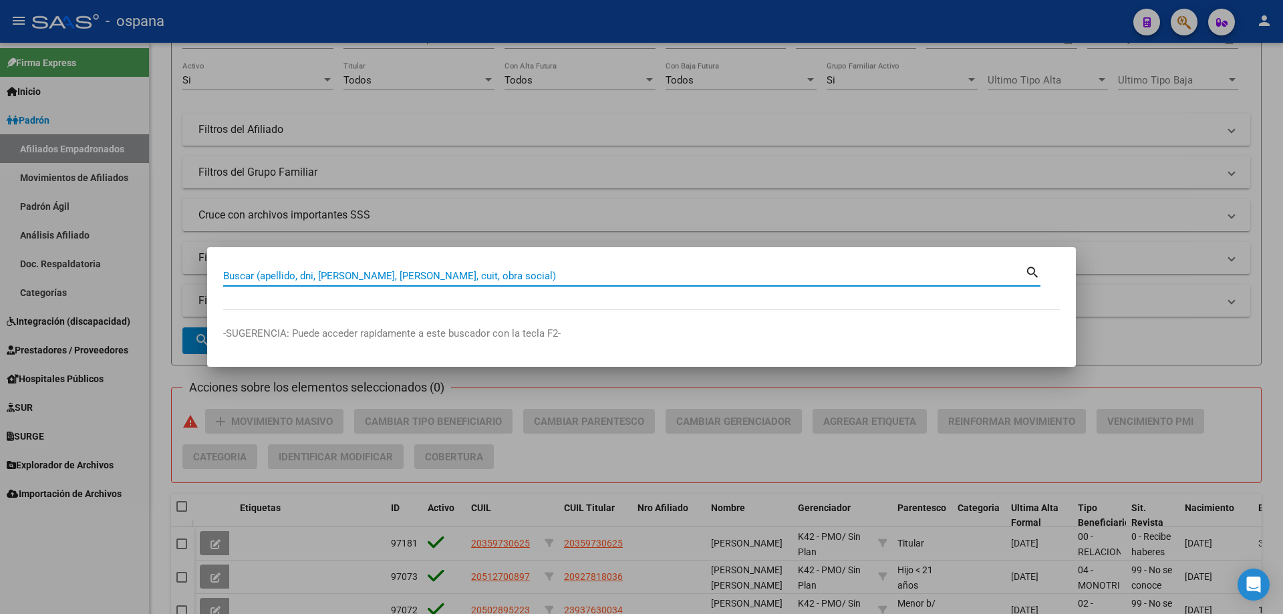
paste input "26960851"
type input "26960851"
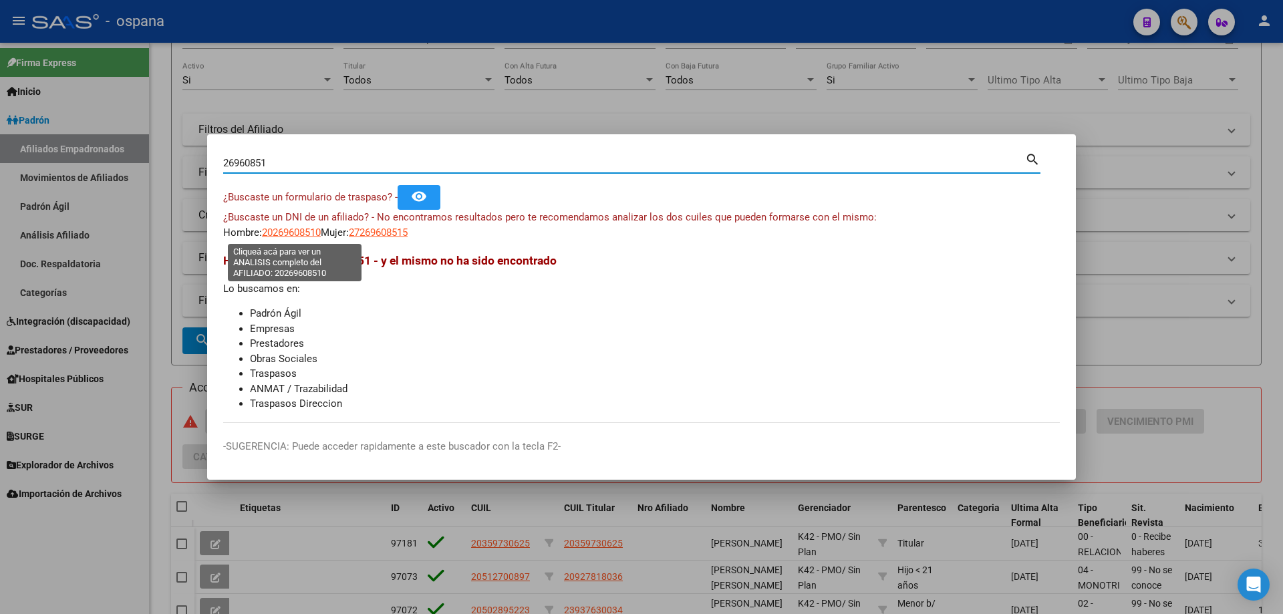
click at [299, 235] on span "20269608510" at bounding box center [291, 233] width 59 height 12
type textarea "20269608510"
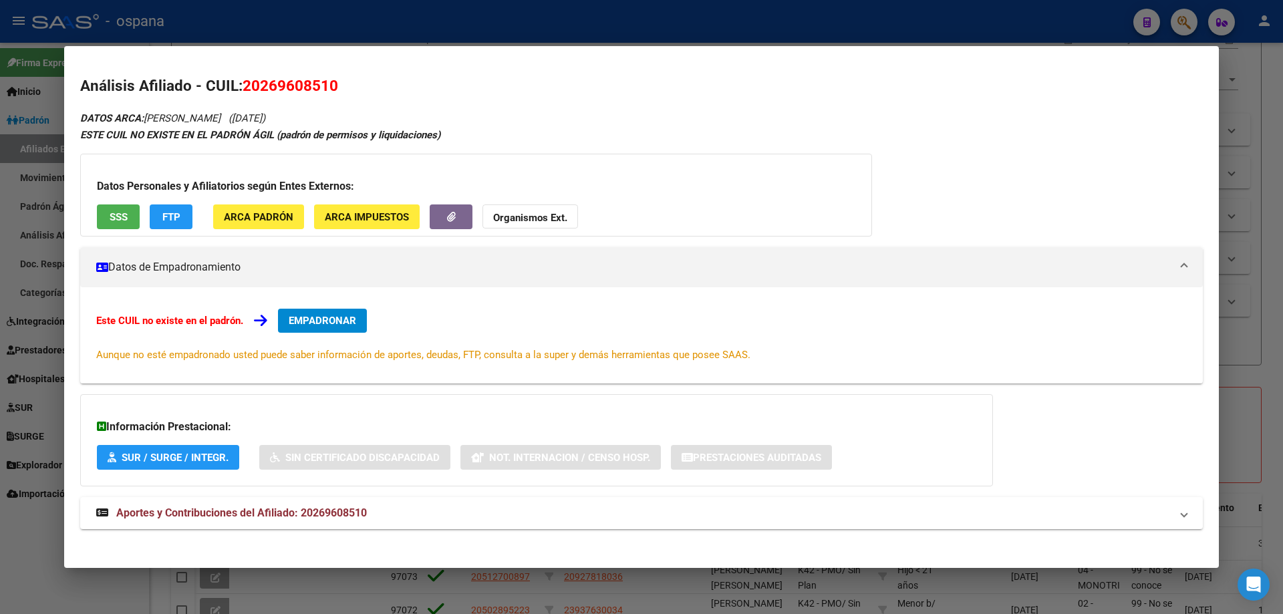
click at [335, 325] on span "EMPADRONAR" at bounding box center [323, 321] width 68 height 12
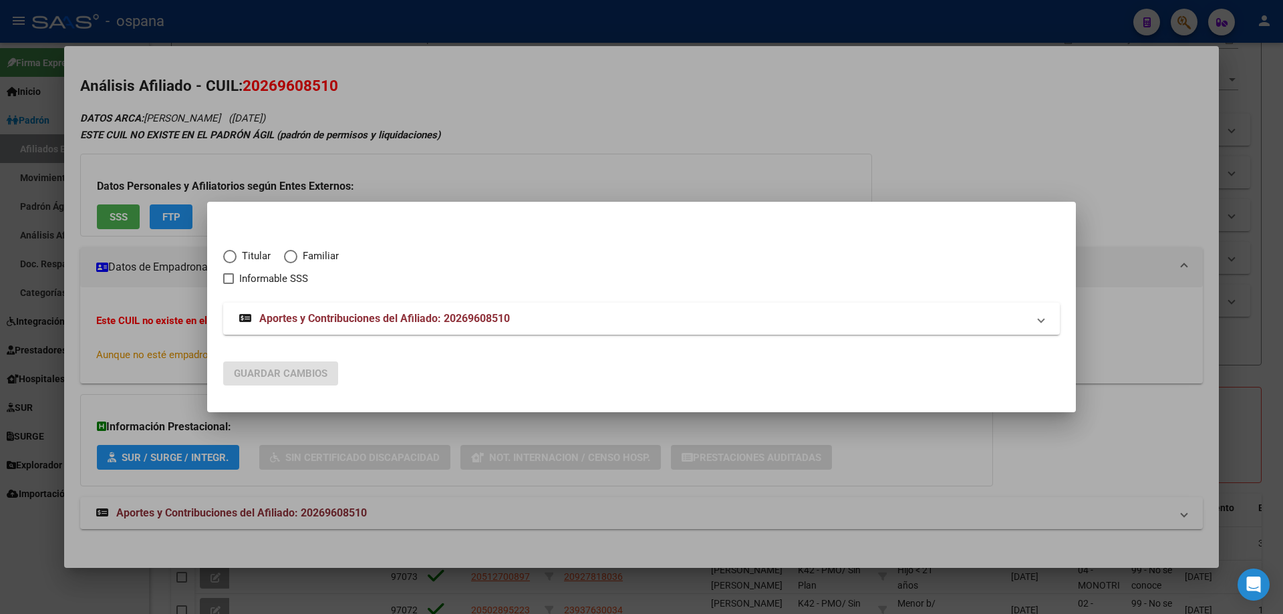
click at [233, 251] on span "Elija una opción" at bounding box center [229, 256] width 13 height 13
click at [233, 251] on input "Titular" at bounding box center [229, 256] width 13 height 13
radio input "true"
checkbox input "true"
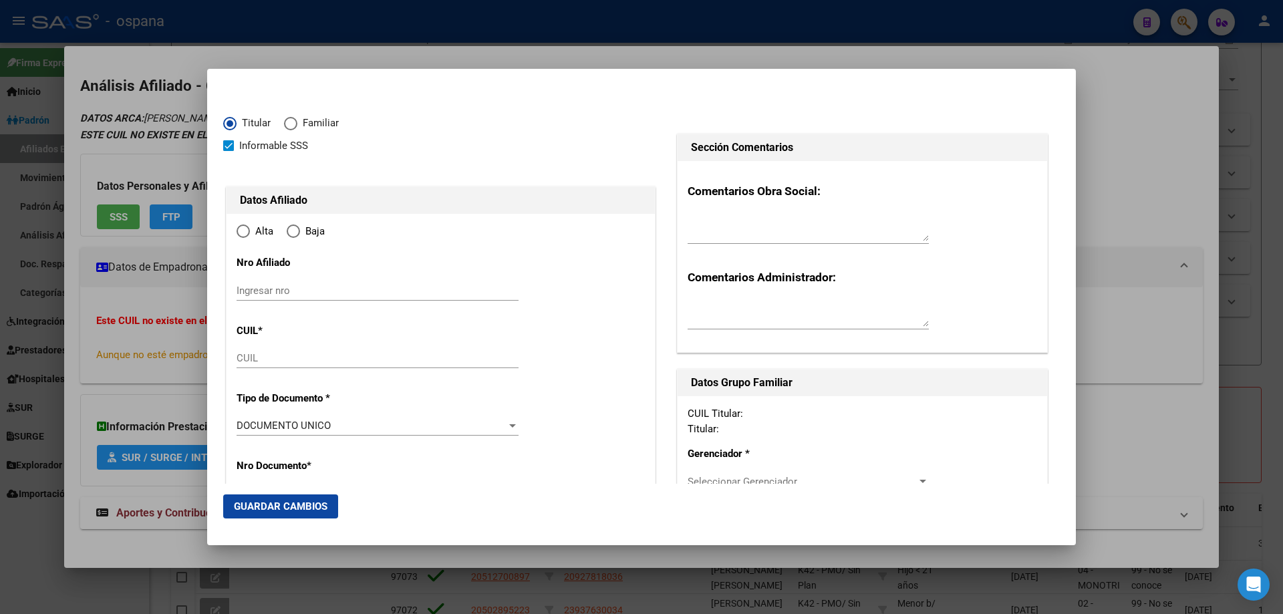
type input "20-26960851-0"
type input "26960851"
type input "[PERSON_NAME]"
type input "[DATE]"
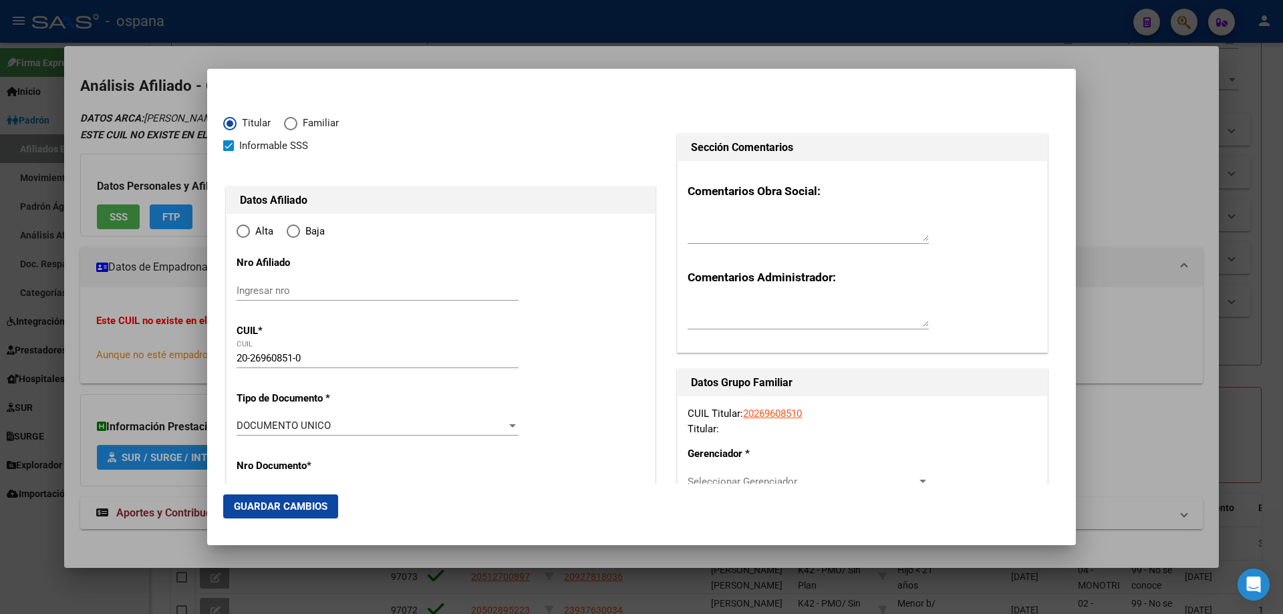
type input "[PERSON_NAME][GEOGRAPHIC_DATA]"
type input "7600"
type input "[PERSON_NAME]"
type input "571"
type input "1"
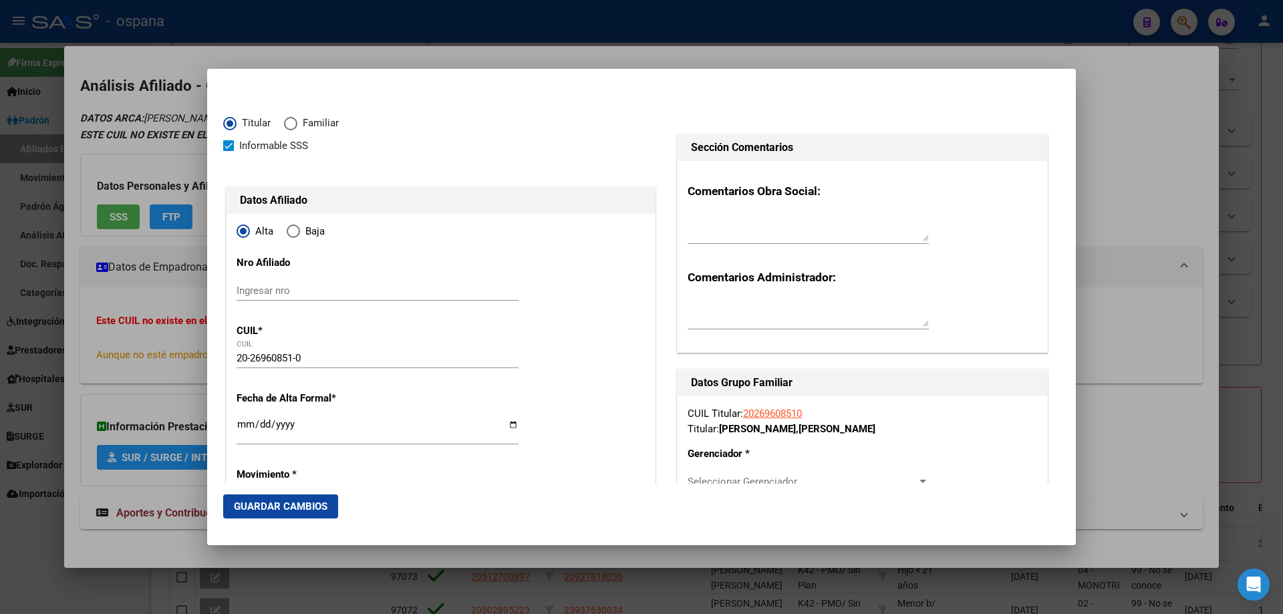
radio input "true"
type input "[PERSON_NAME][GEOGRAPHIC_DATA]"
click at [243, 430] on input "Ingresar fecha" at bounding box center [378, 429] width 282 height 21
type input "[DATE]"
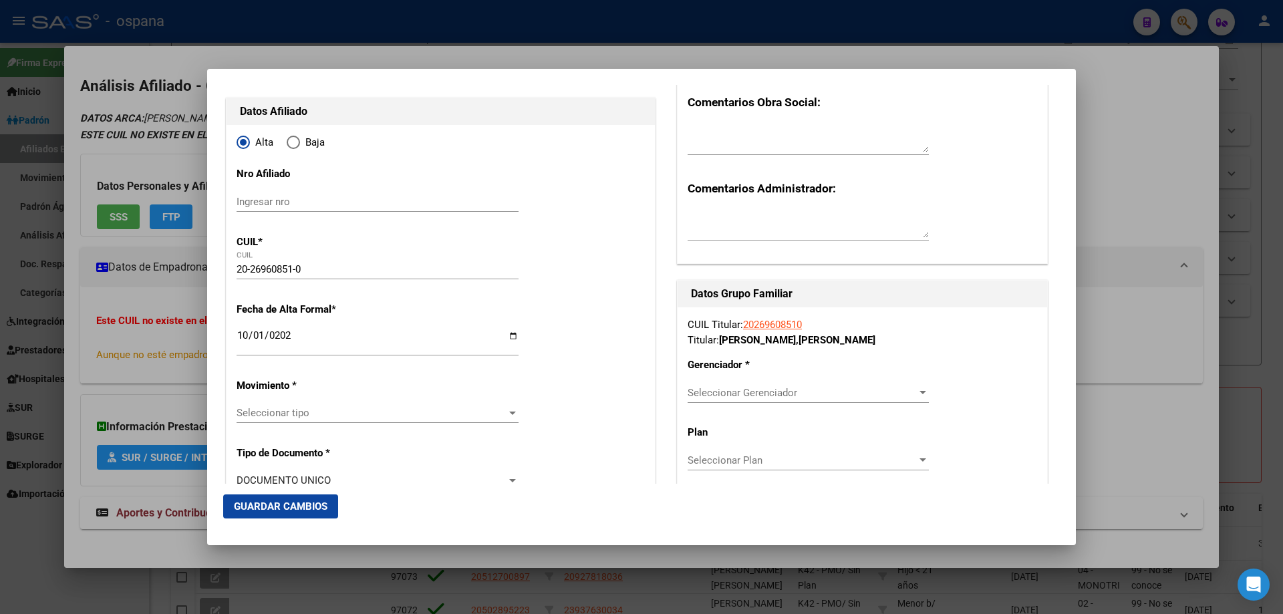
scroll to position [201, 0]
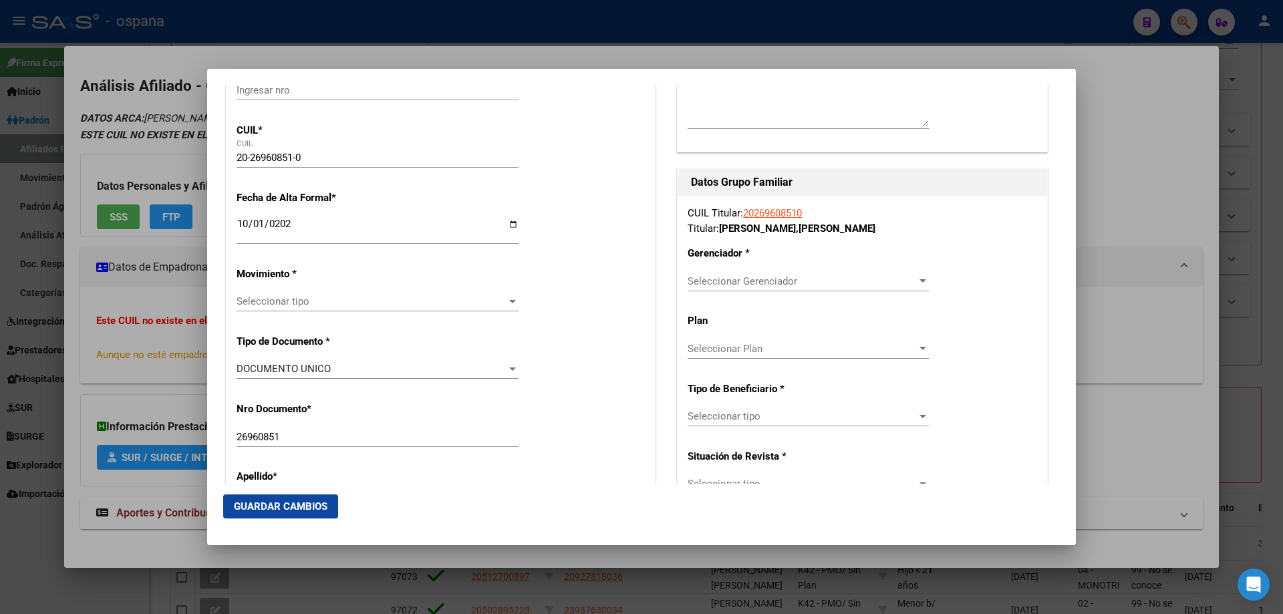
click at [259, 299] on span "Seleccionar tipo" at bounding box center [372, 301] width 270 height 12
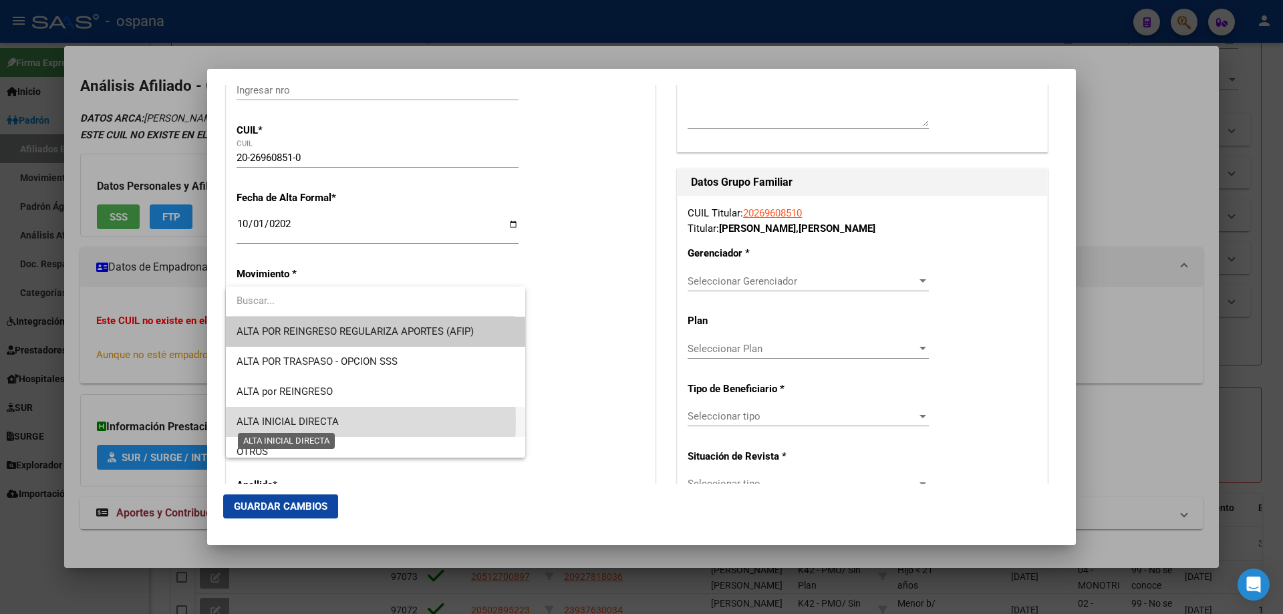
click at [269, 422] on span "ALTA INICIAL DIRECTA" at bounding box center [288, 422] width 102 height 12
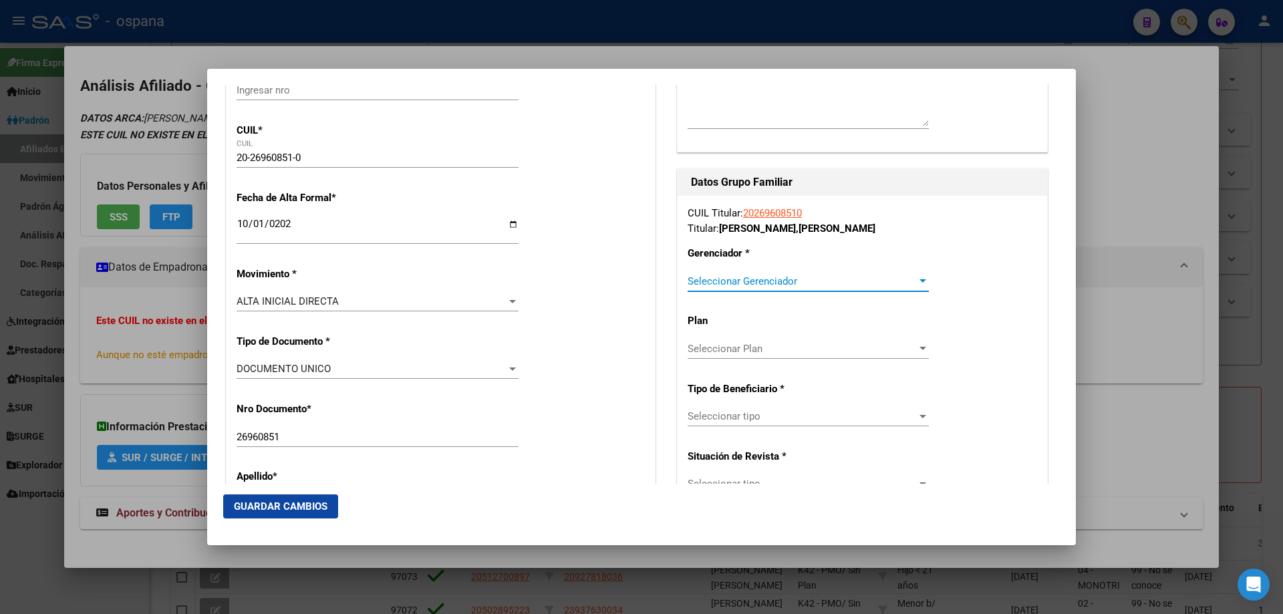
click at [732, 280] on span "Seleccionar Gerenciador" at bounding box center [802, 281] width 229 height 12
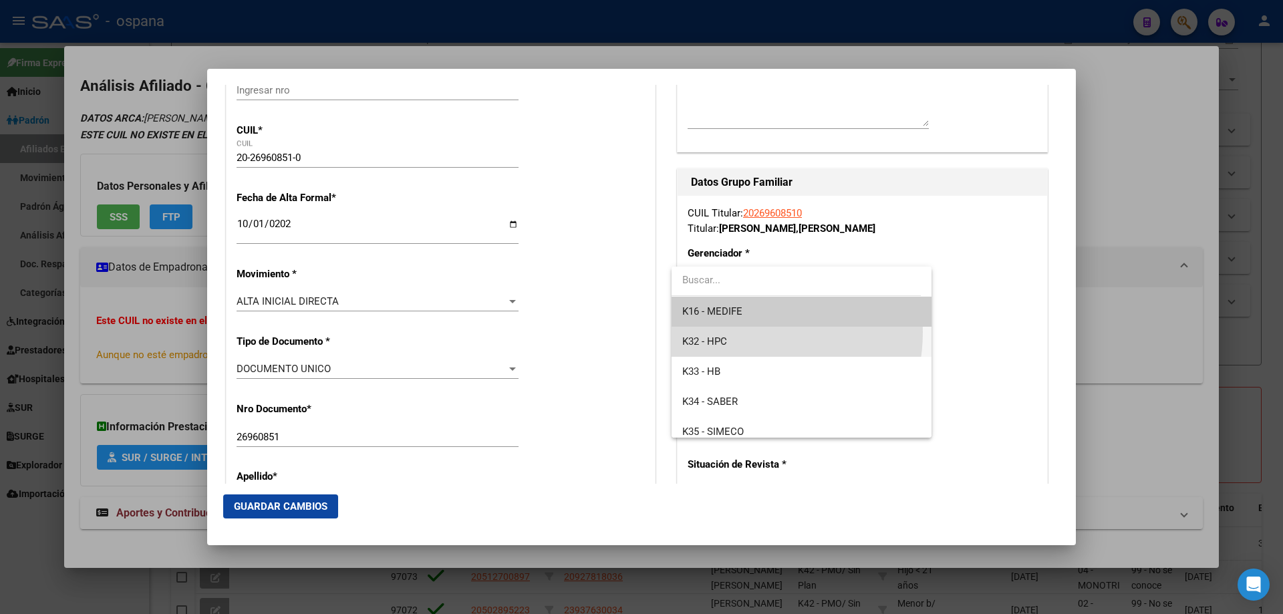
click at [737, 332] on span "K32 - HPC" at bounding box center [801, 342] width 238 height 30
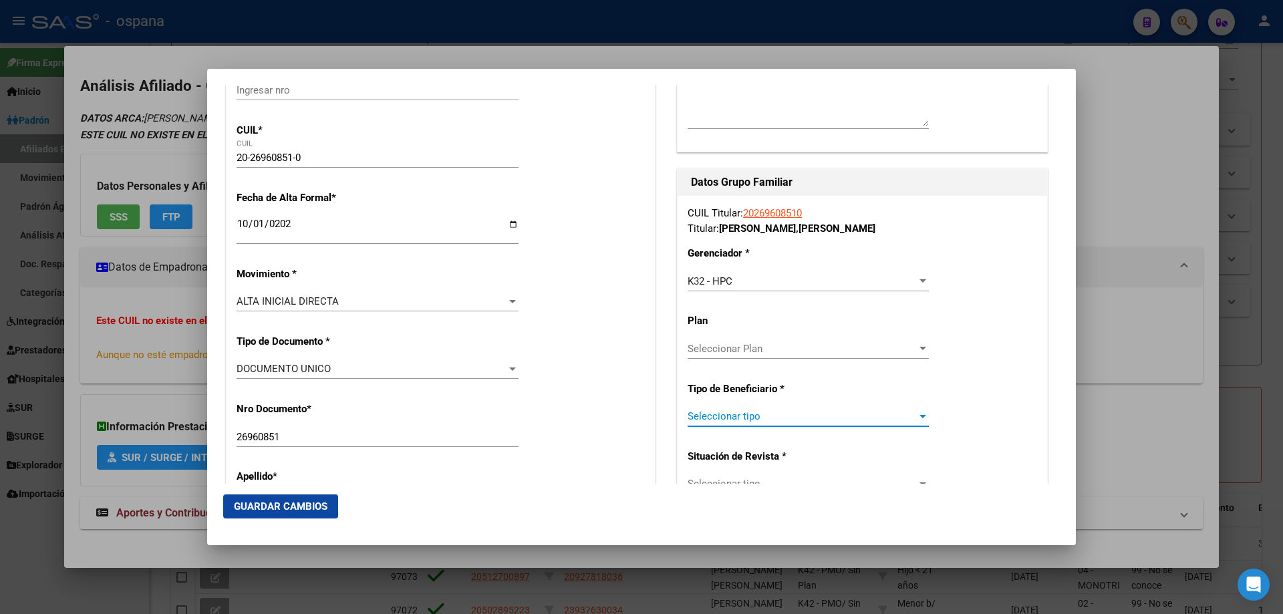
click at [706, 422] on span "Seleccionar tipo" at bounding box center [802, 416] width 229 height 12
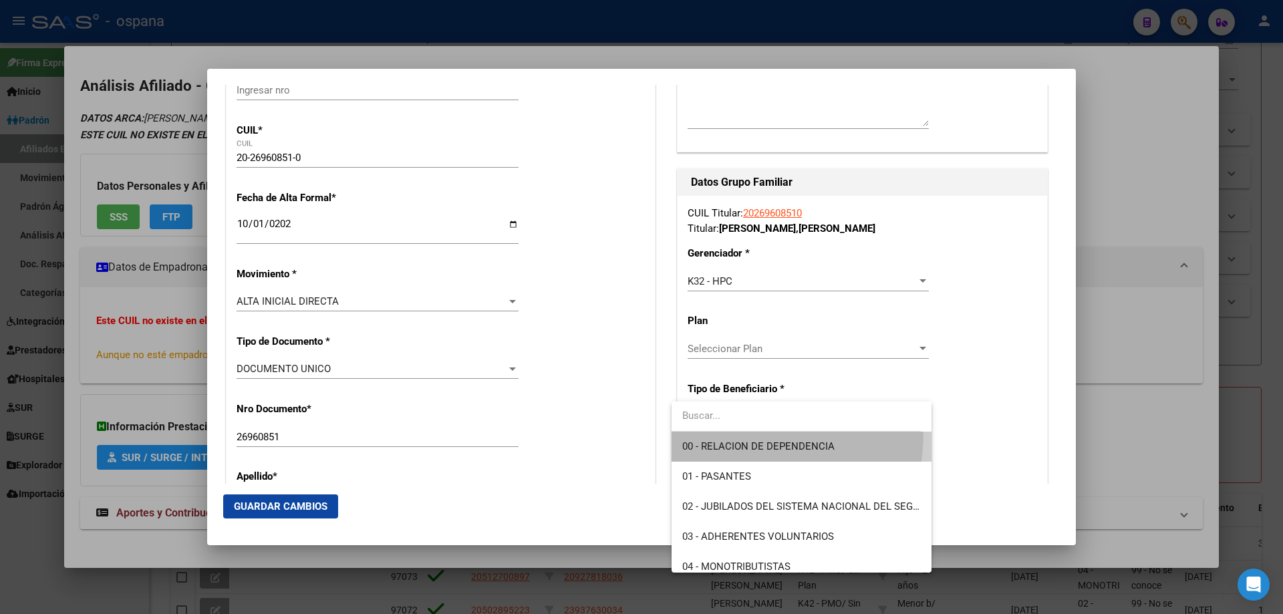
click at [707, 432] on span "00 - RELACION DE DEPENDENCIA" at bounding box center [801, 447] width 238 height 30
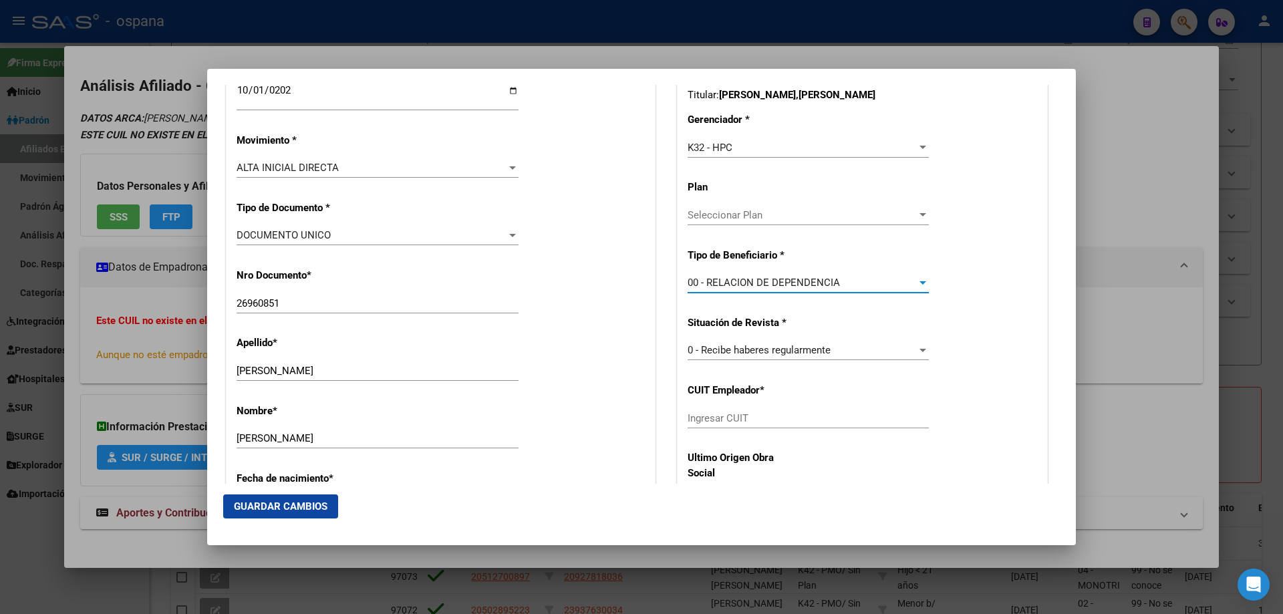
scroll to position [401, 0]
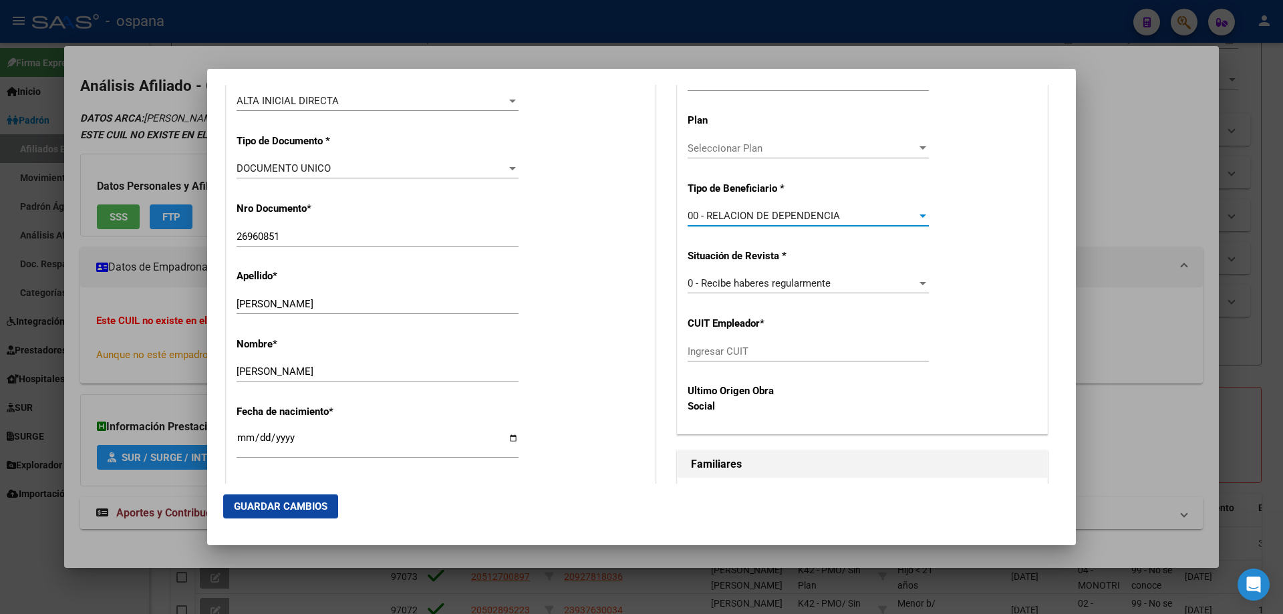
click at [716, 356] on input "Ingresar CUIT" at bounding box center [808, 352] width 241 height 12
paste input "30-59320153-4"
type input "30-59320153-4"
click at [303, 501] on span "Guardar Cambios" at bounding box center [281, 507] width 94 height 12
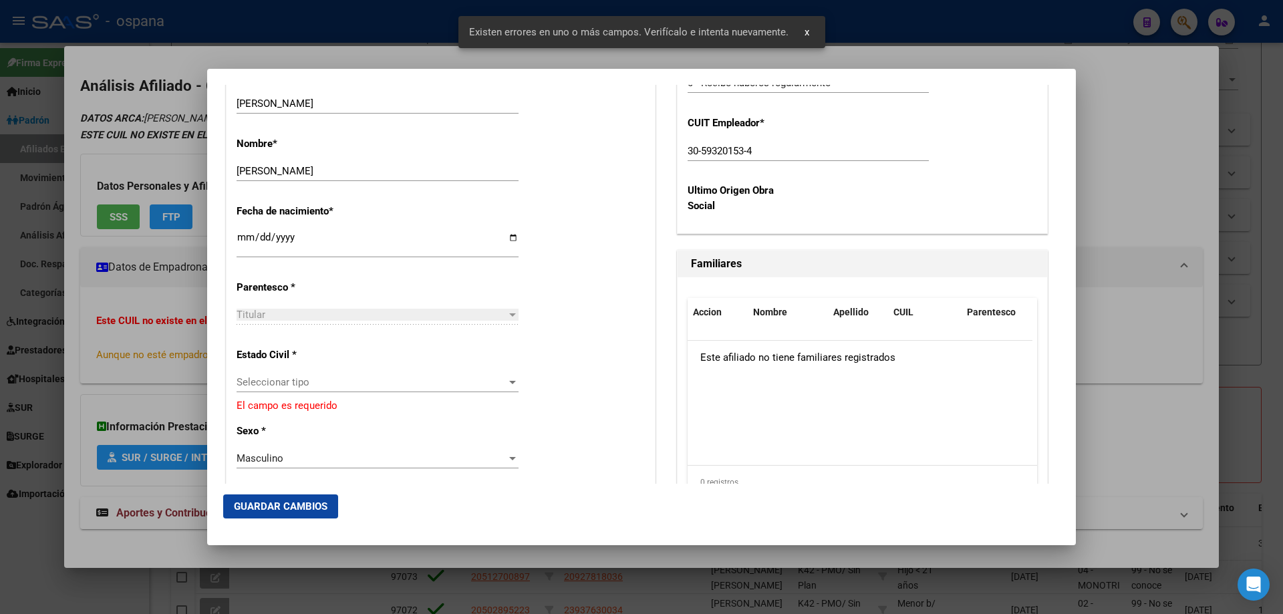
scroll to position [668, 0]
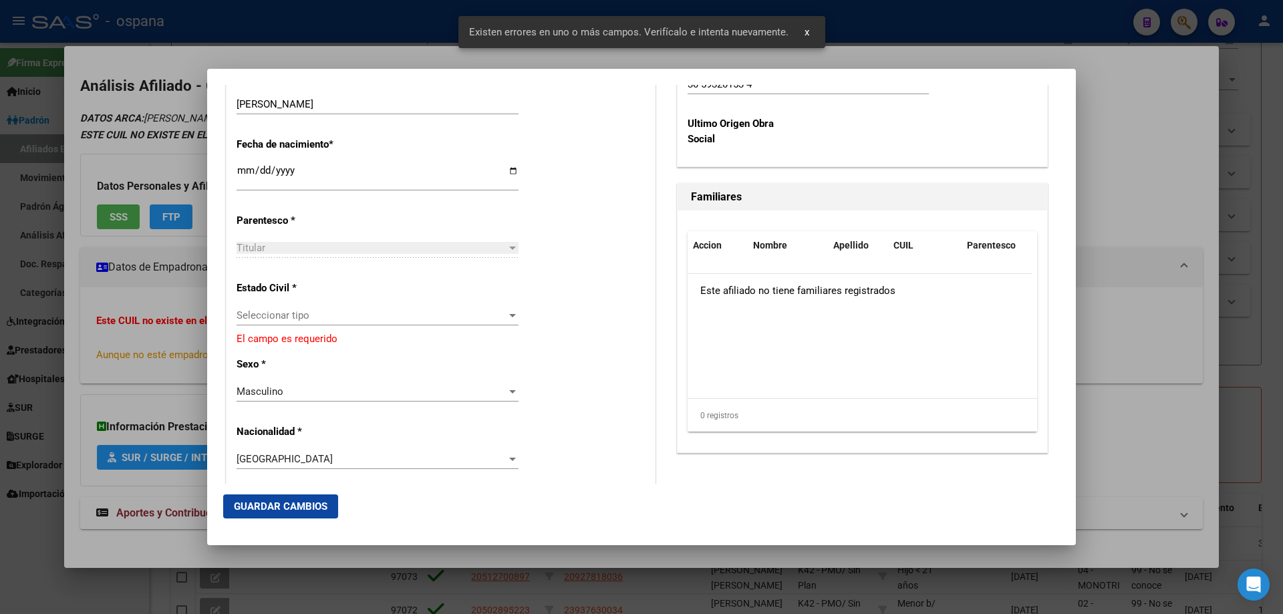
click at [250, 313] on span "Seleccionar tipo" at bounding box center [372, 315] width 270 height 12
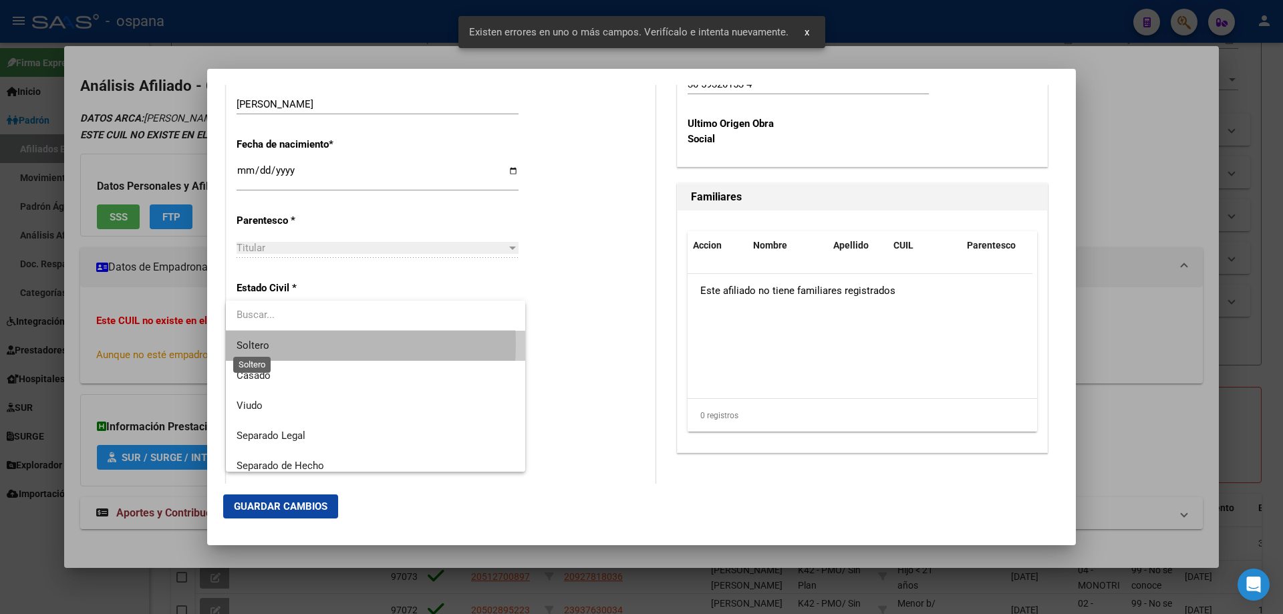
click at [267, 344] on span "Soltero" at bounding box center [253, 346] width 33 height 12
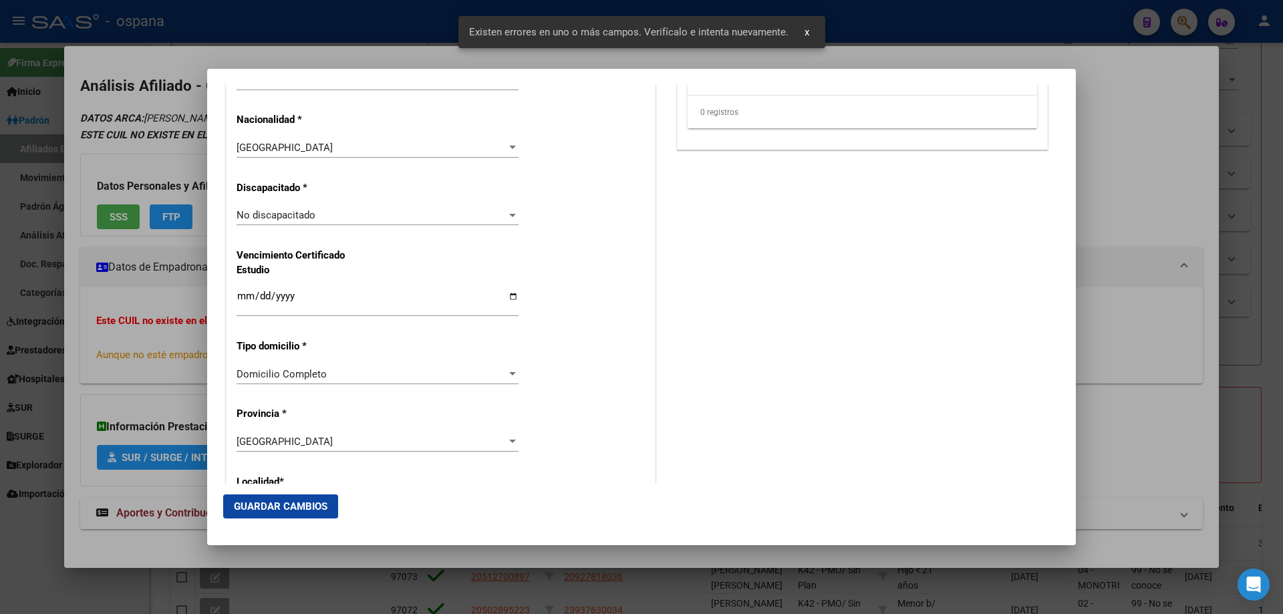
scroll to position [1003, 0]
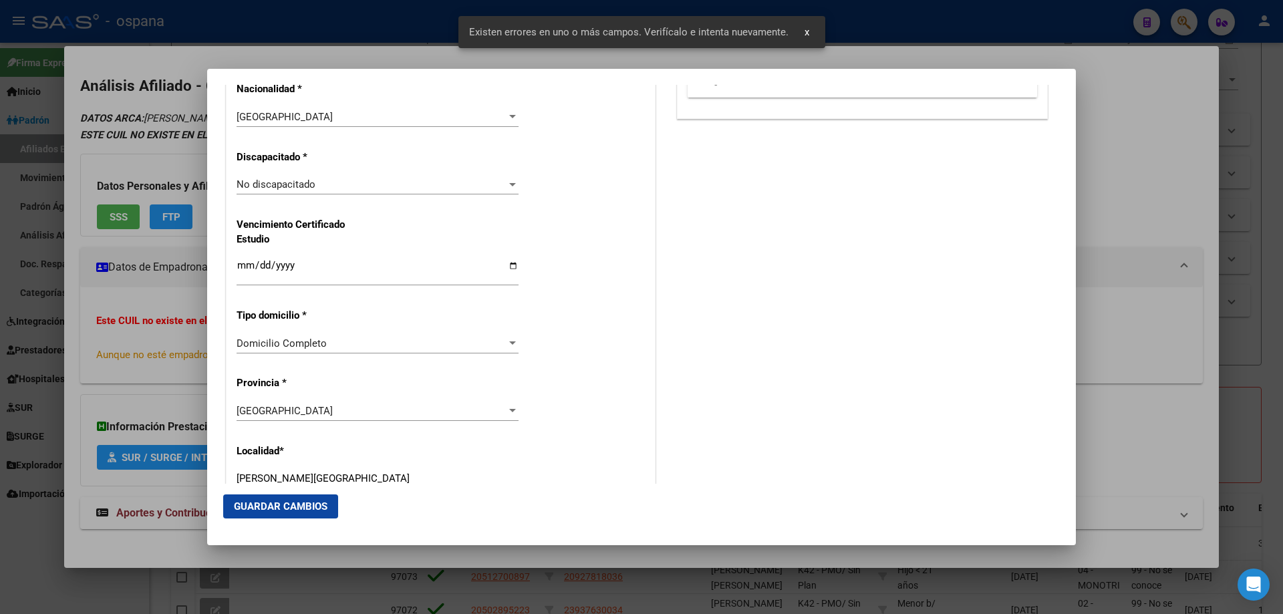
click at [283, 501] on span "Guardar Cambios" at bounding box center [281, 507] width 94 height 12
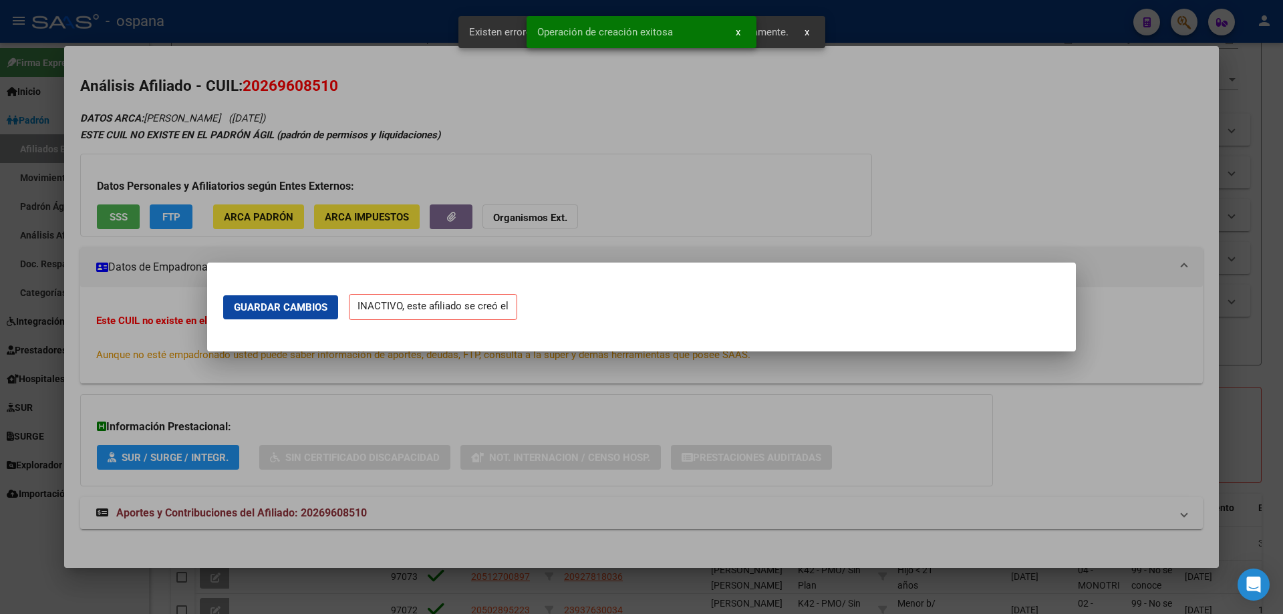
scroll to position [0, 0]
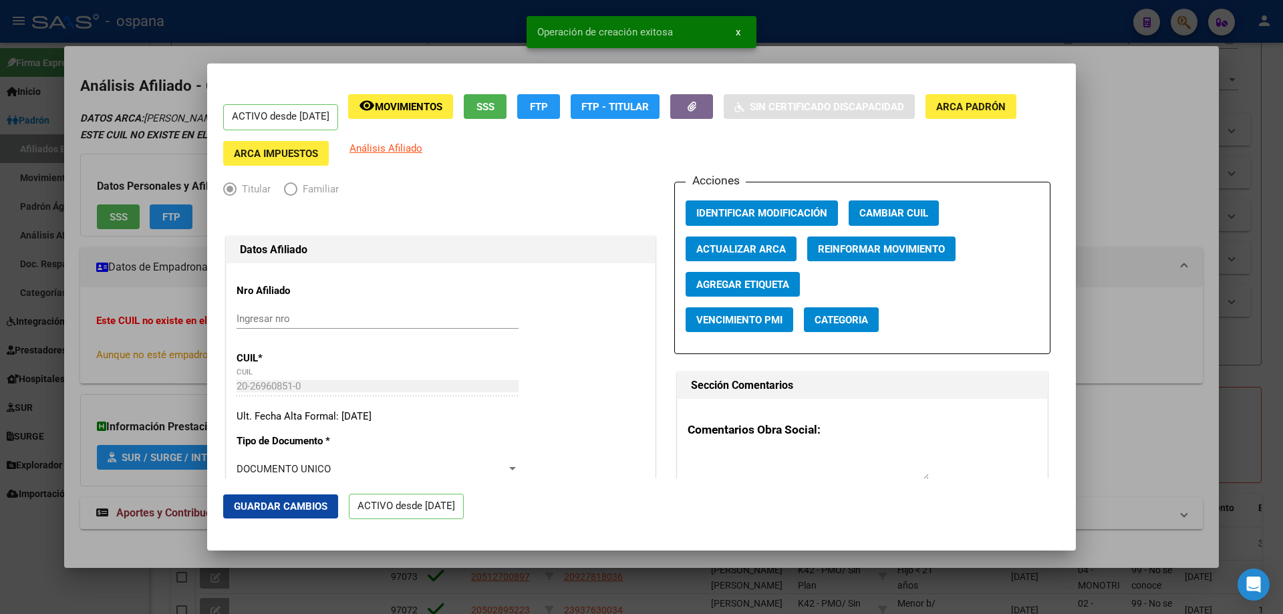
click at [1275, 224] on div at bounding box center [641, 307] width 1283 height 614
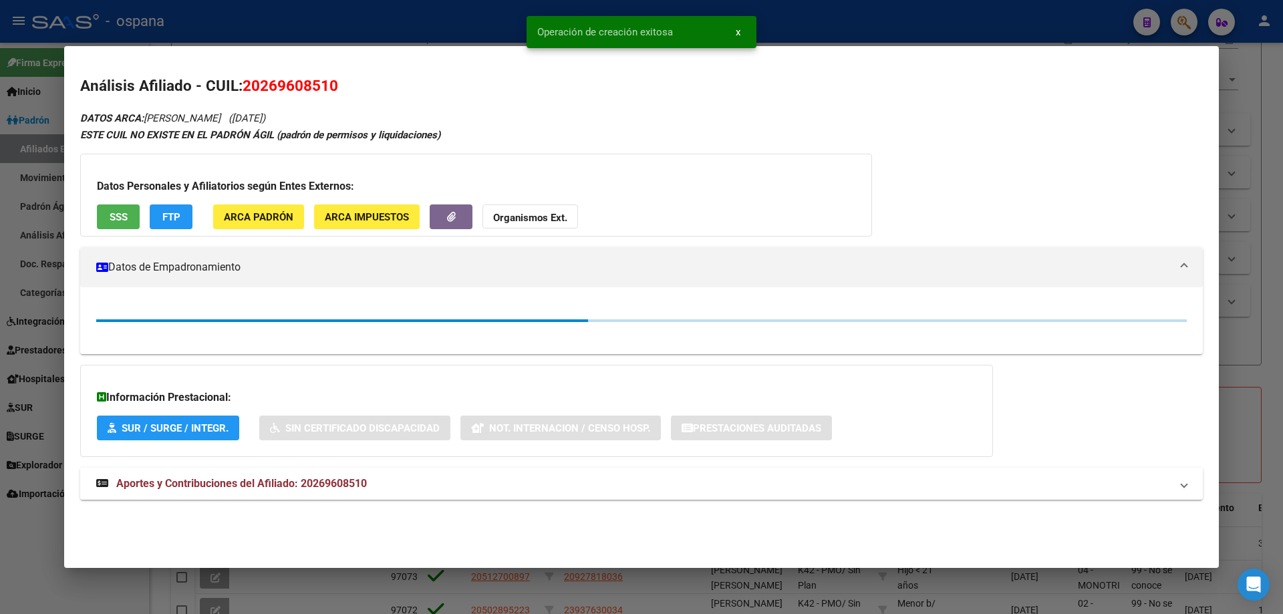
click at [1275, 224] on div at bounding box center [641, 307] width 1283 height 614
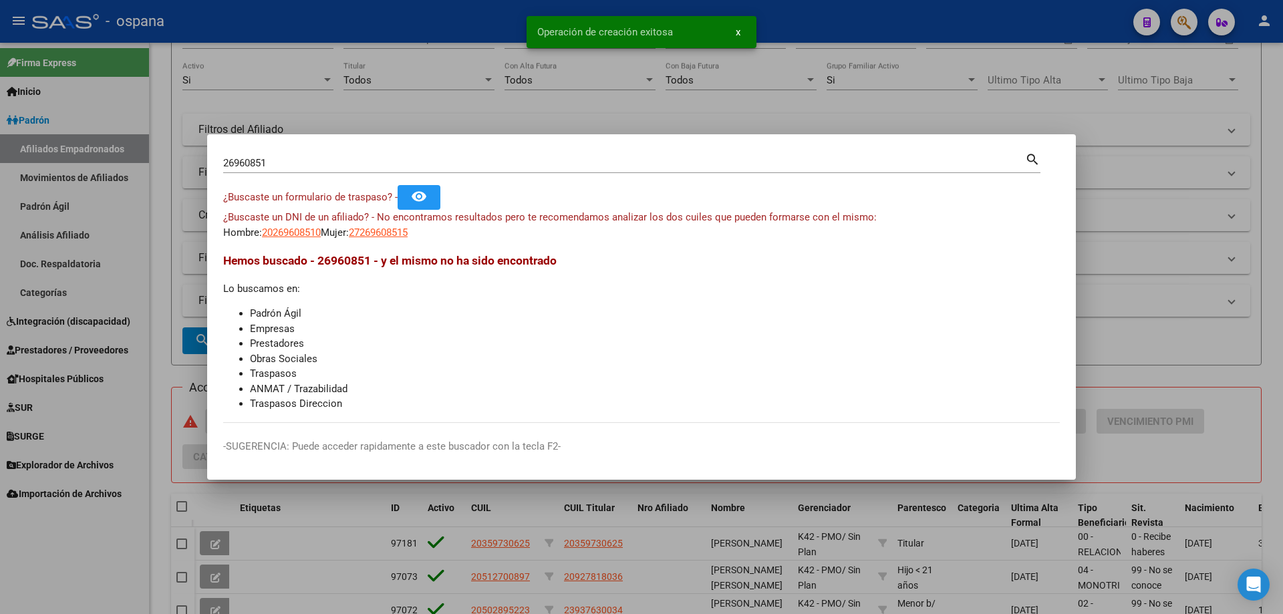
click at [507, 164] on input "26960851" at bounding box center [624, 163] width 802 height 12
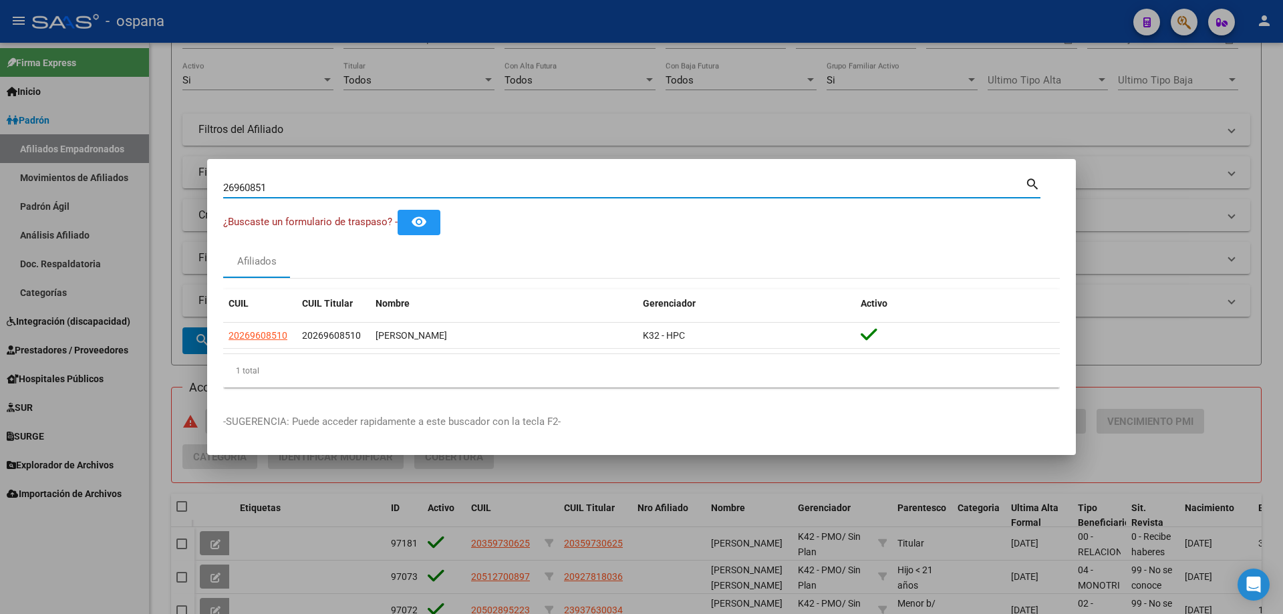
drag, startPoint x: 280, startPoint y: 183, endPoint x: 72, endPoint y: 147, distance: 211.0
click at [72, 147] on div "26960851 Buscar (apellido, dni, cuil, nro traspaso, cuit, obra social) search ¿…" at bounding box center [641, 307] width 1283 height 614
paste input "5808228"
type input "25808228"
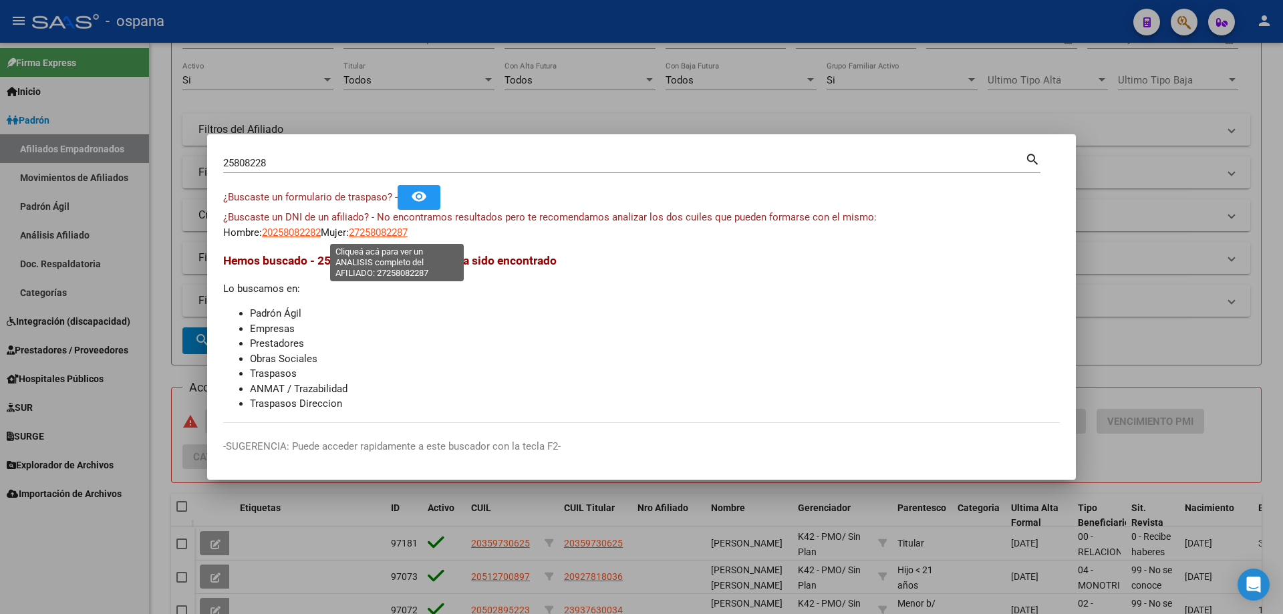
click at [408, 228] on span "27258082287" at bounding box center [378, 233] width 59 height 12
type textarea "27258082287"
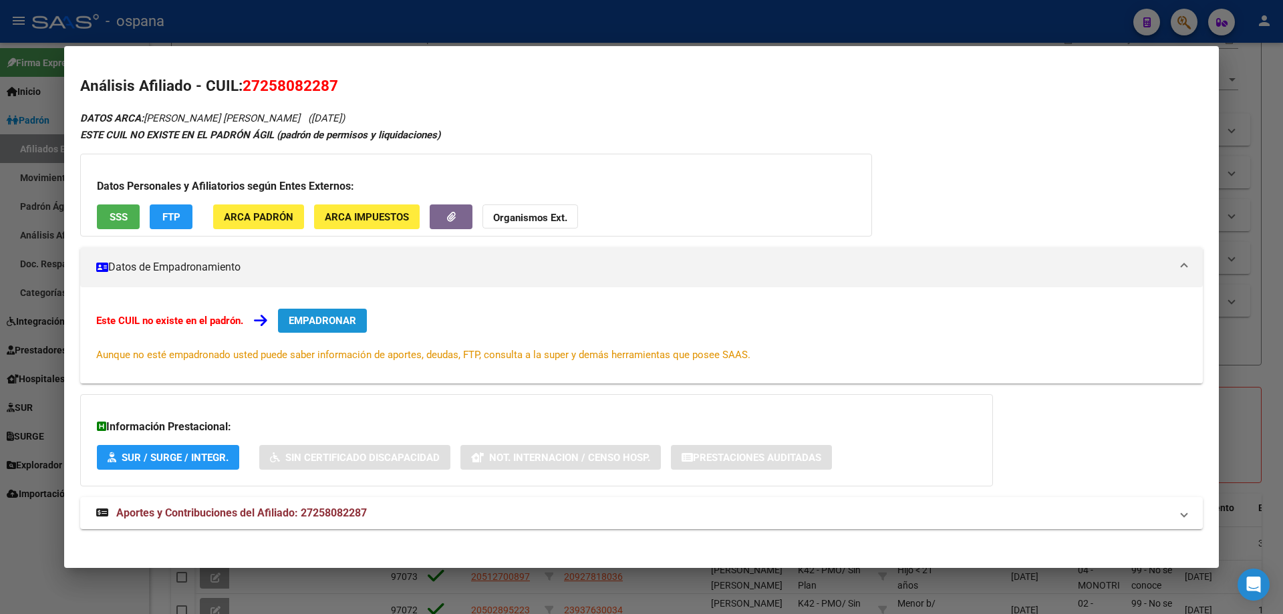
click at [320, 332] on button "EMPADRONAR" at bounding box center [322, 321] width 89 height 24
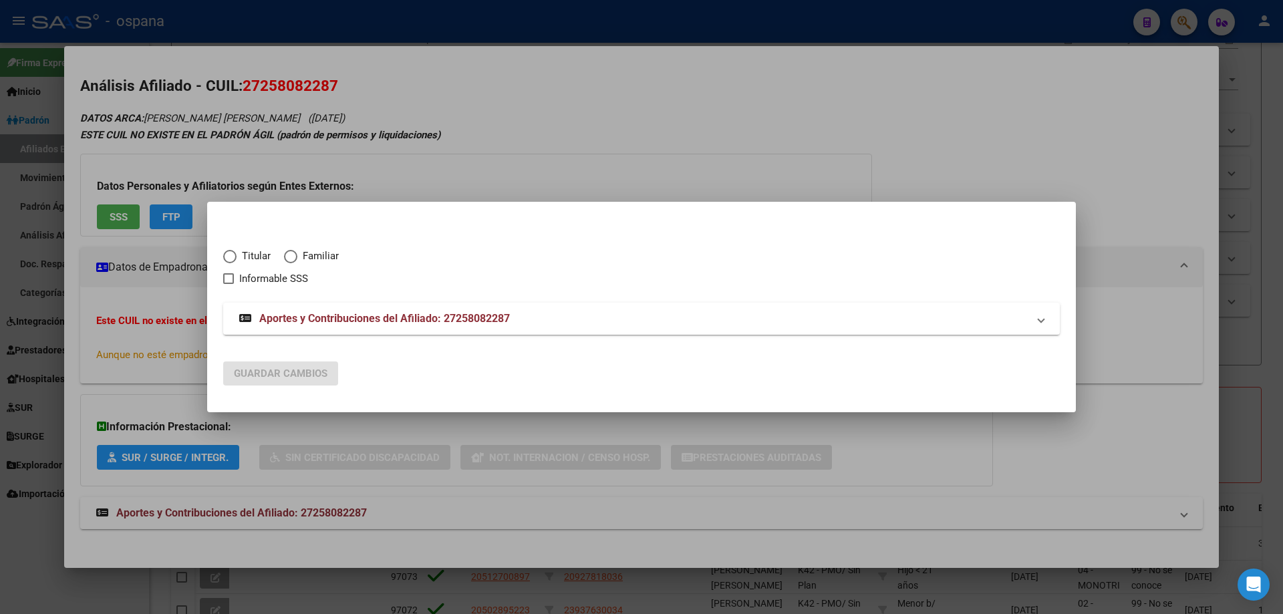
click at [233, 261] on span "Elija una opción" at bounding box center [229, 256] width 13 height 13
click at [233, 261] on input "Titular" at bounding box center [229, 256] width 13 height 13
radio input "true"
checkbox input "true"
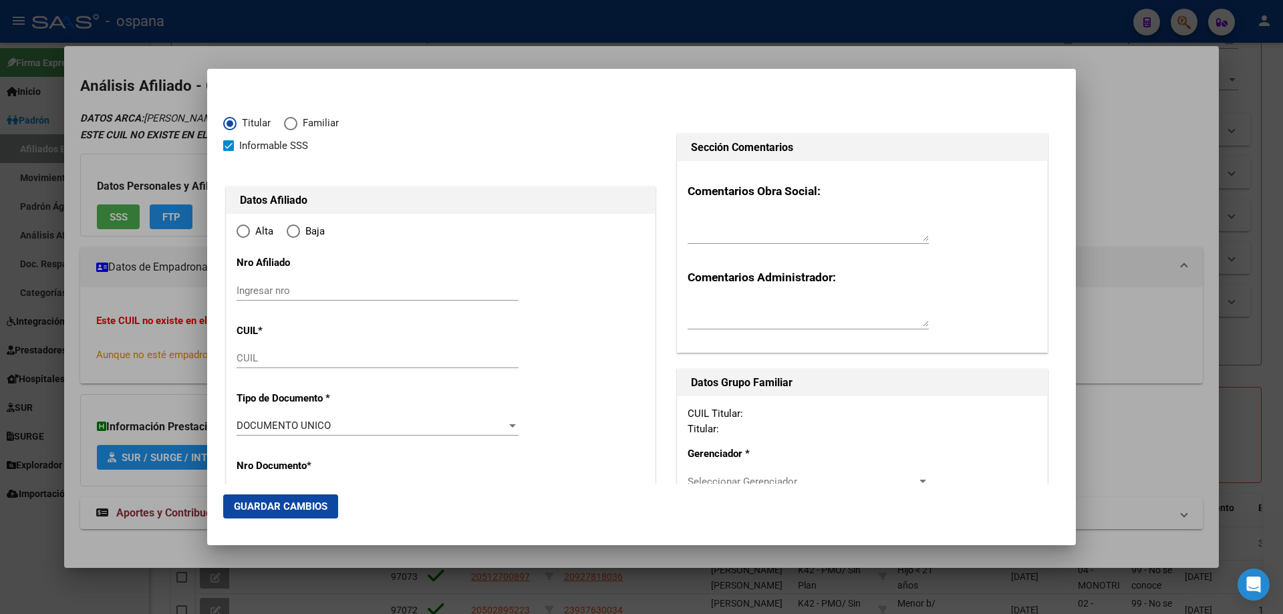
type input "27-25808228-7"
type input "25808228"
type input "GUTIERREZ"
type input "[PERSON_NAME]"
type input "[DATE]"
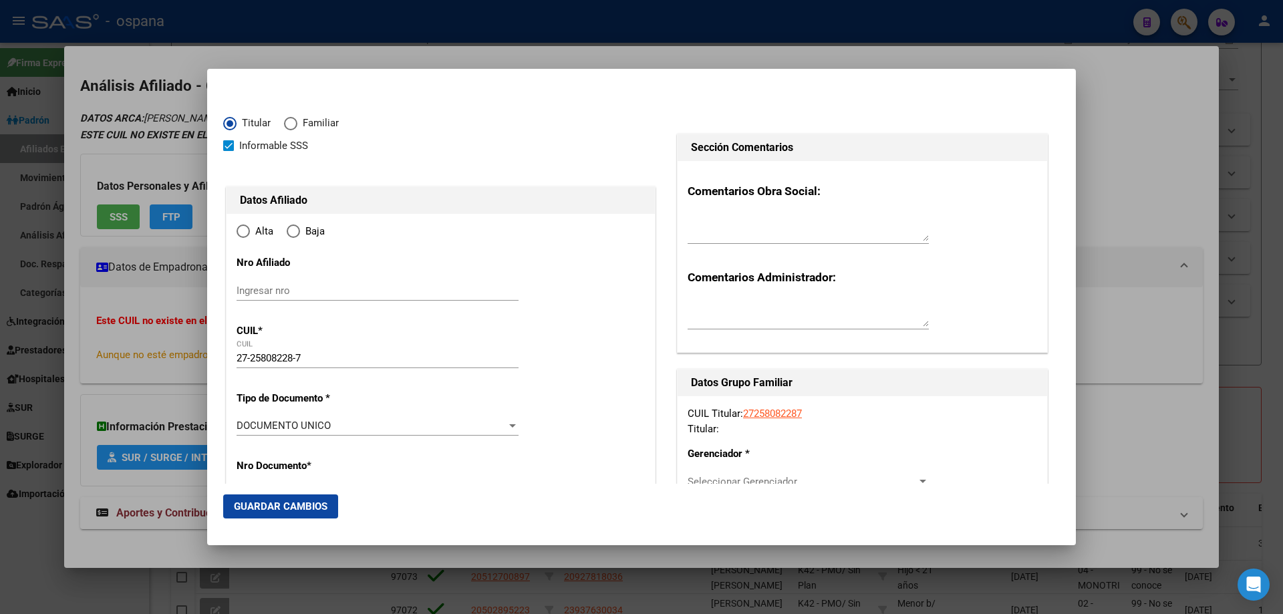
type input "[PERSON_NAME]"
type input "7600"
type input "[DATE][PERSON_NAME]"
type input "2229"
type input "[PERSON_NAME]"
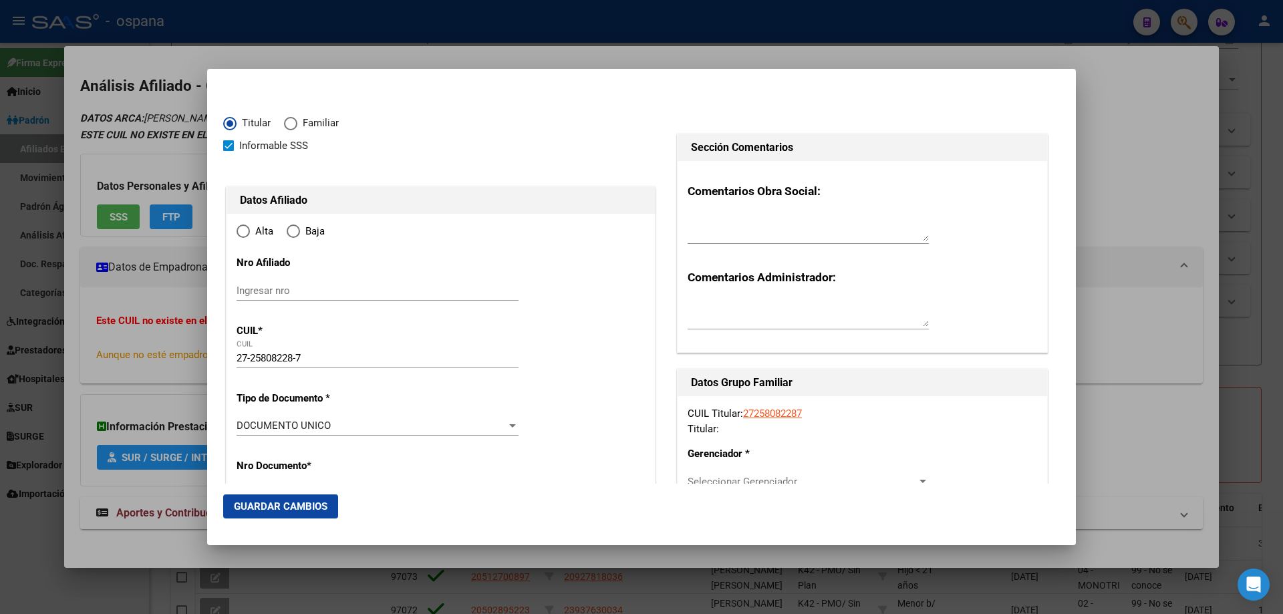
radio input "true"
click at [241, 426] on input "Ingresar fecha" at bounding box center [378, 429] width 282 height 21
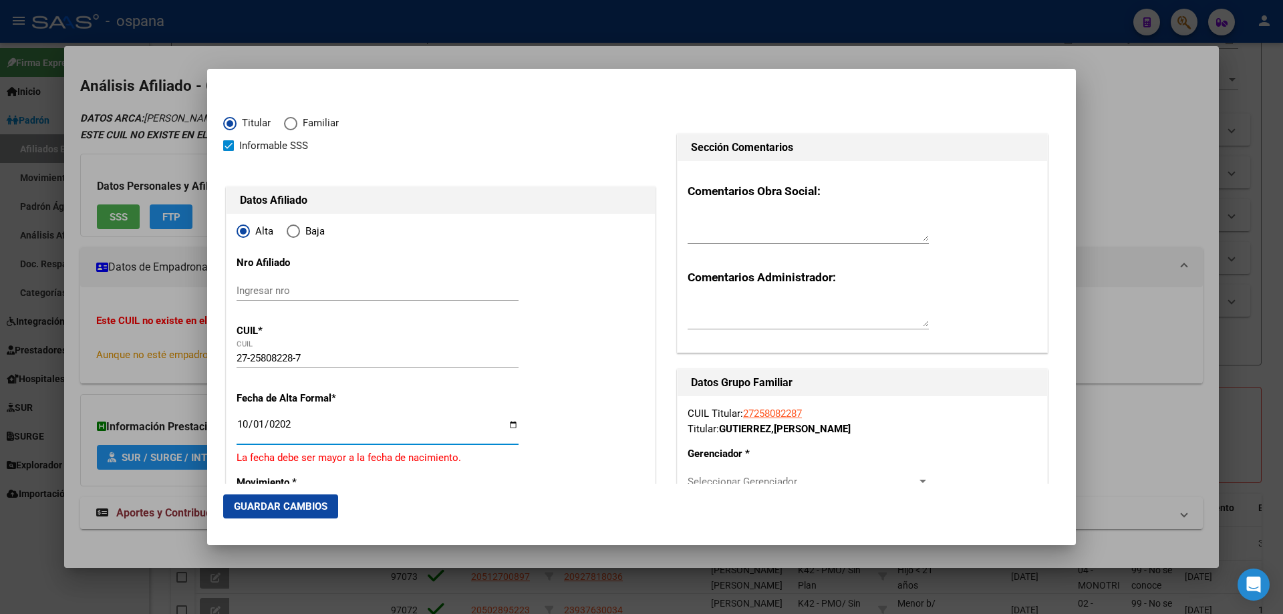
type input "[DATE]"
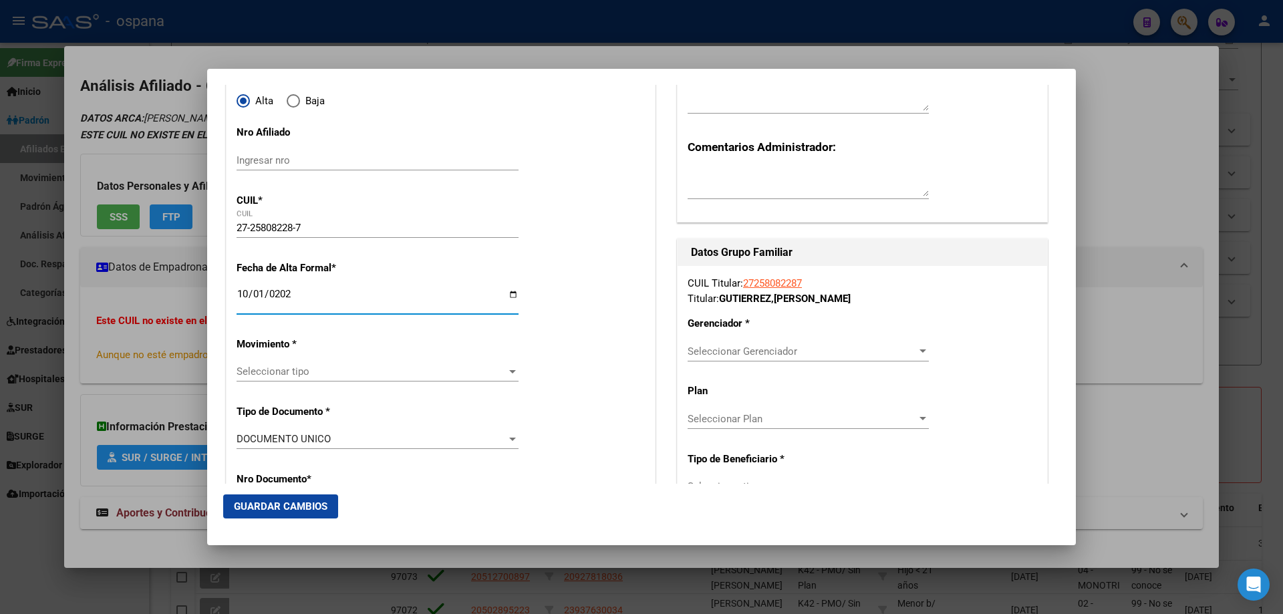
scroll to position [134, 0]
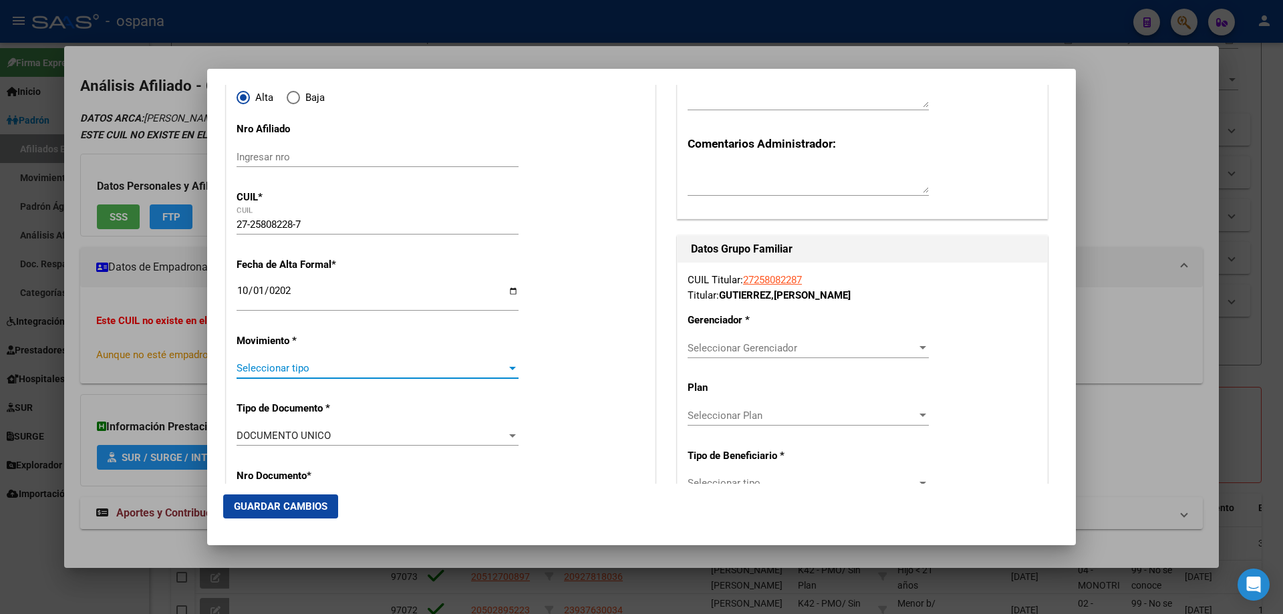
click at [287, 365] on span "Seleccionar tipo" at bounding box center [372, 368] width 270 height 12
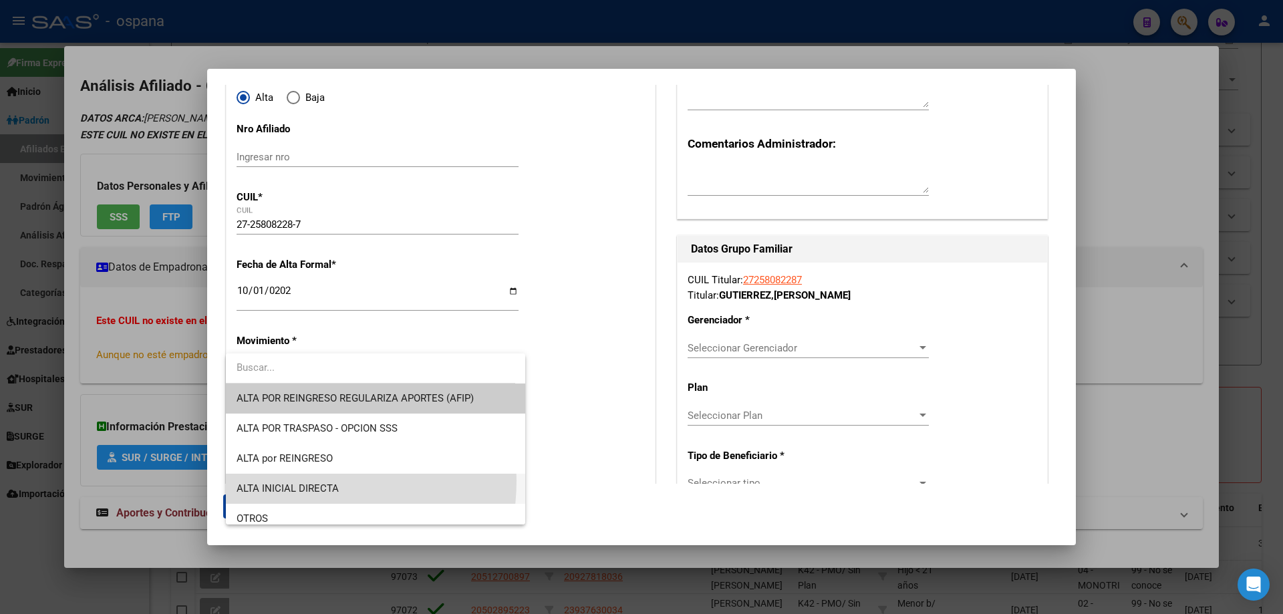
click at [288, 481] on span "ALTA INICIAL DIRECTA" at bounding box center [376, 489] width 278 height 30
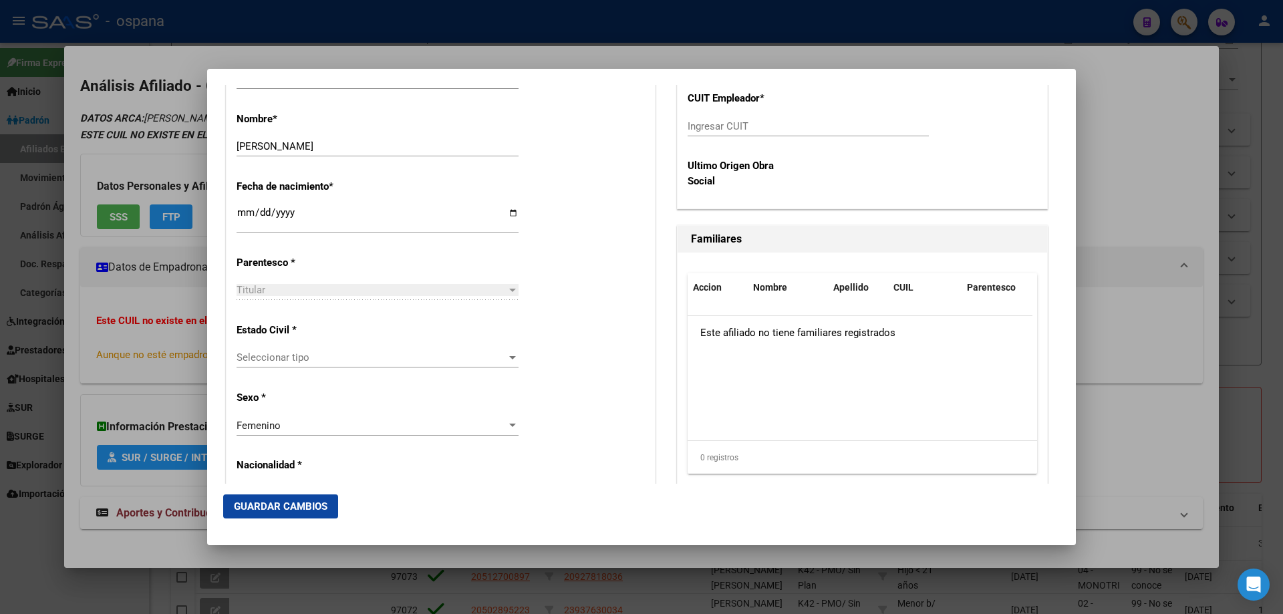
scroll to position [668, 0]
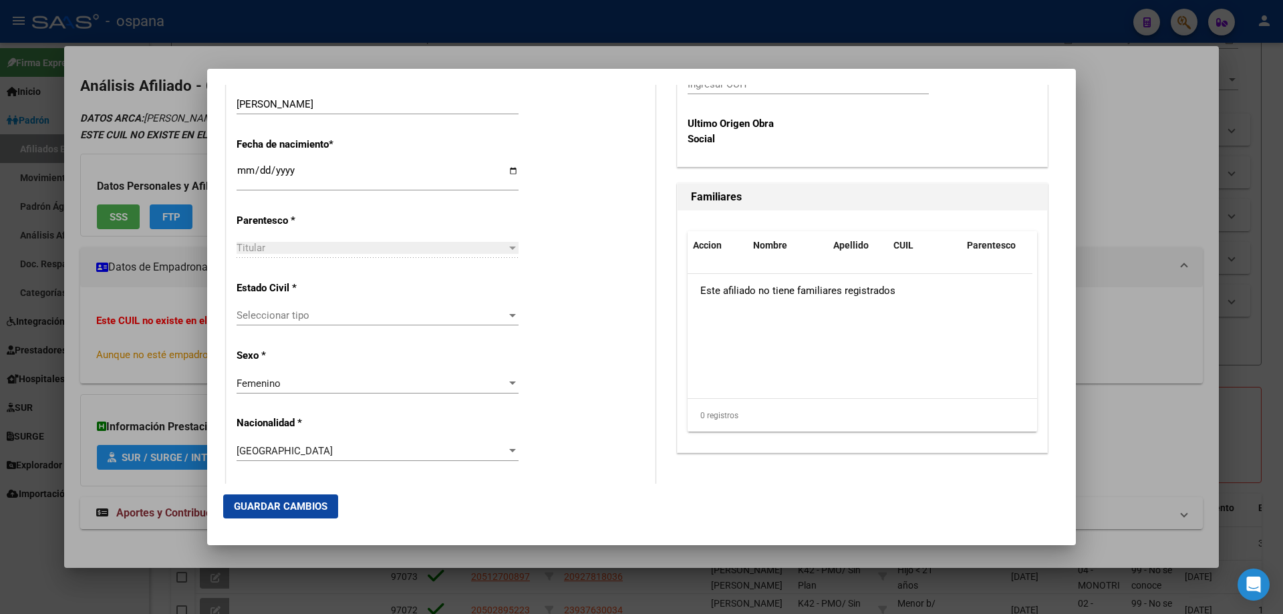
click at [251, 313] on span "Seleccionar tipo" at bounding box center [372, 315] width 270 height 12
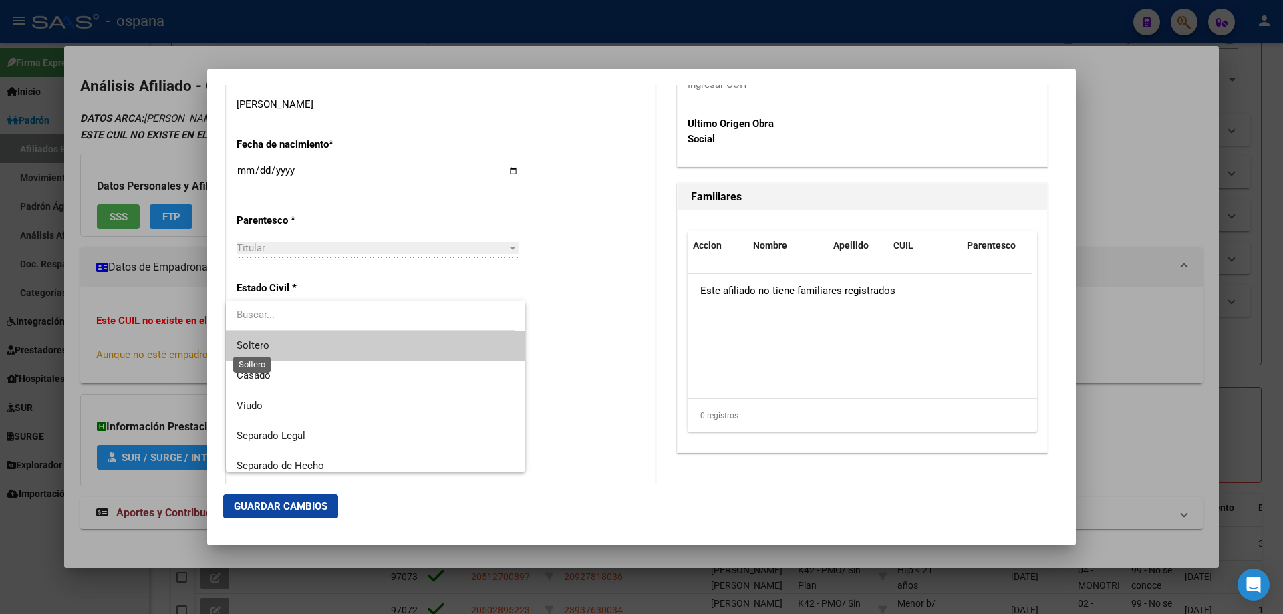
click at [263, 344] on span "Soltero" at bounding box center [253, 346] width 33 height 12
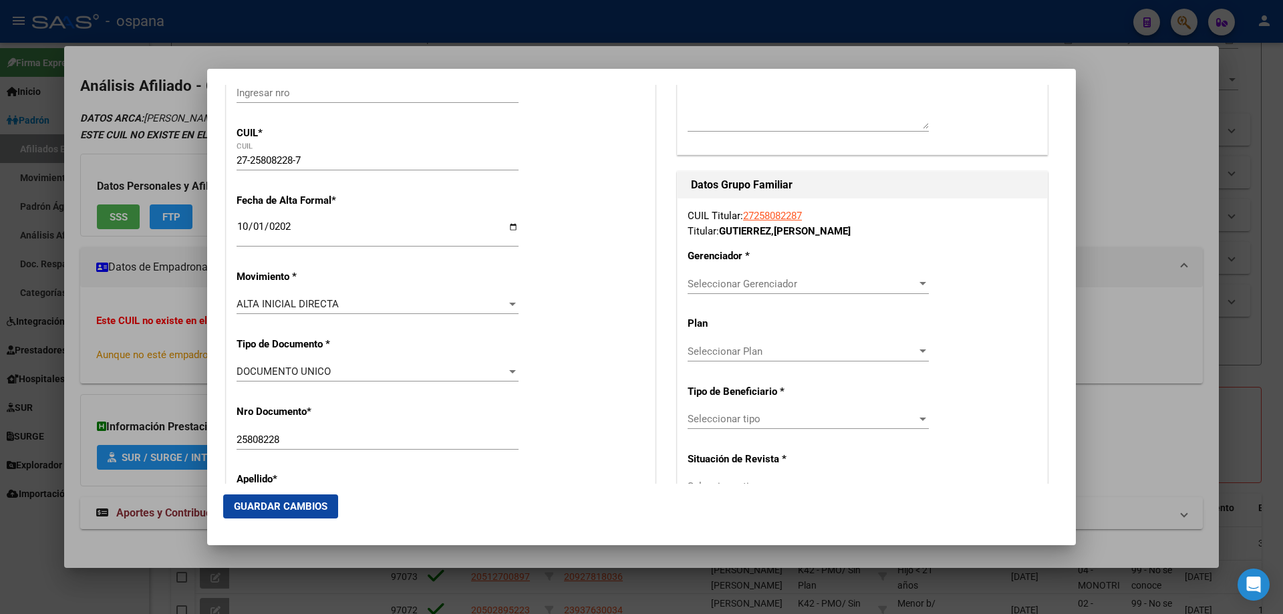
scroll to position [201, 0]
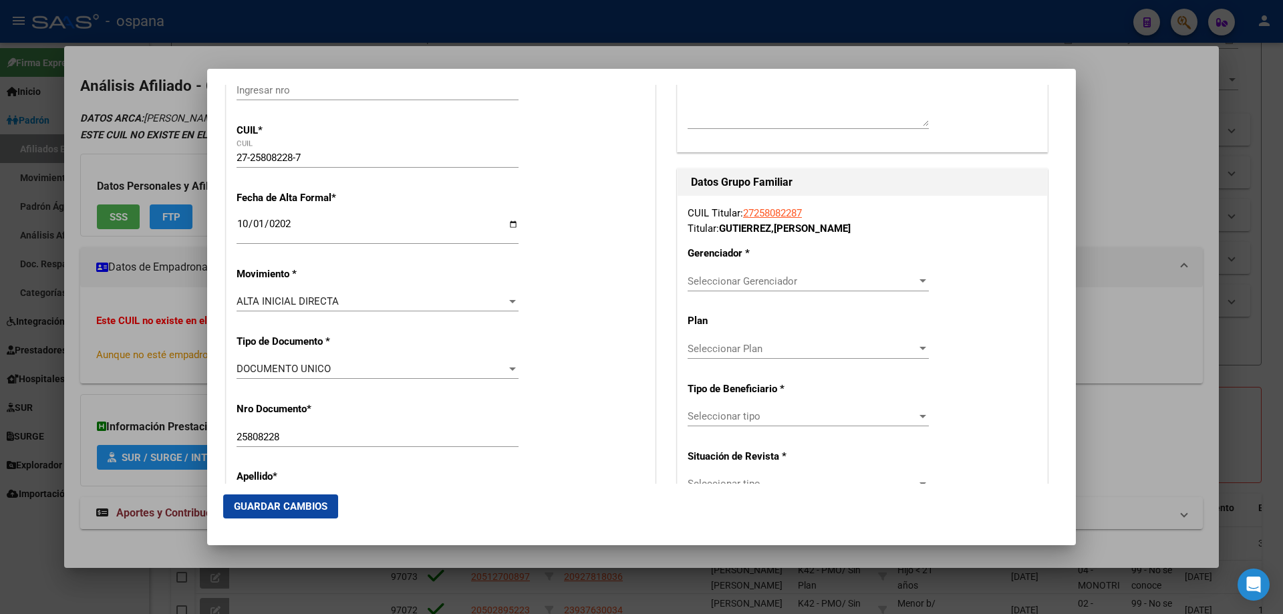
click at [742, 281] on span "Seleccionar Gerenciador" at bounding box center [802, 281] width 229 height 12
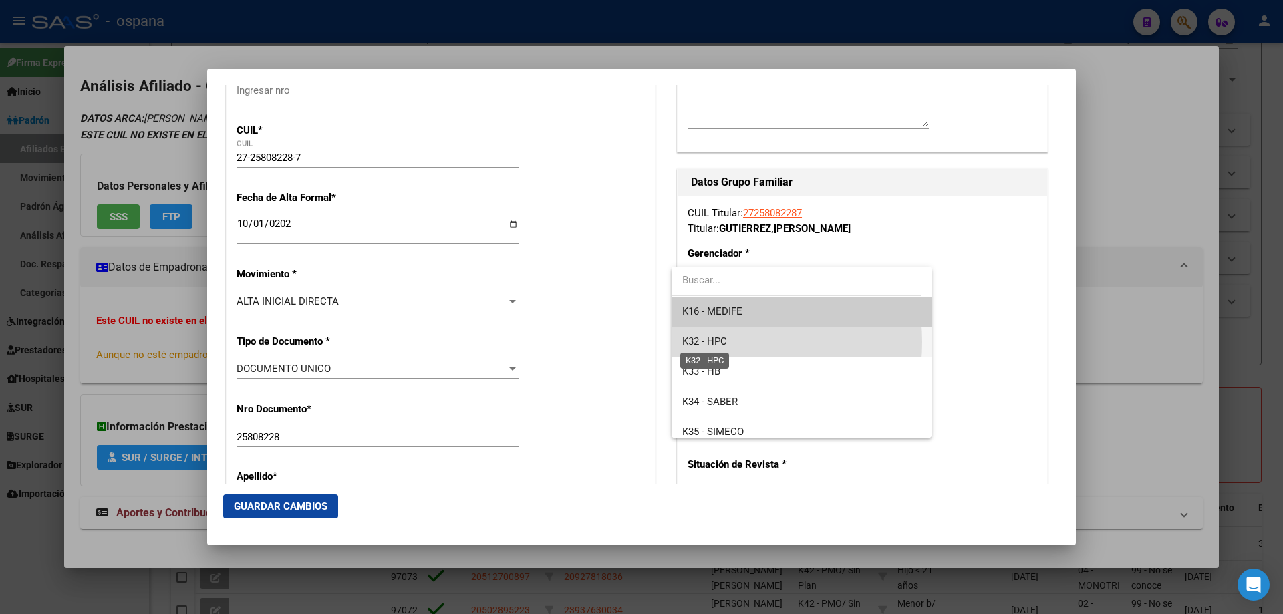
click at [716, 342] on span "K32 - HPC" at bounding box center [704, 342] width 45 height 12
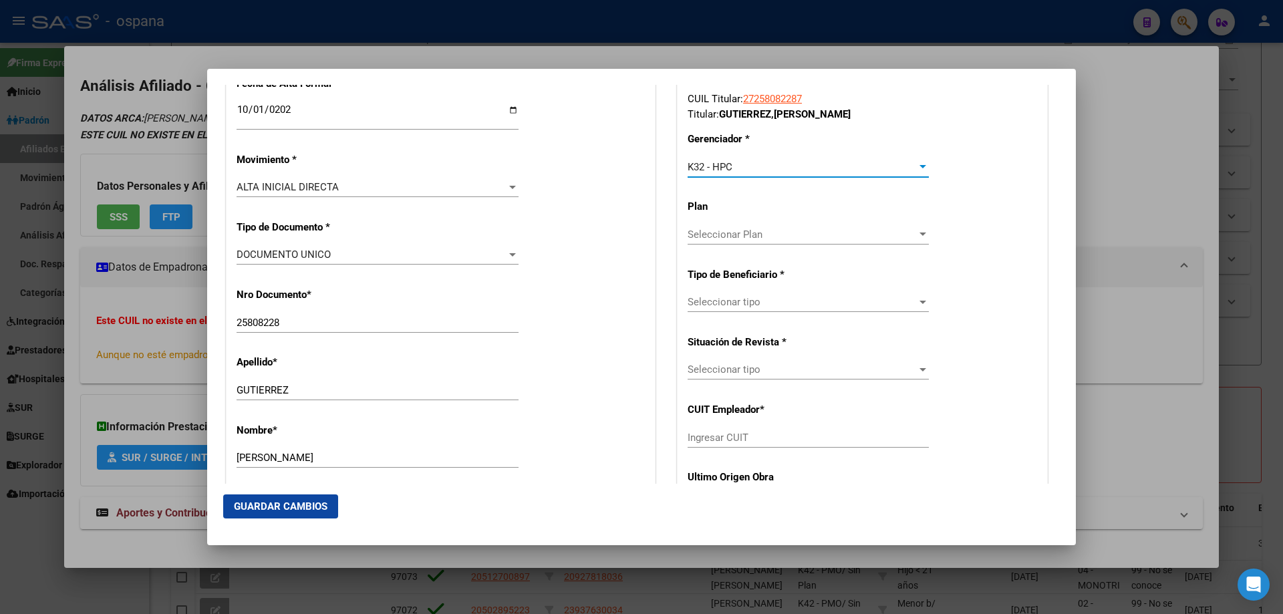
scroll to position [334, 0]
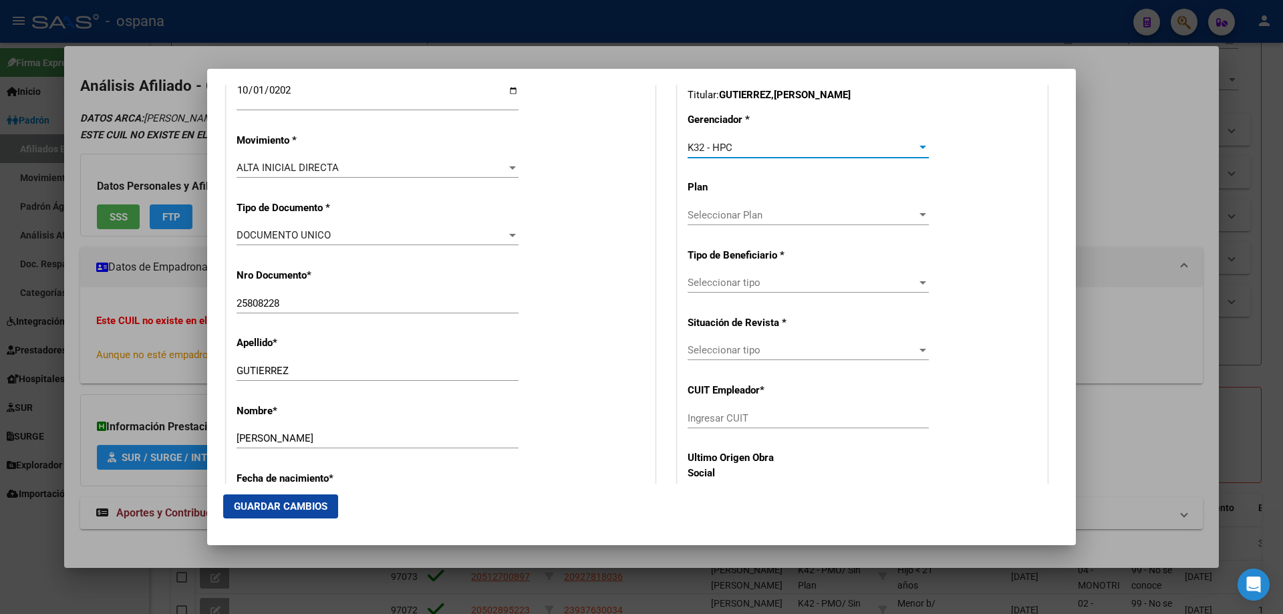
click at [704, 283] on span "Seleccionar tipo" at bounding box center [802, 283] width 229 height 12
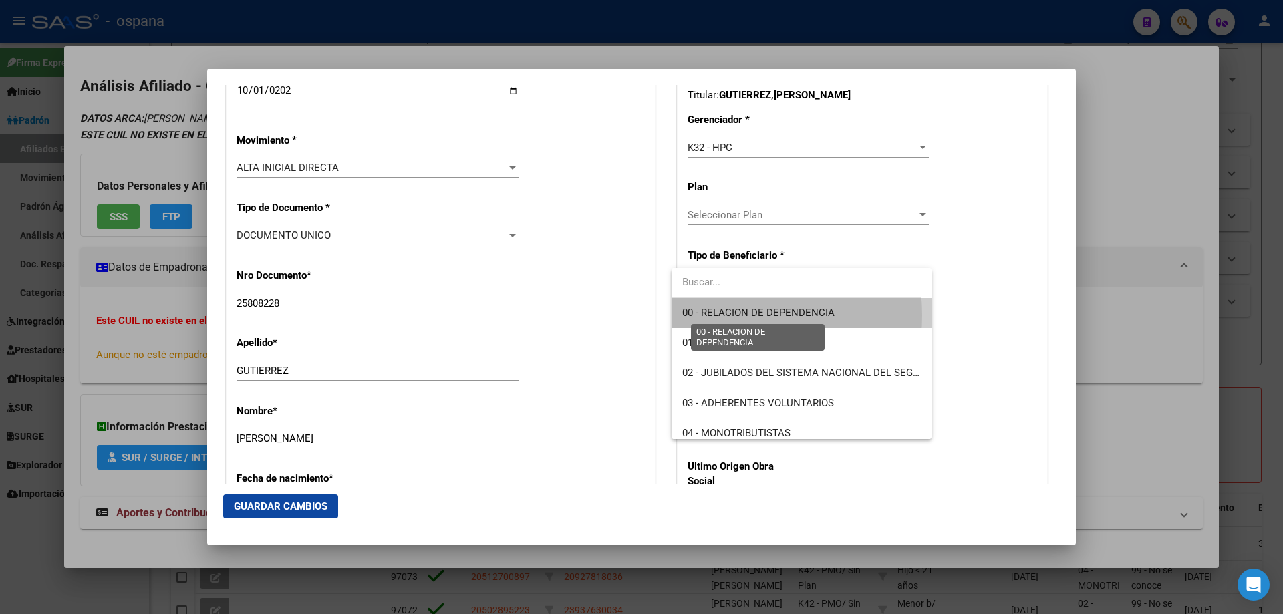
click at [712, 315] on span "00 - RELACION DE DEPENDENCIA" at bounding box center [758, 313] width 152 height 12
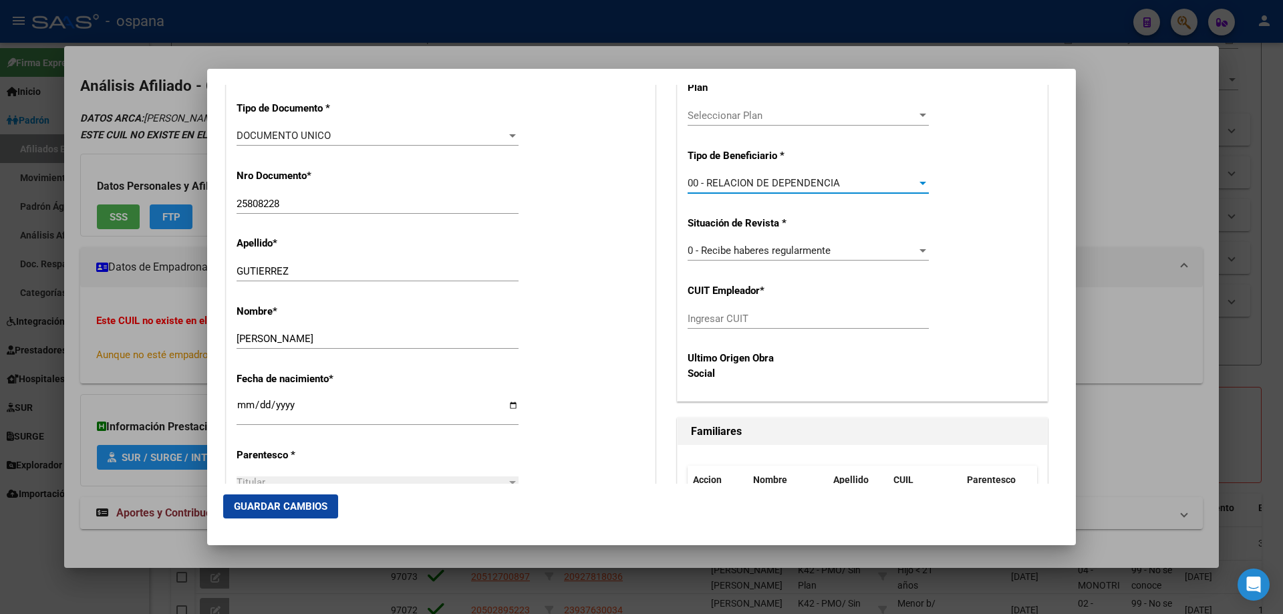
scroll to position [468, 0]
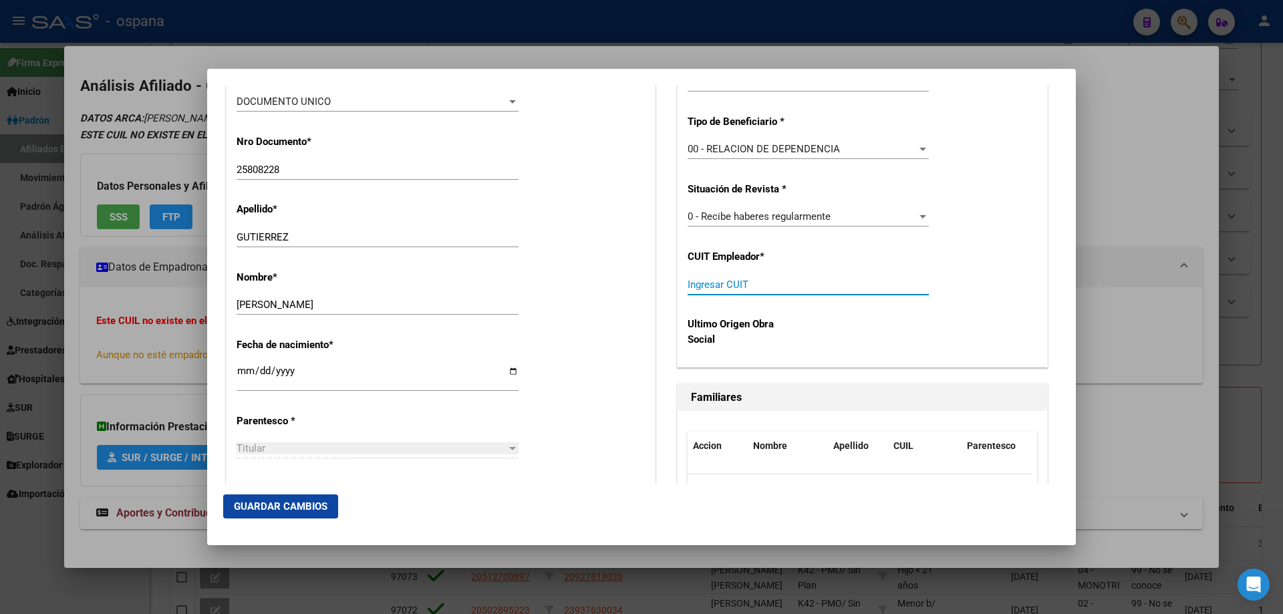
click at [741, 285] on input "Ingresar CUIT" at bounding box center [808, 285] width 241 height 12
paste input "30-53904922-0"
type input "30-53904922-0"
click at [287, 508] on span "Guardar Cambios" at bounding box center [281, 507] width 94 height 12
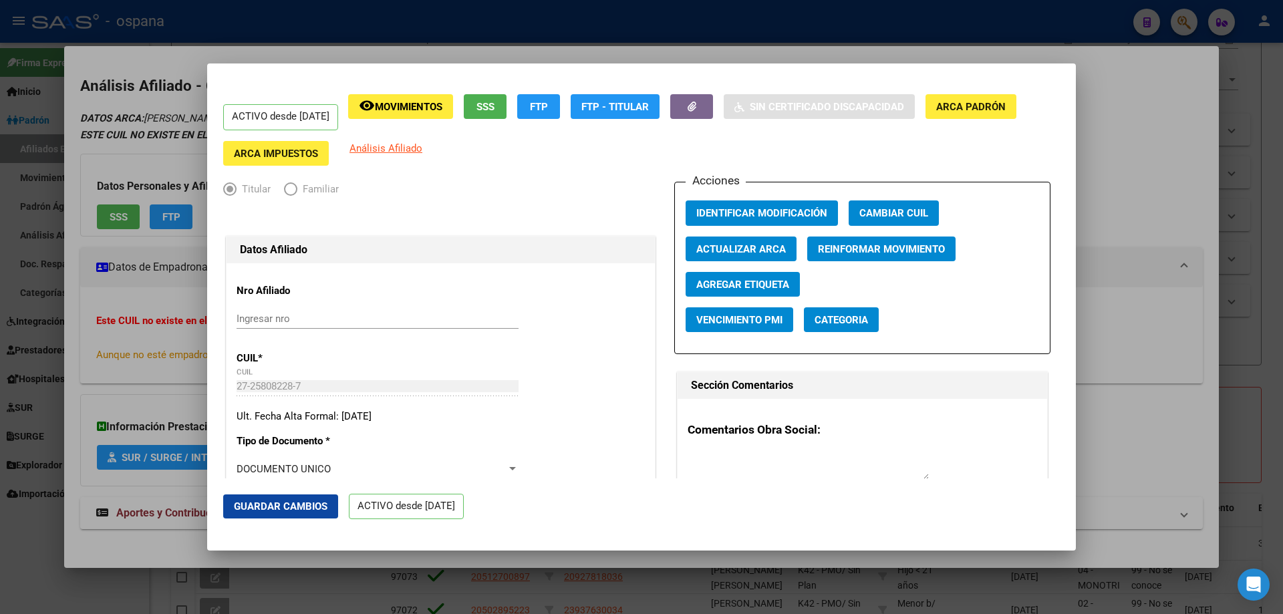
click at [1275, 321] on div at bounding box center [641, 307] width 1283 height 614
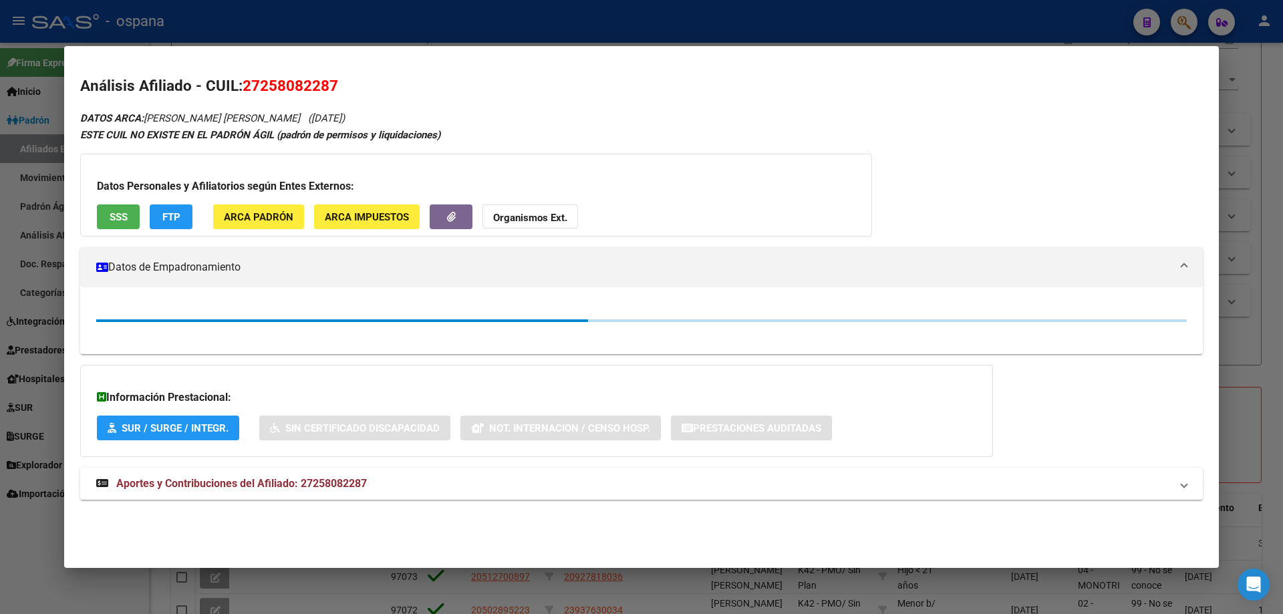
click at [1275, 321] on div at bounding box center [641, 307] width 1283 height 614
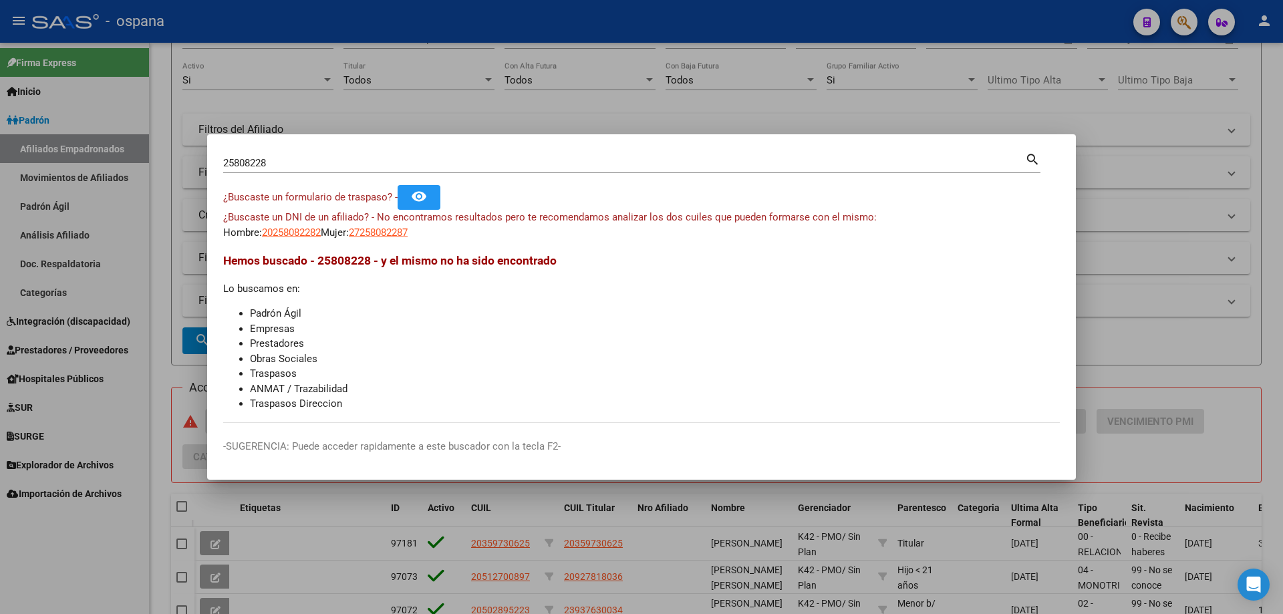
click at [468, 168] on input "25808228" at bounding box center [624, 163] width 802 height 12
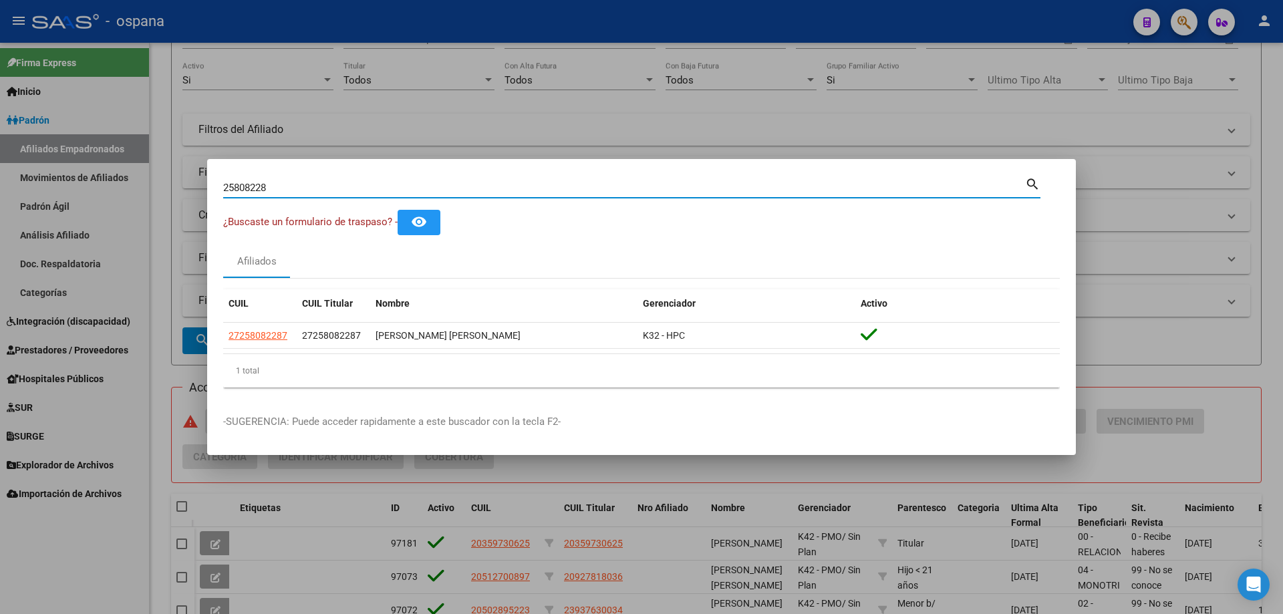
click at [283, 180] on div "25808228 Buscar (apellido, dni, [PERSON_NAME], [PERSON_NAME], cuit, obra social)" at bounding box center [624, 188] width 802 height 20
drag, startPoint x: 281, startPoint y: 182, endPoint x: 174, endPoint y: 162, distance: 108.8
click at [174, 162] on div "25808228 Buscar (apellido, dni, cuil, nro traspaso, cuit, obra social) search ¿…" at bounding box center [641, 307] width 1283 height 614
paste input "1.938.574"
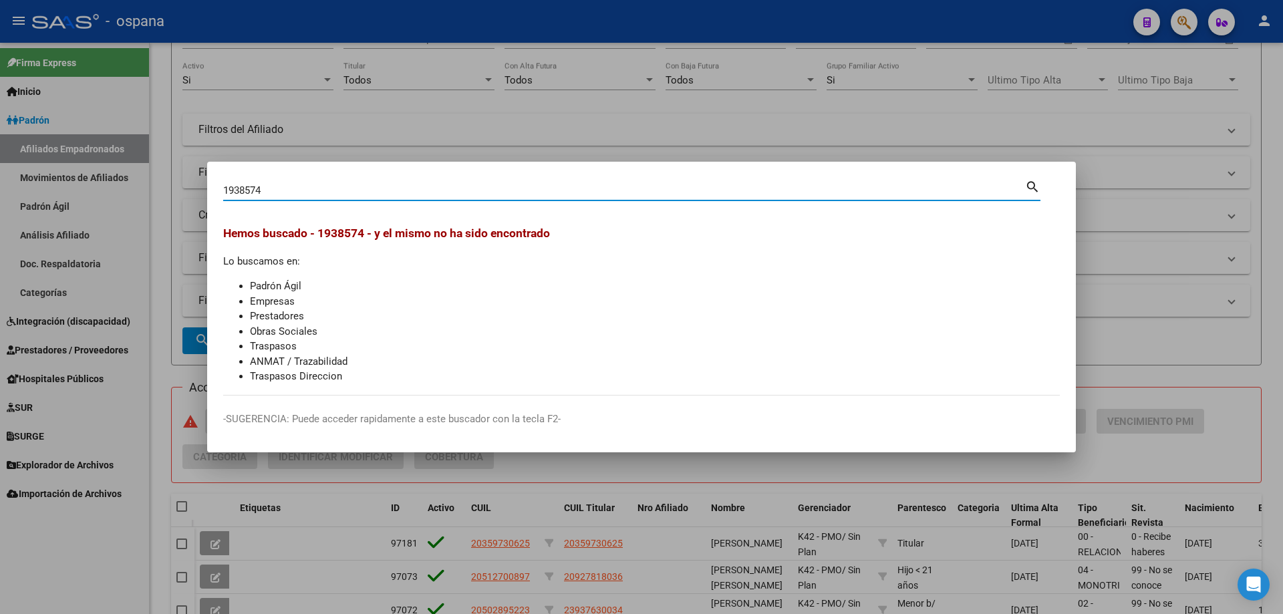
type input "1938574"
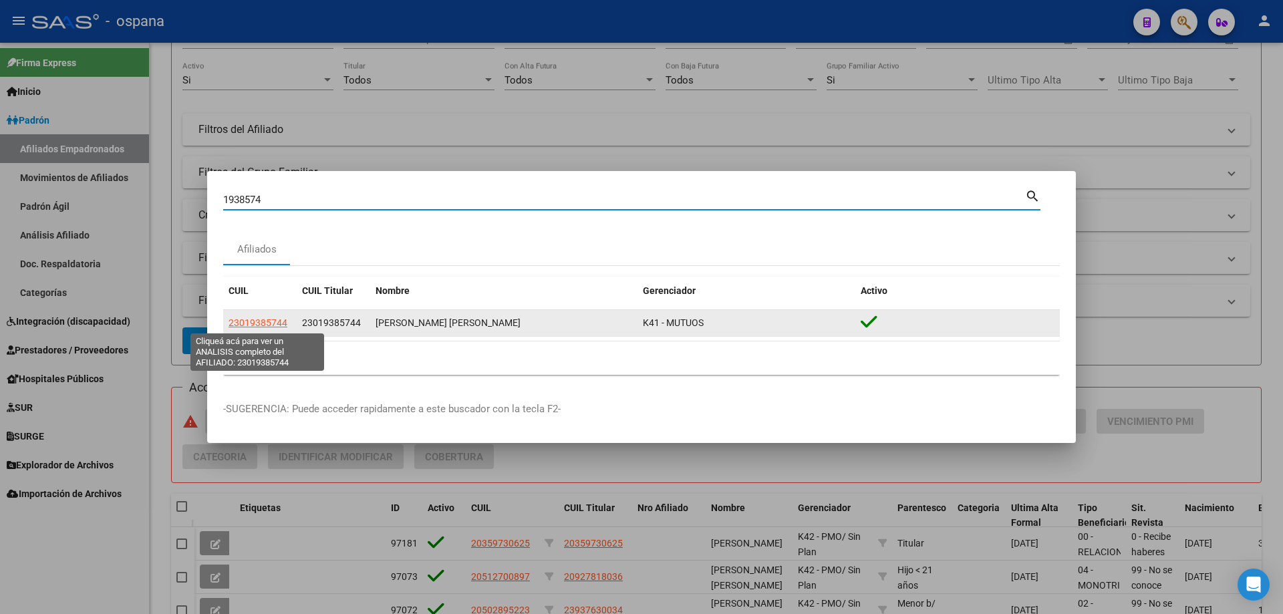
click at [252, 318] on span "23019385744" at bounding box center [258, 322] width 59 height 11
type textarea "23019385744"
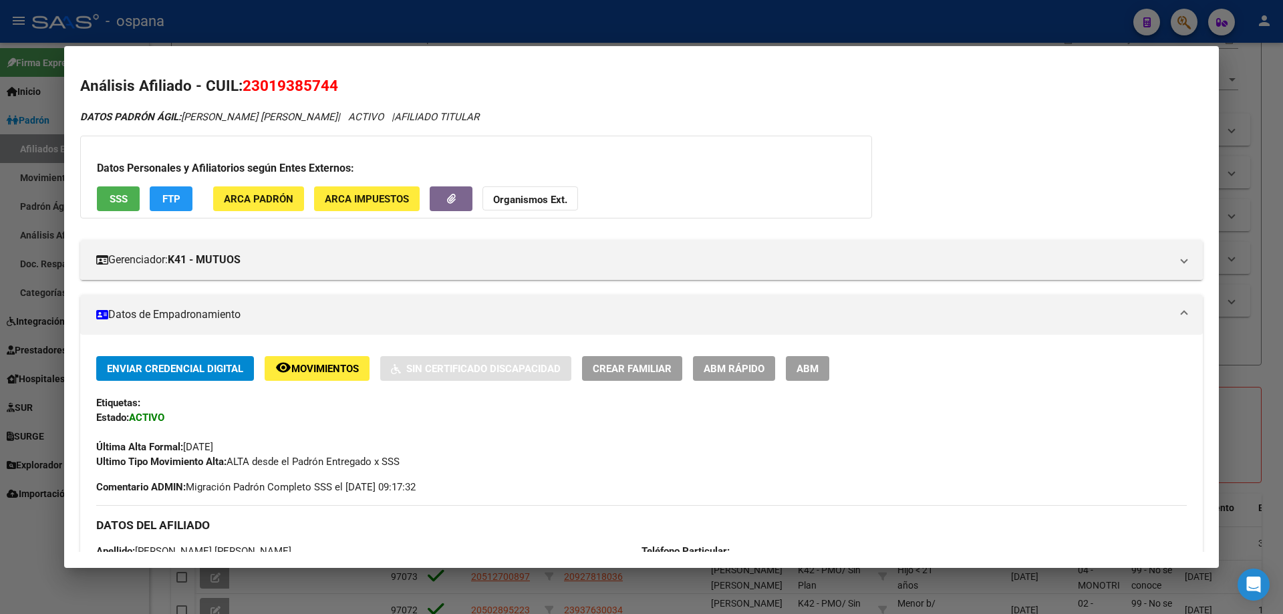
click at [124, 205] on span "SSS" at bounding box center [119, 199] width 18 height 12
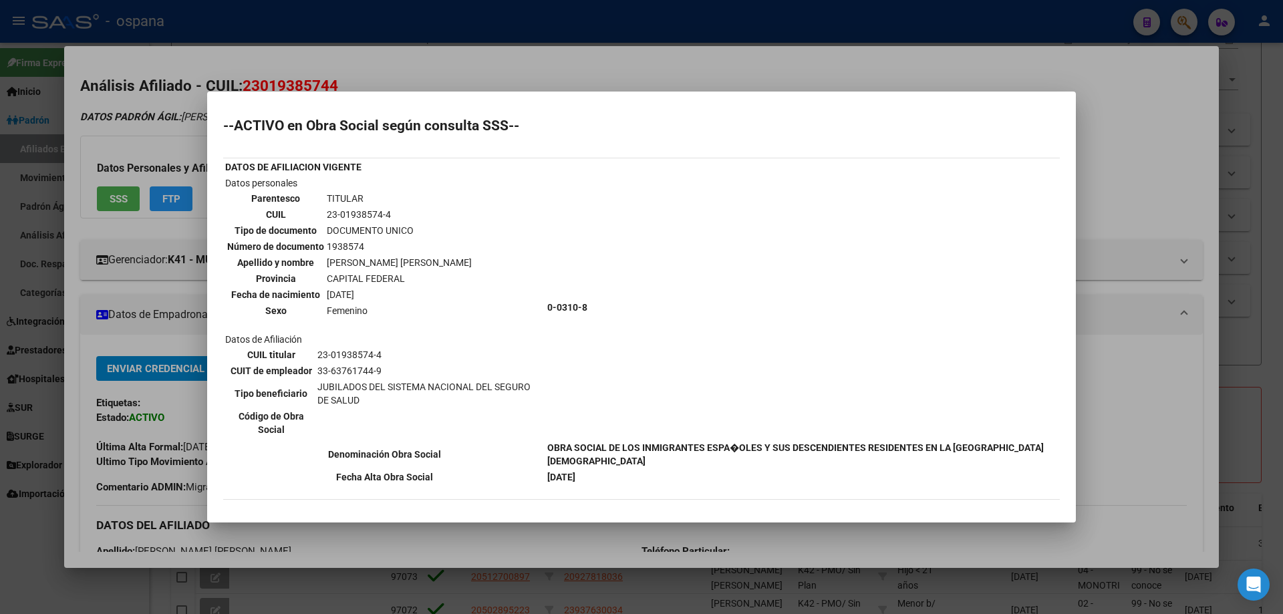
click at [0, 274] on div at bounding box center [641, 307] width 1283 height 614
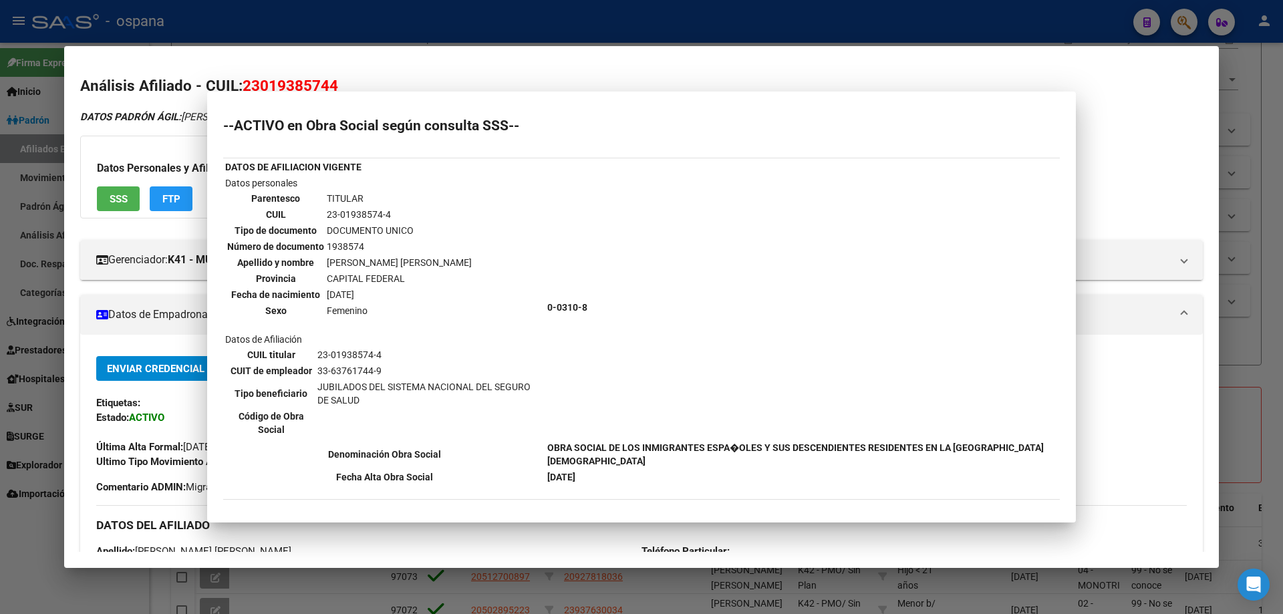
click at [0, 274] on div at bounding box center [641, 307] width 1283 height 614
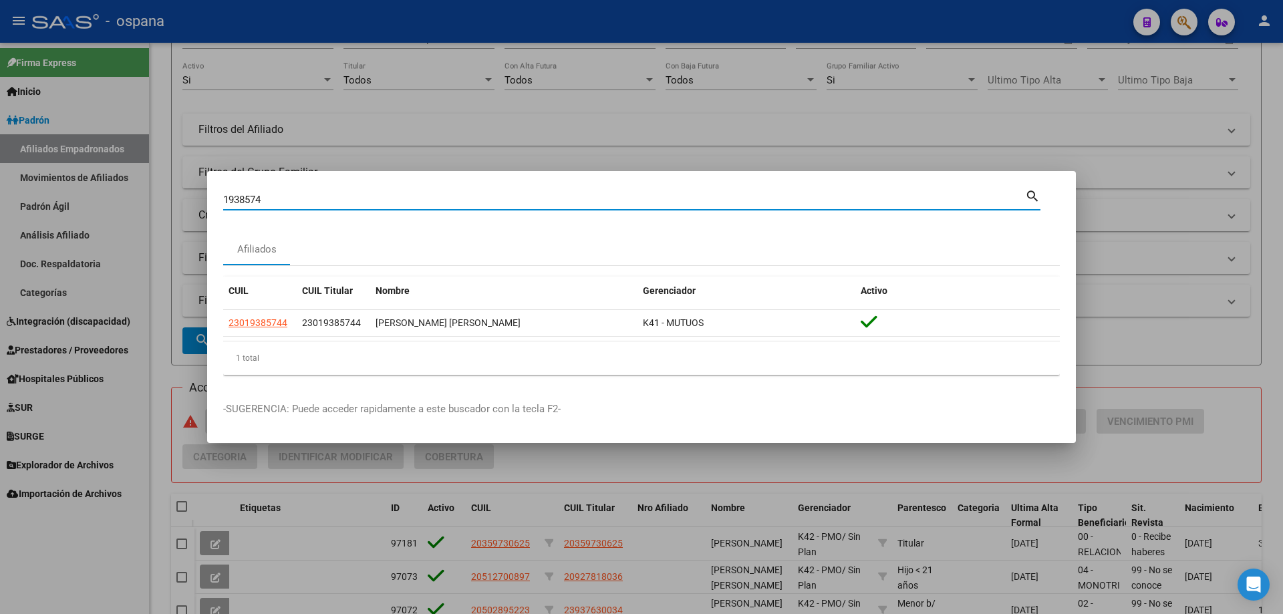
drag, startPoint x: 336, startPoint y: 205, endPoint x: 115, endPoint y: 184, distance: 221.5
click at [115, 184] on div "1938574 Buscar (apellido, dni, cuil, nro traspaso, cuit, obra social) search Af…" at bounding box center [641, 307] width 1283 height 614
type input "32969008"
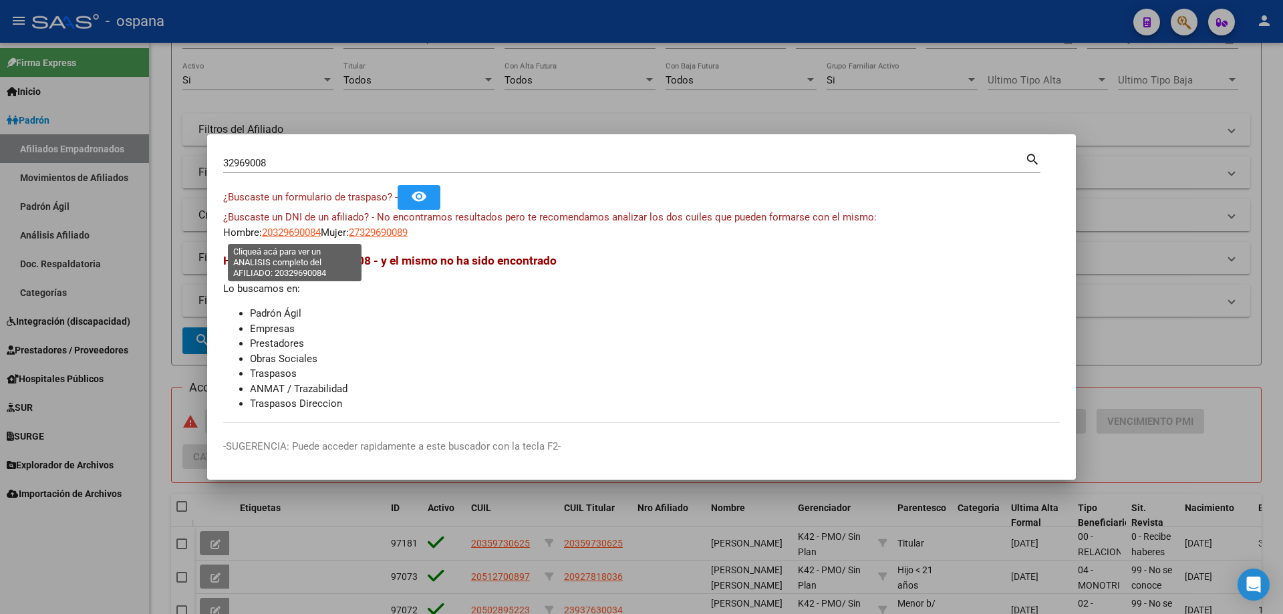
click at [264, 237] on span "20329690084" at bounding box center [291, 233] width 59 height 12
type textarea "20329690084"
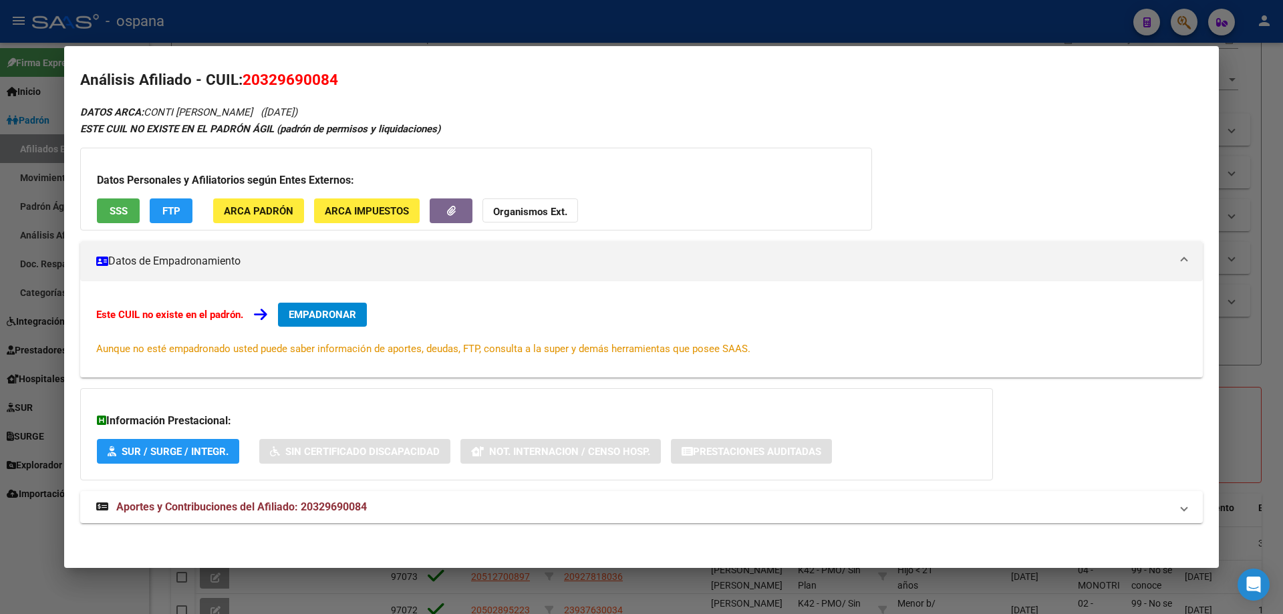
scroll to position [7, 0]
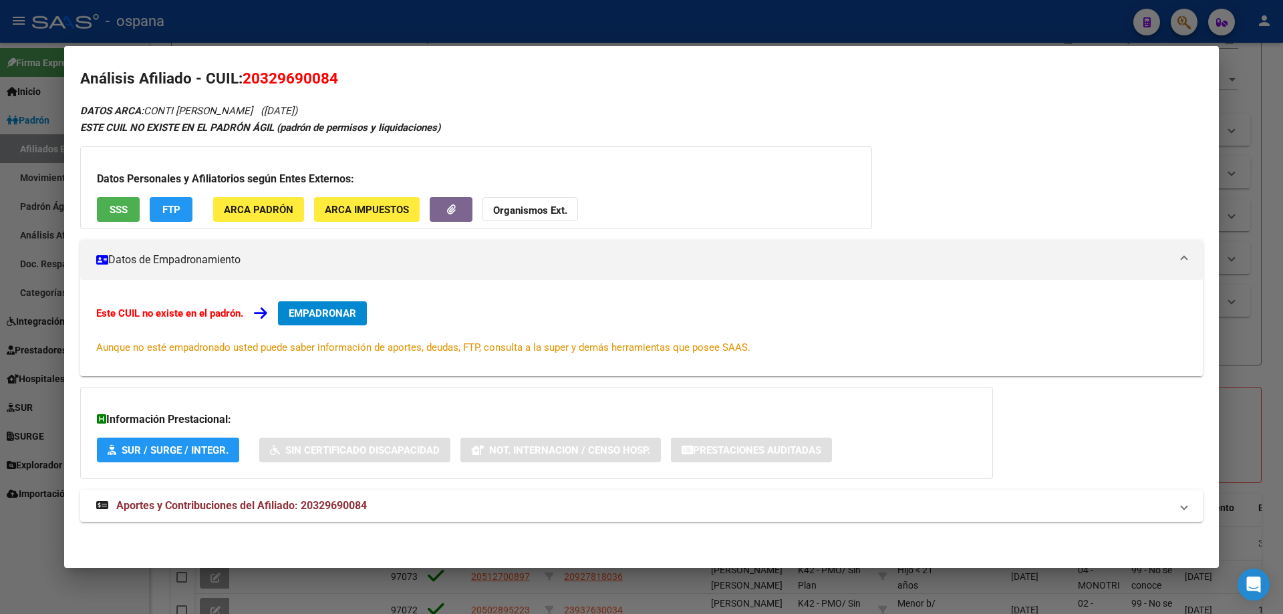
click at [261, 503] on span "Aportes y Contribuciones del Afiliado: 20329690084" at bounding box center [241, 505] width 251 height 13
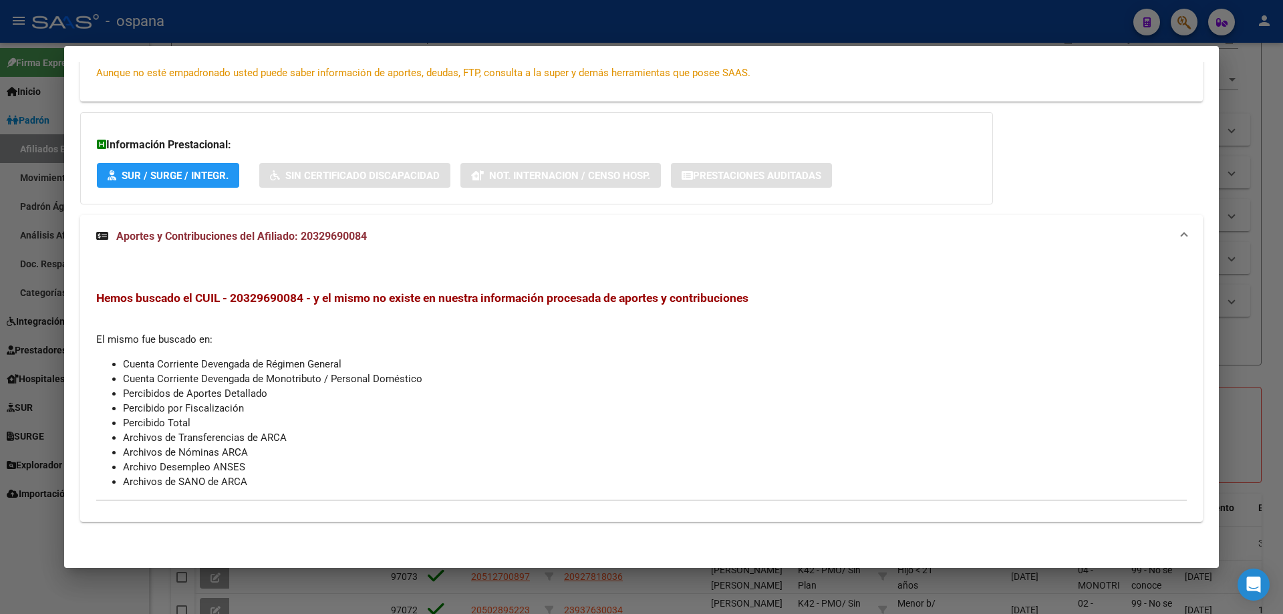
scroll to position [0, 0]
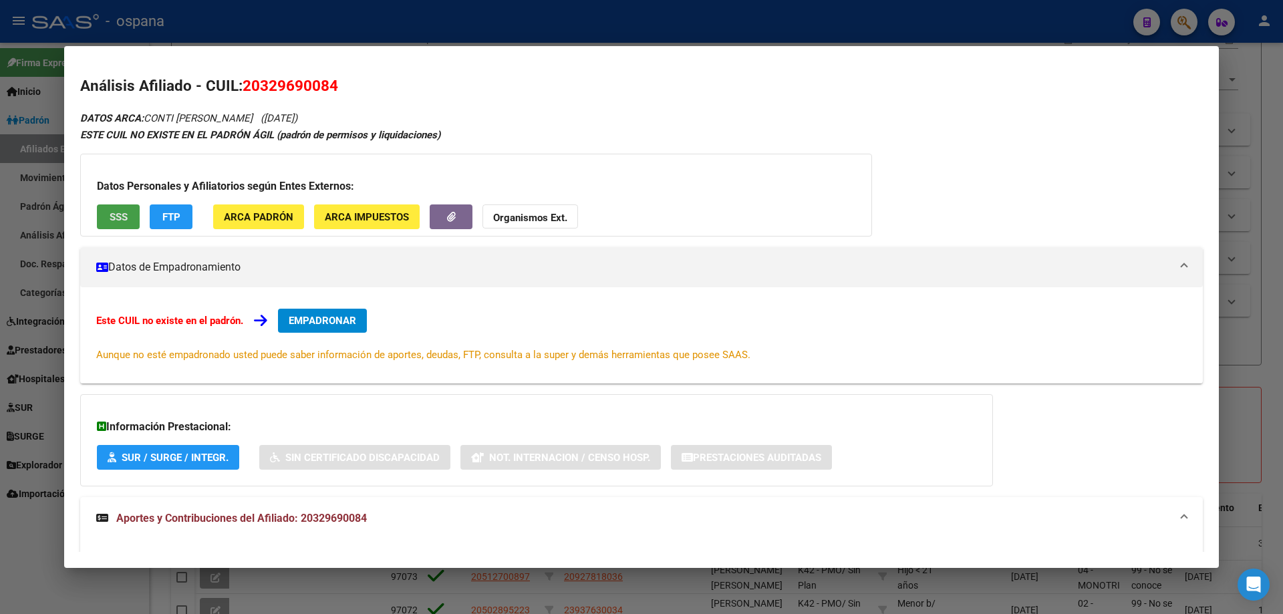
click at [128, 222] on button "SSS" at bounding box center [118, 217] width 43 height 25
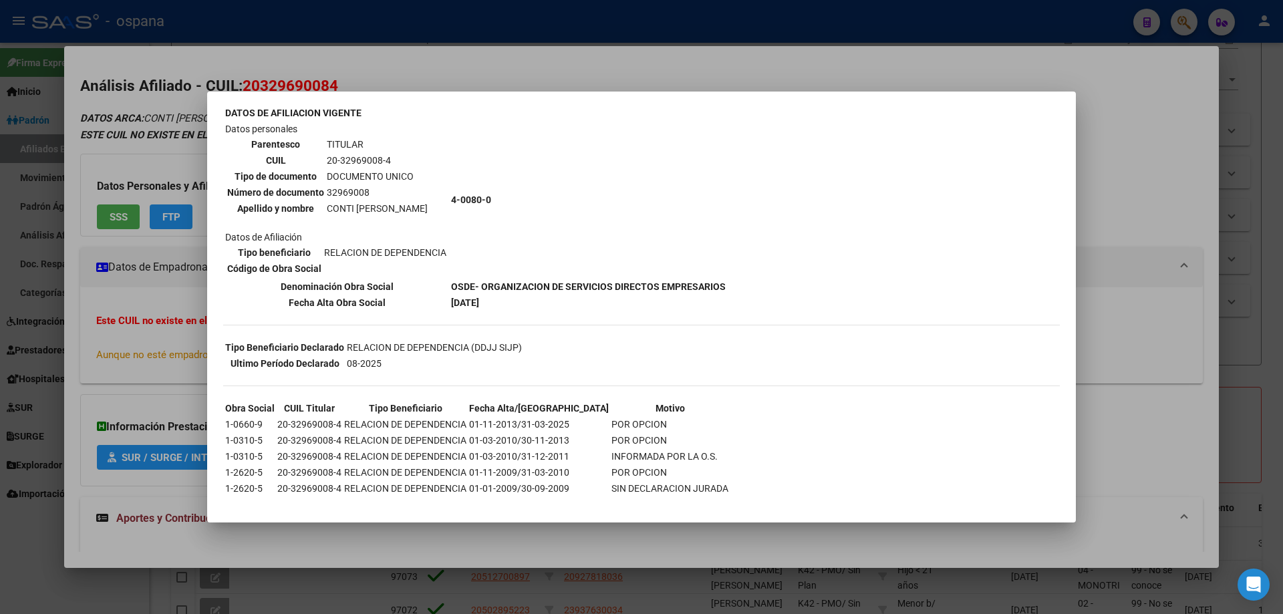
scroll to position [97, 0]
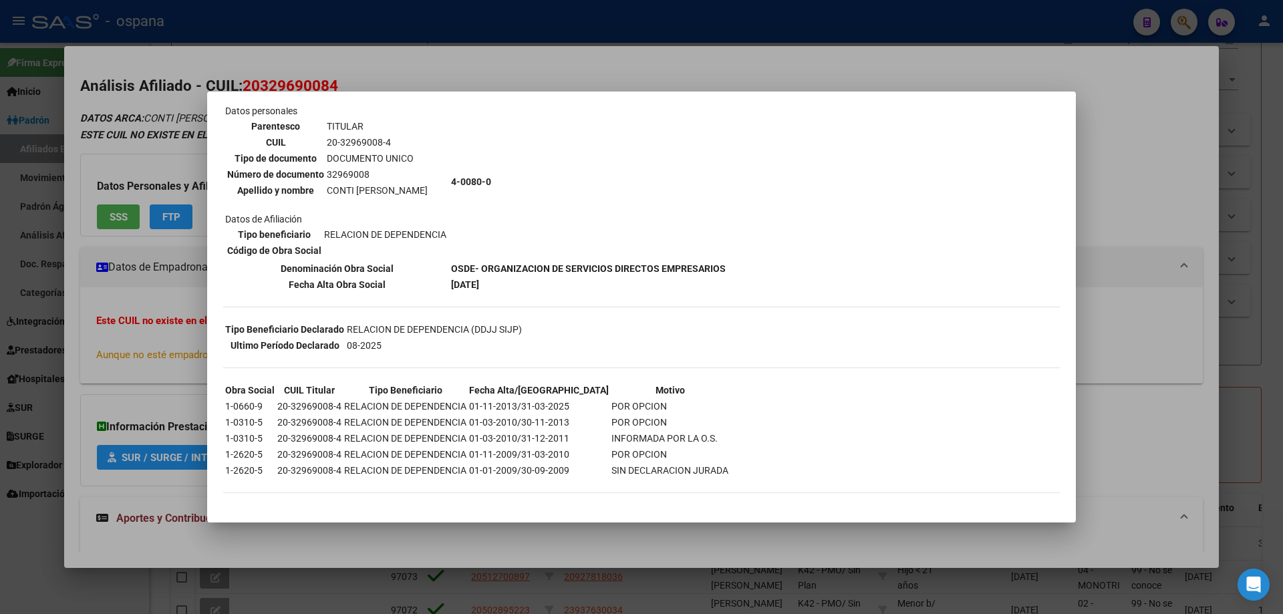
click at [0, 217] on div at bounding box center [641, 307] width 1283 height 614
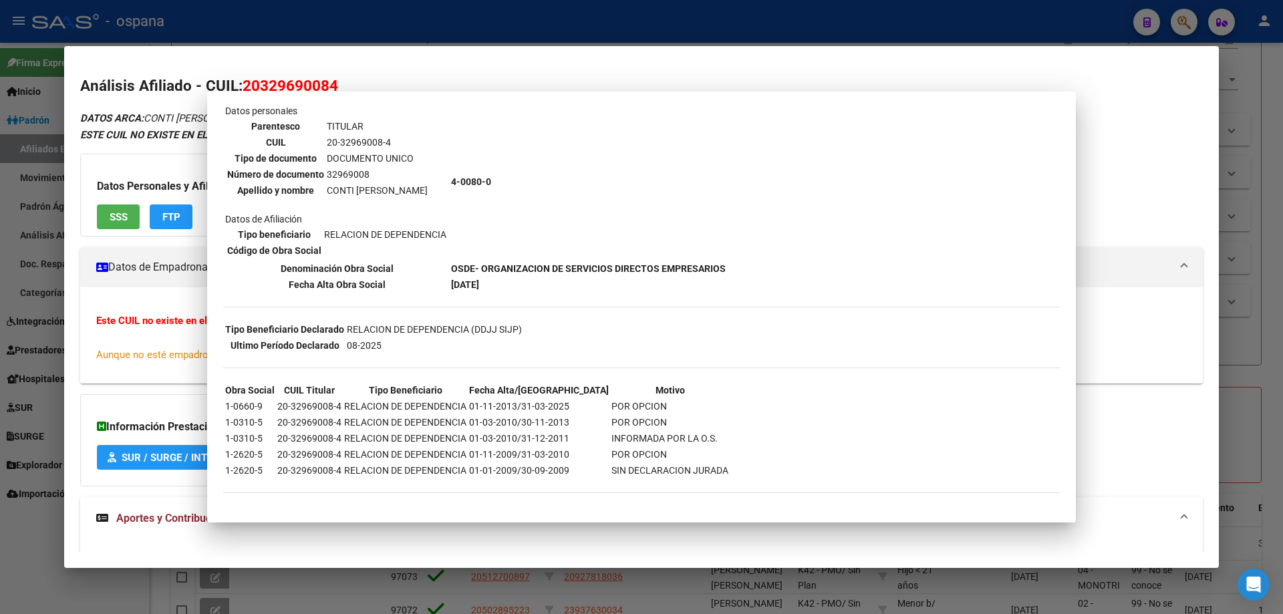
click at [0, 217] on div at bounding box center [641, 307] width 1283 height 614
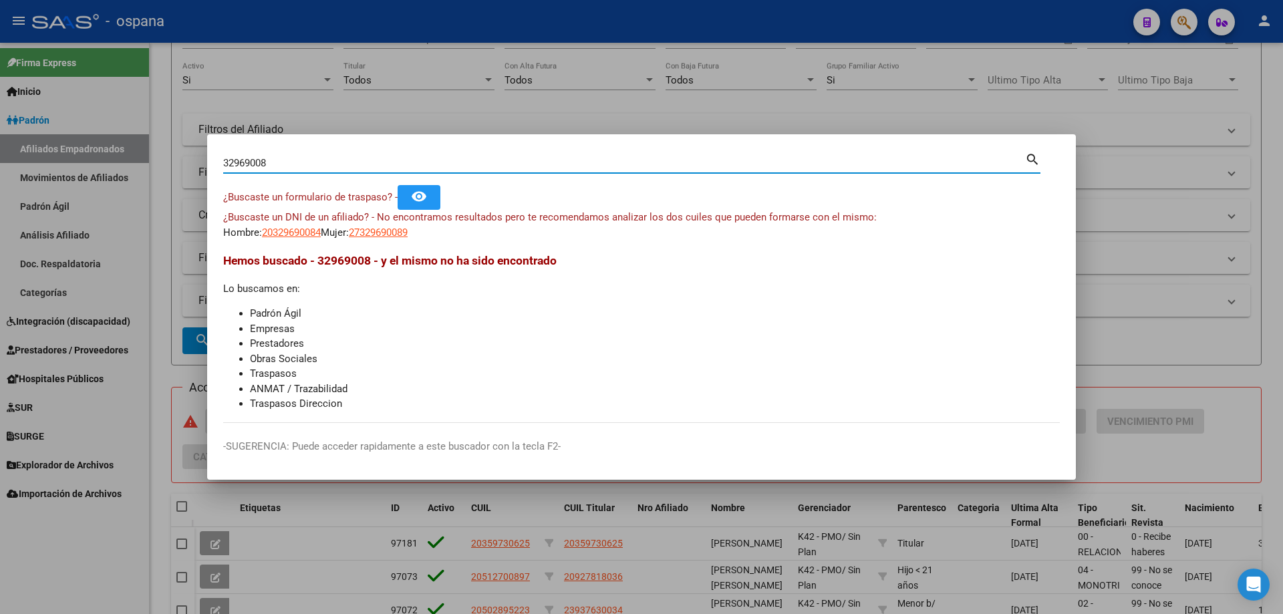
drag, startPoint x: 272, startPoint y: 164, endPoint x: 48, endPoint y: 132, distance: 226.2
click at [48, 132] on div "32969008 Buscar (apellido, dni, cuil, nro traspaso, cuit, obra social) search ¿…" at bounding box center [641, 307] width 1283 height 614
paste input "9336915"
type input "93369158"
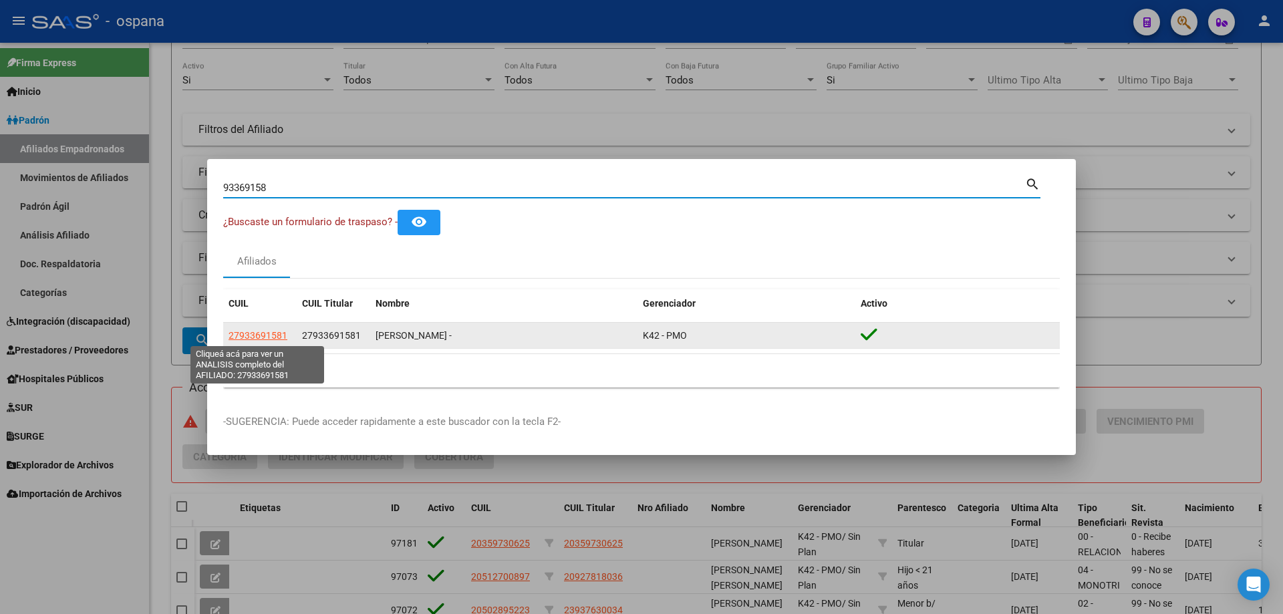
click at [269, 339] on span "27933691581" at bounding box center [258, 335] width 59 height 11
type textarea "27933691581"
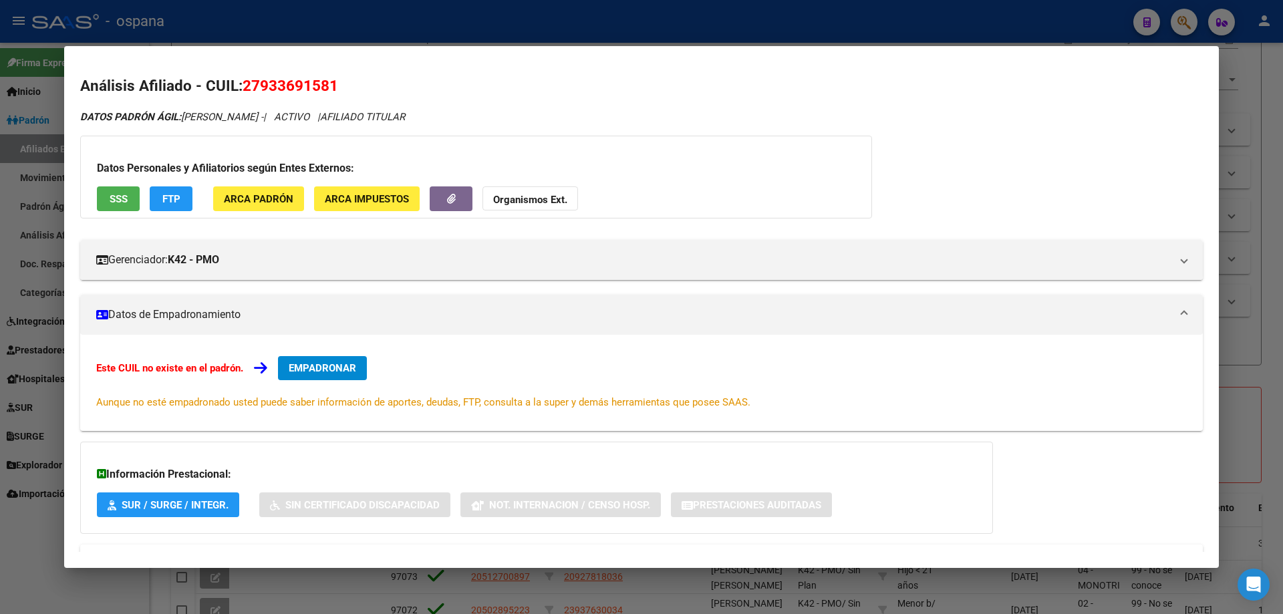
click at [122, 194] on span "SSS" at bounding box center [119, 199] width 18 height 12
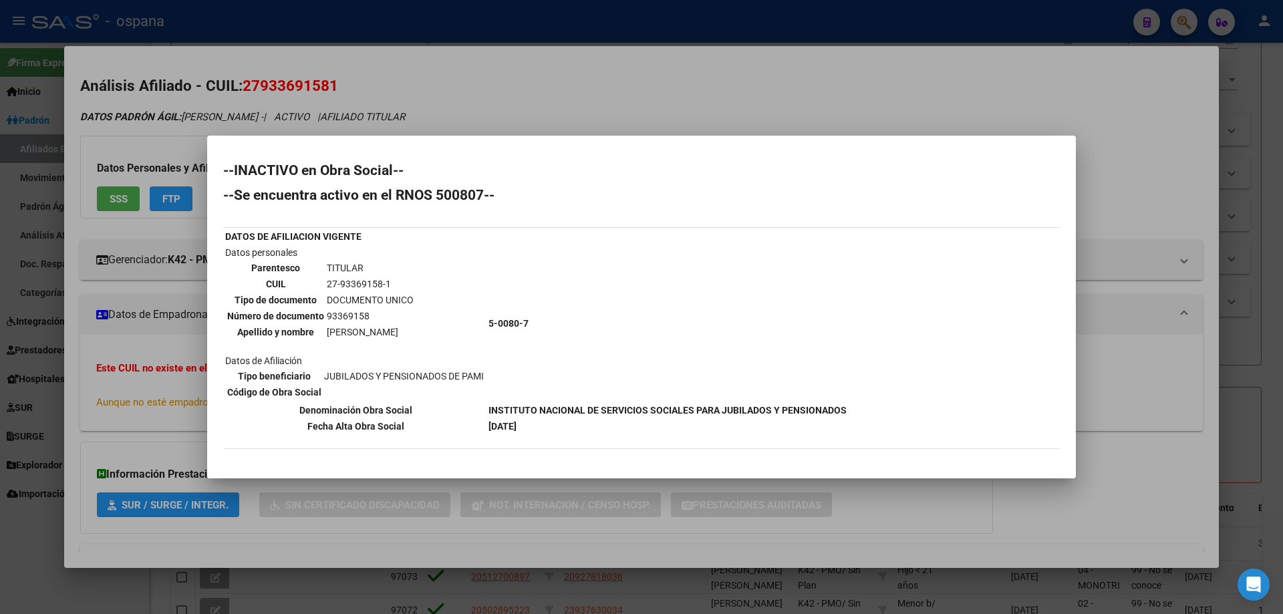
click at [125, 291] on div at bounding box center [641, 307] width 1283 height 614
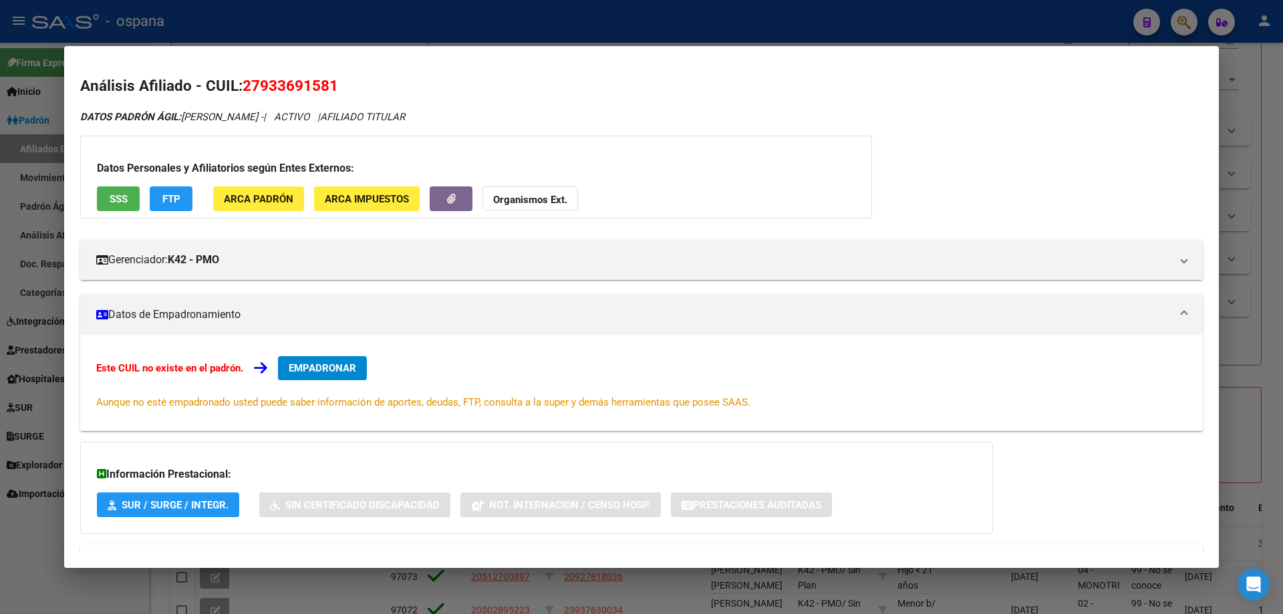
scroll to position [55, 0]
